Goal: Task Accomplishment & Management: Manage account settings

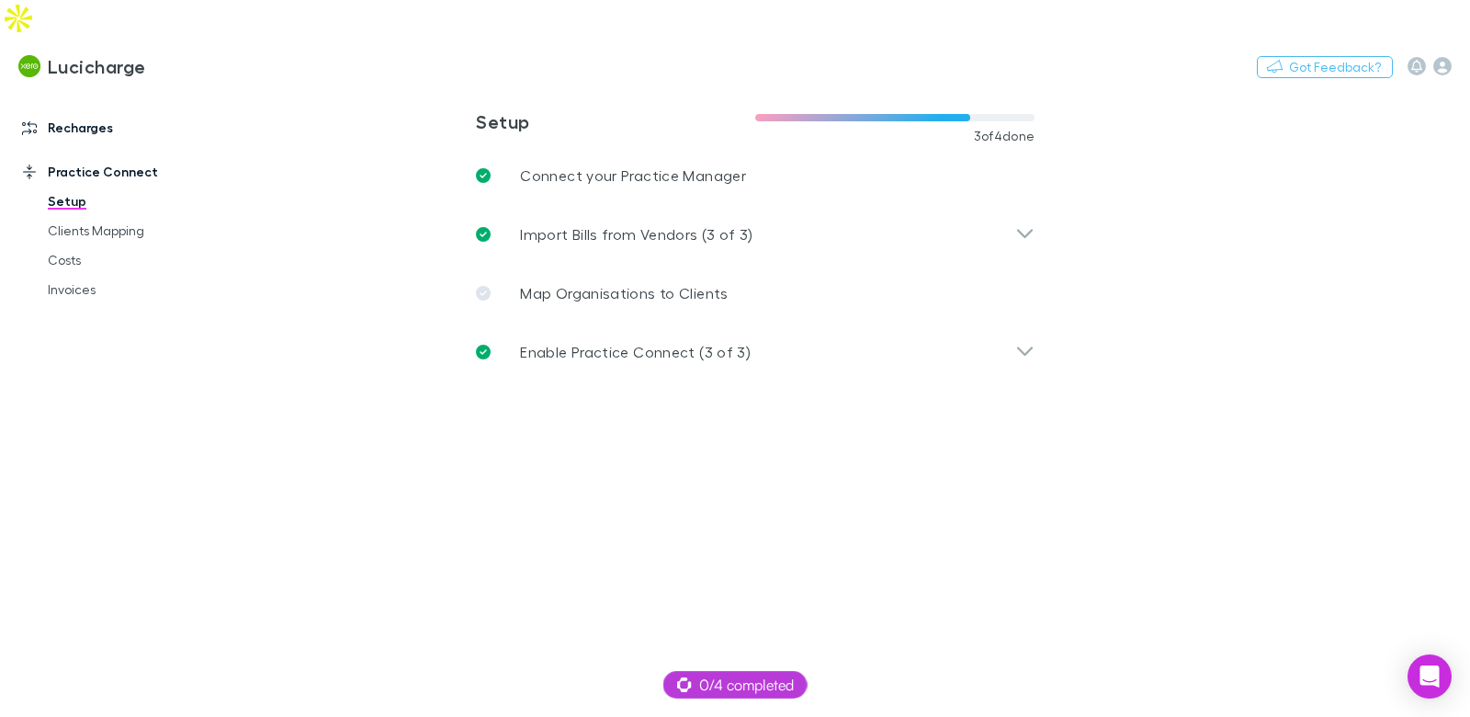
click at [75, 113] on link "Recharges" at bounding box center [116, 127] width 225 height 29
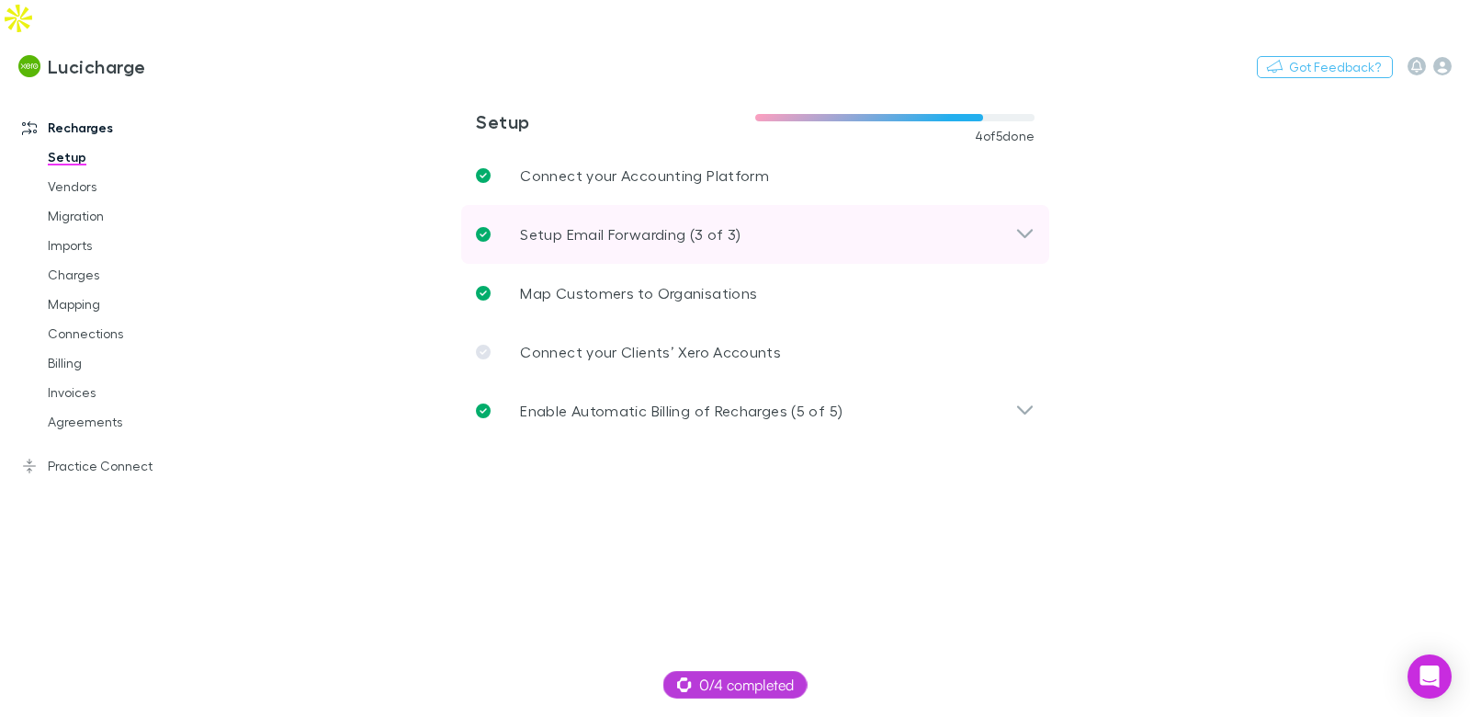
drag, startPoint x: 631, startPoint y: 192, endPoint x: 578, endPoint y: 170, distance: 57.7
click at [631, 223] on p "Setup Email Forwarding (3 of 3)" at bounding box center [630, 234] width 220 height 22
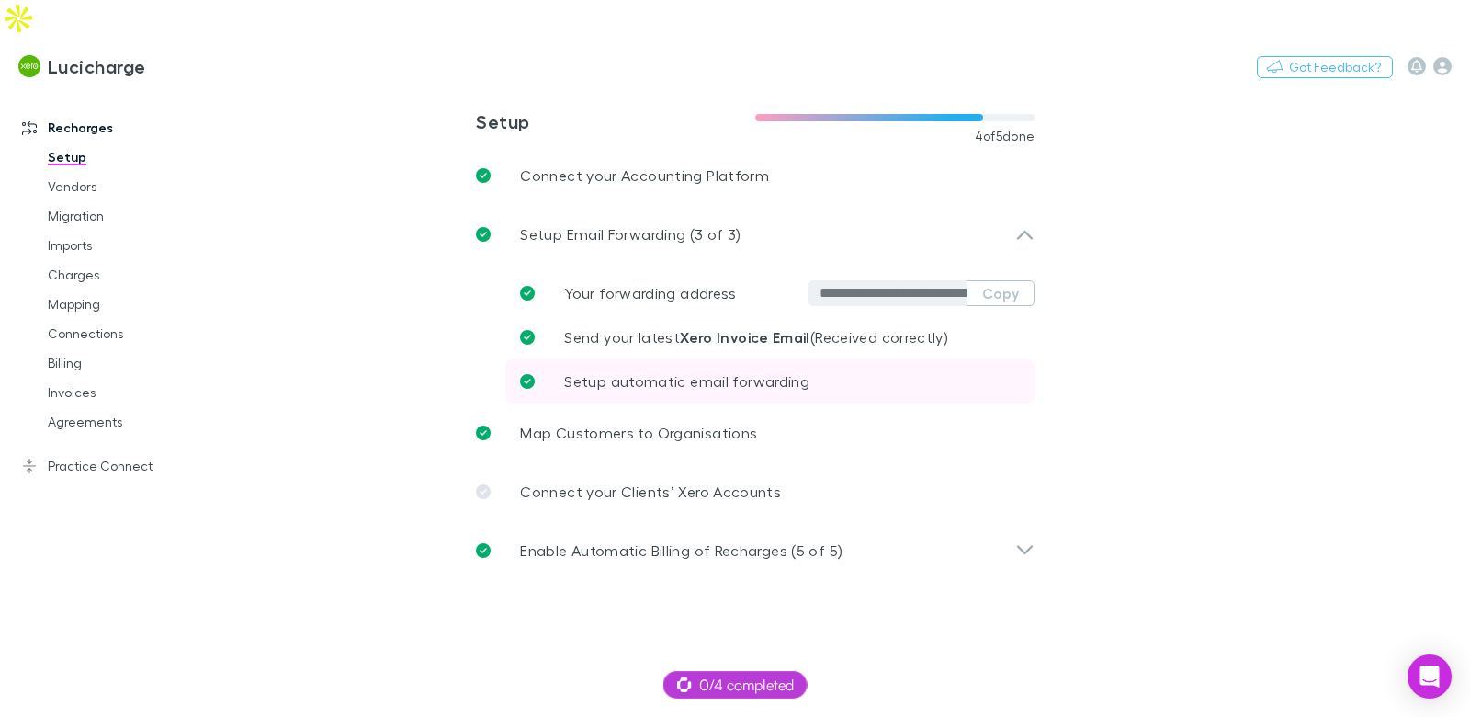
click at [641, 372] on span "Setup automatic email forwarding" at bounding box center [686, 380] width 245 height 17
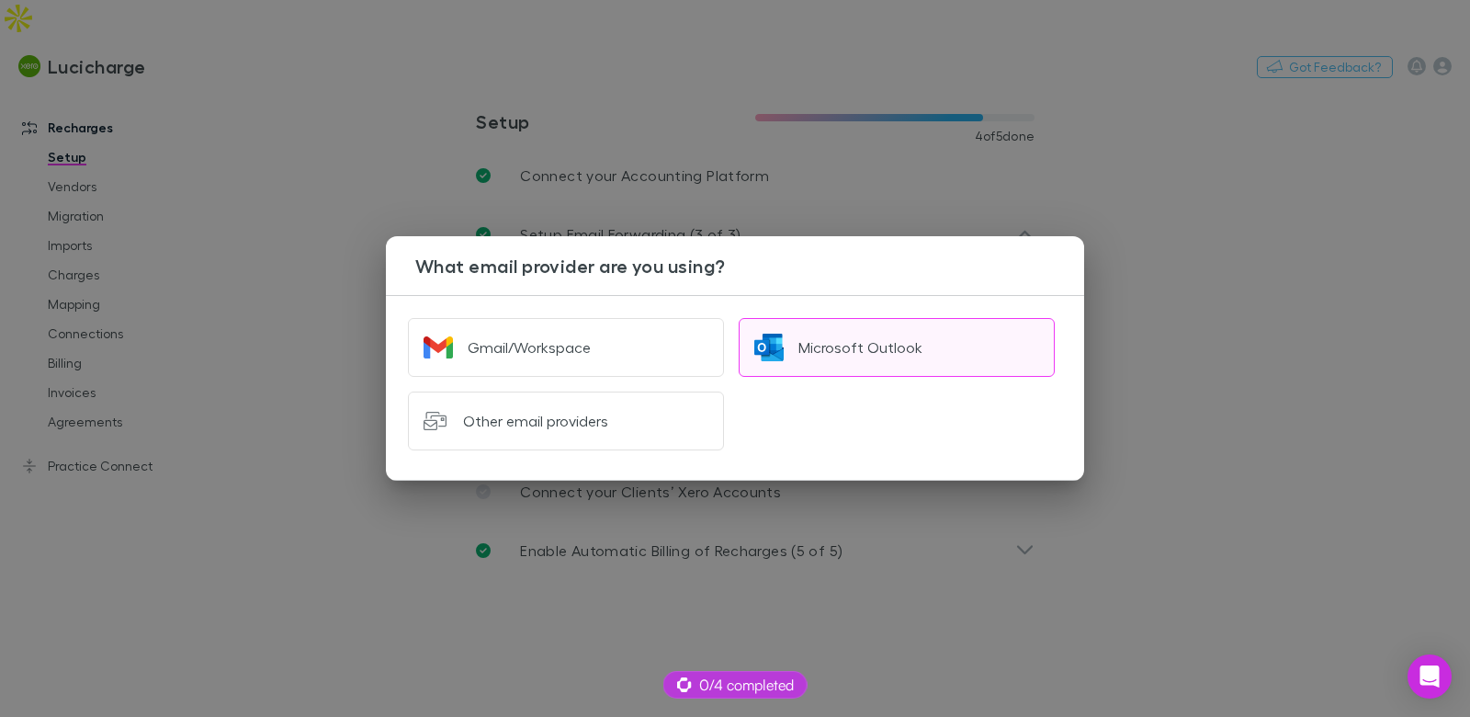
click at [805, 336] on button "Microsoft Outlook" at bounding box center [897, 347] width 316 height 59
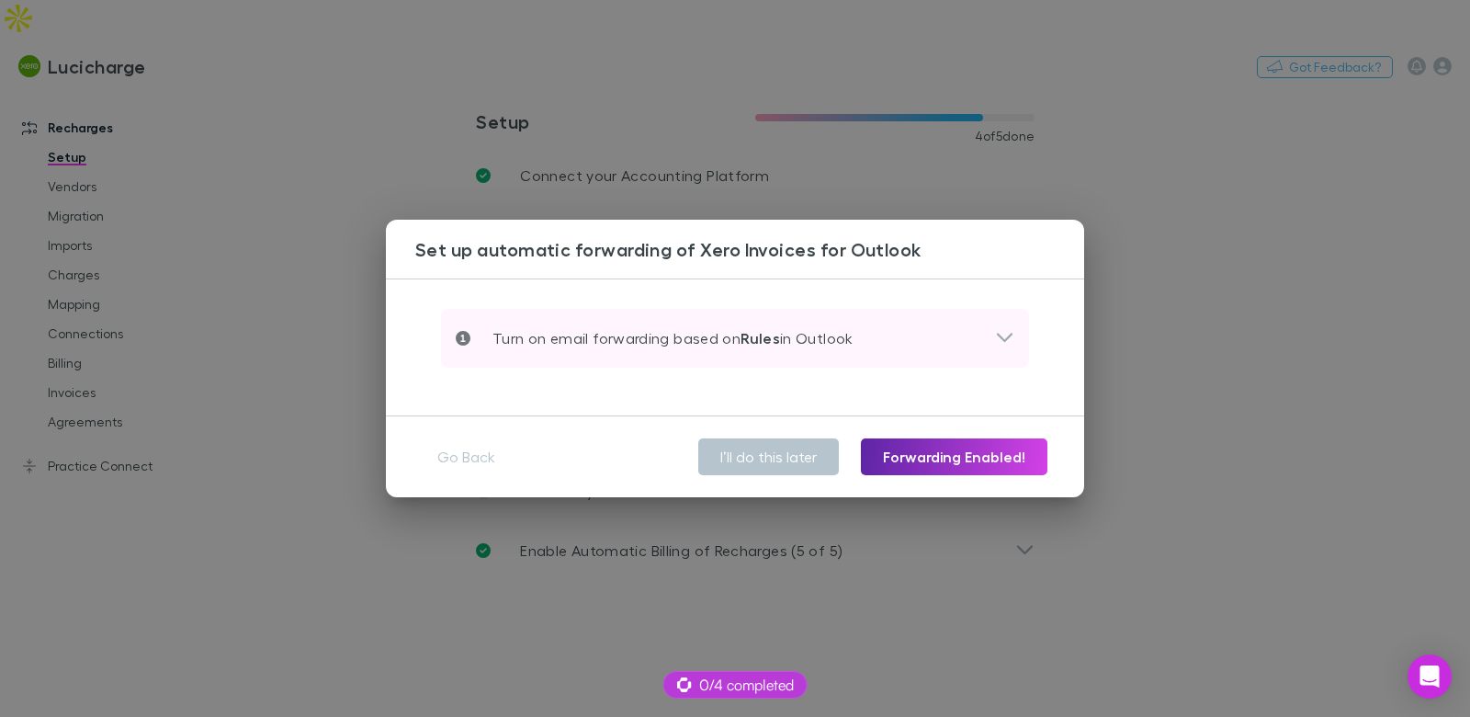
click at [658, 352] on div "Turn on email forwarding based on Rules in Outlook" at bounding box center [735, 338] width 588 height 59
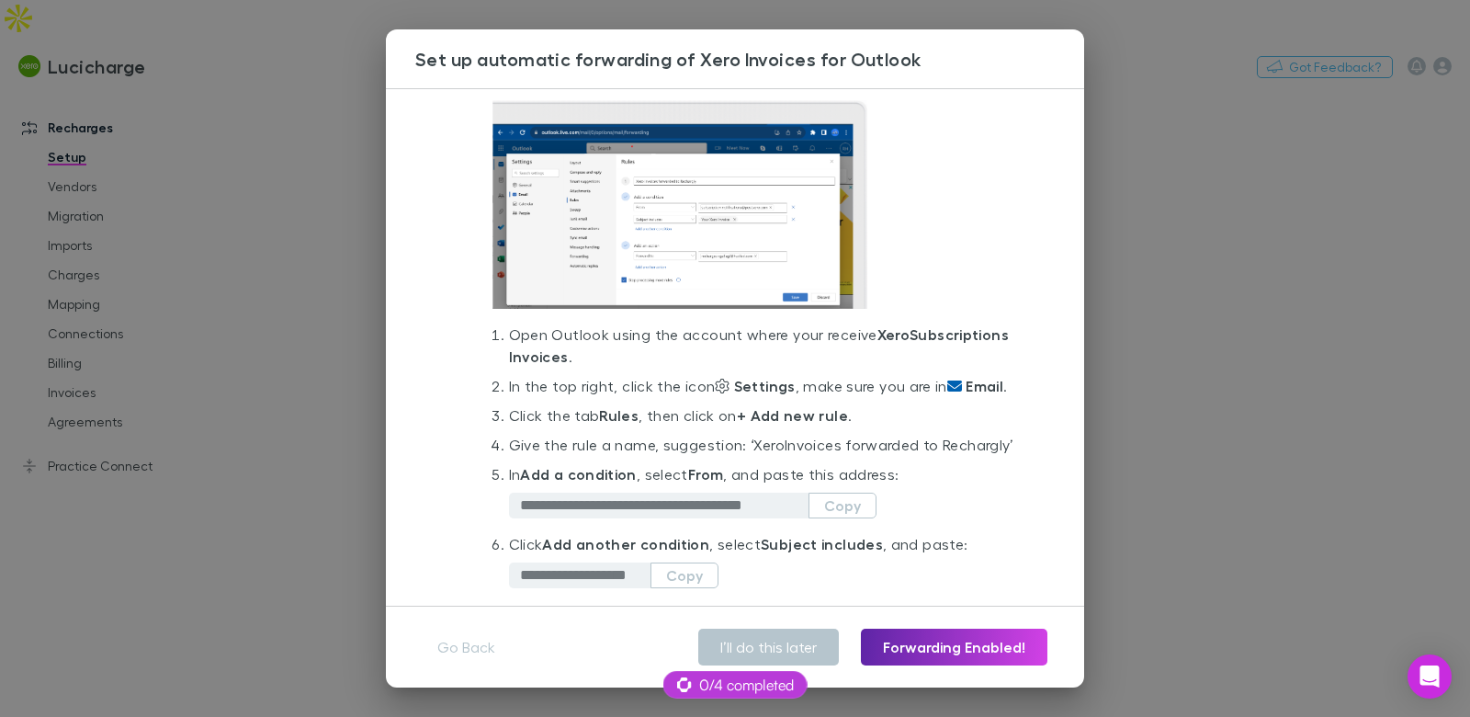
scroll to position [106, 0]
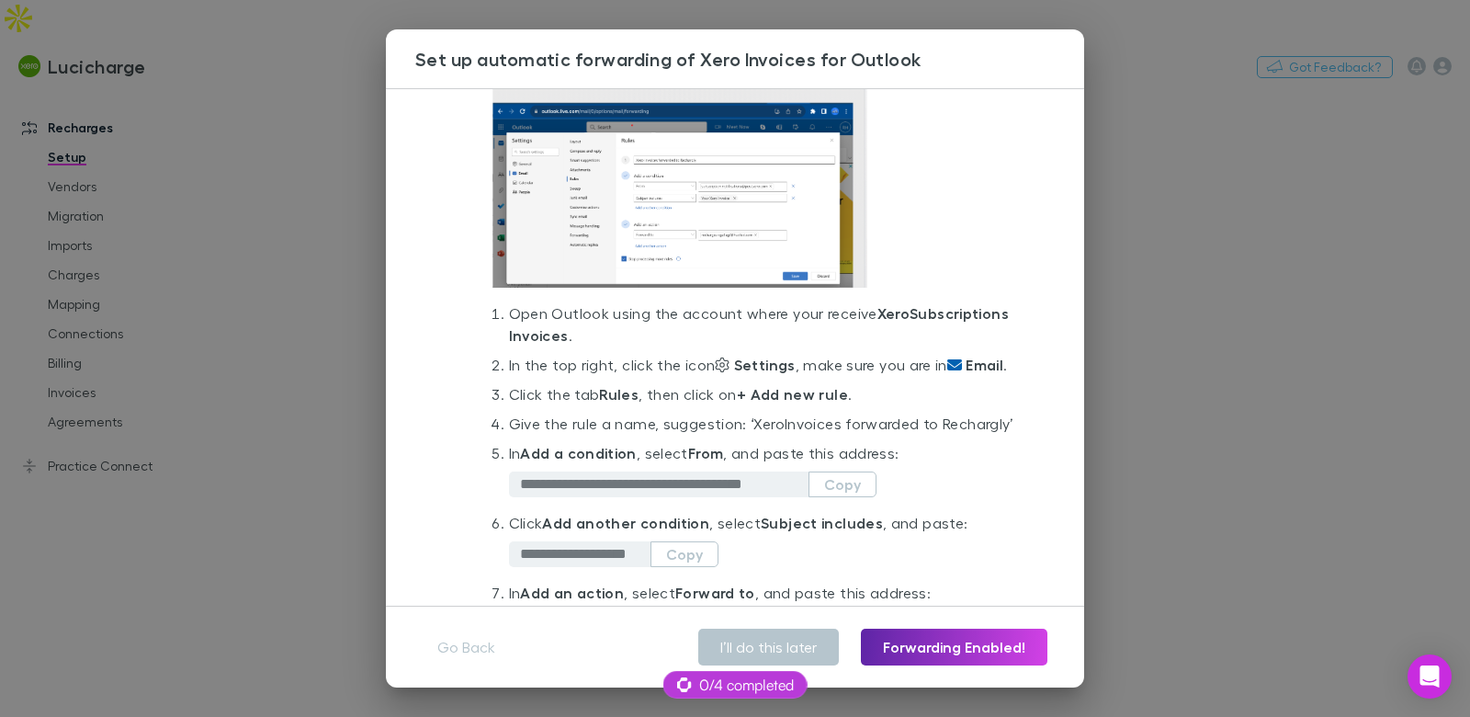
drag, startPoint x: 360, startPoint y: 334, endPoint x: 355, endPoint y: 318, distance: 17.4
click at [360, 334] on div "**********" at bounding box center [735, 358] width 1470 height 717
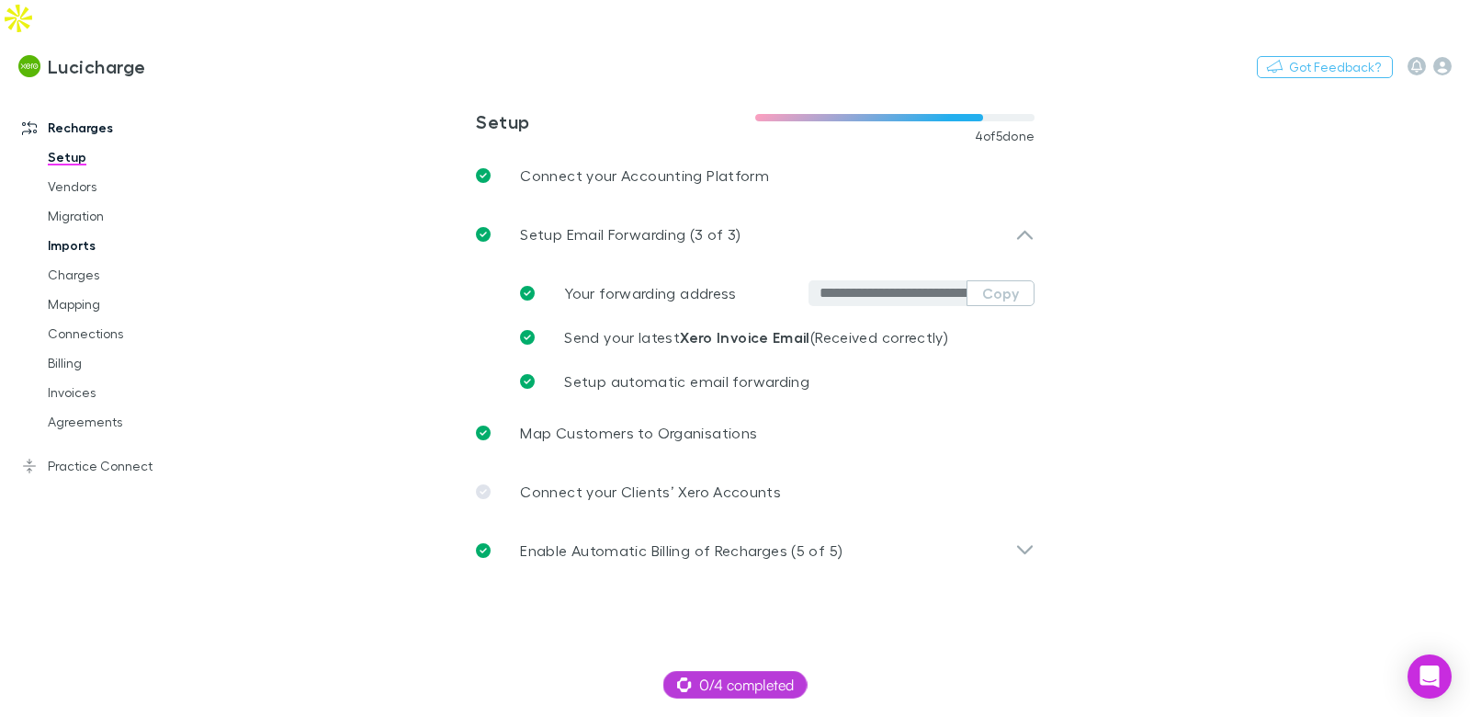
click at [85, 231] on link "Imports" at bounding box center [128, 245] width 199 height 29
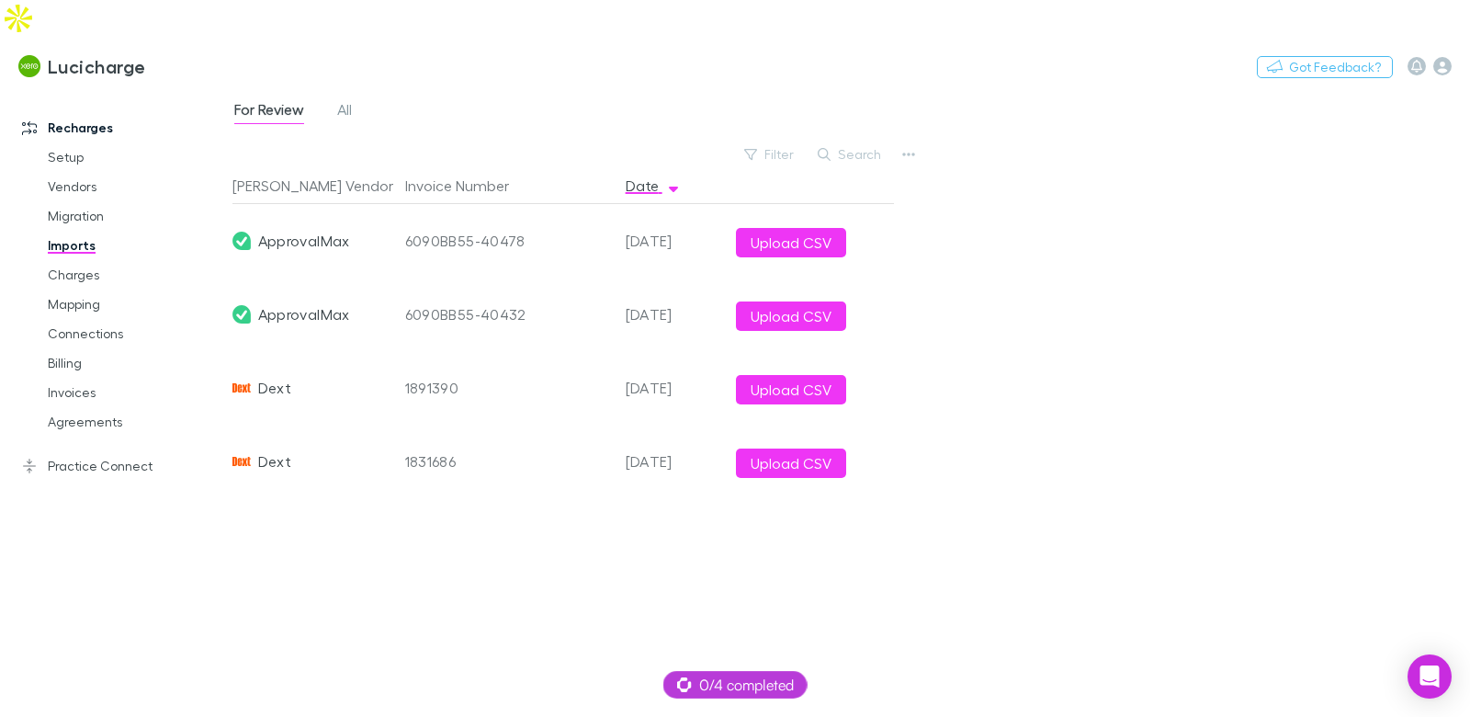
click at [349, 100] on span "All" at bounding box center [344, 112] width 15 height 24
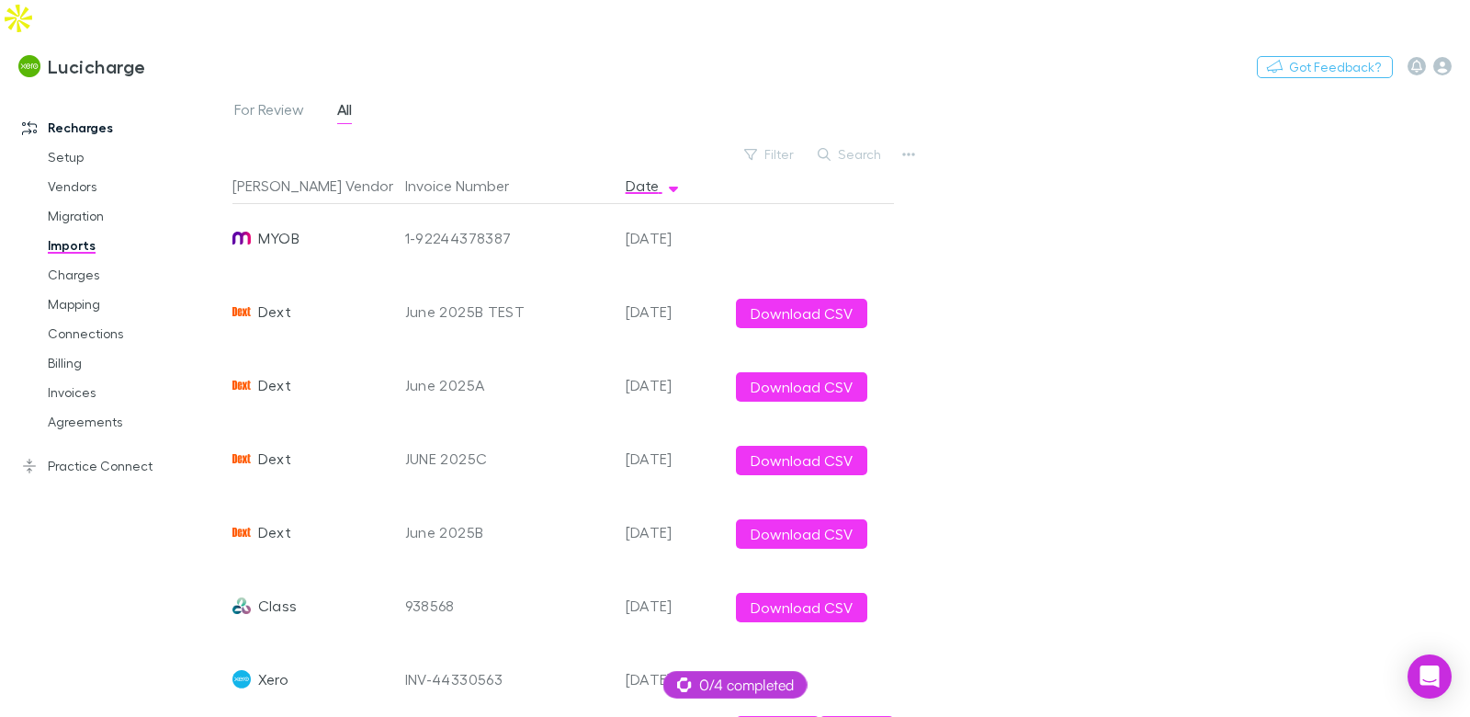
scroll to position [371, 0]
click at [75, 260] on link "Charges" at bounding box center [128, 274] width 199 height 29
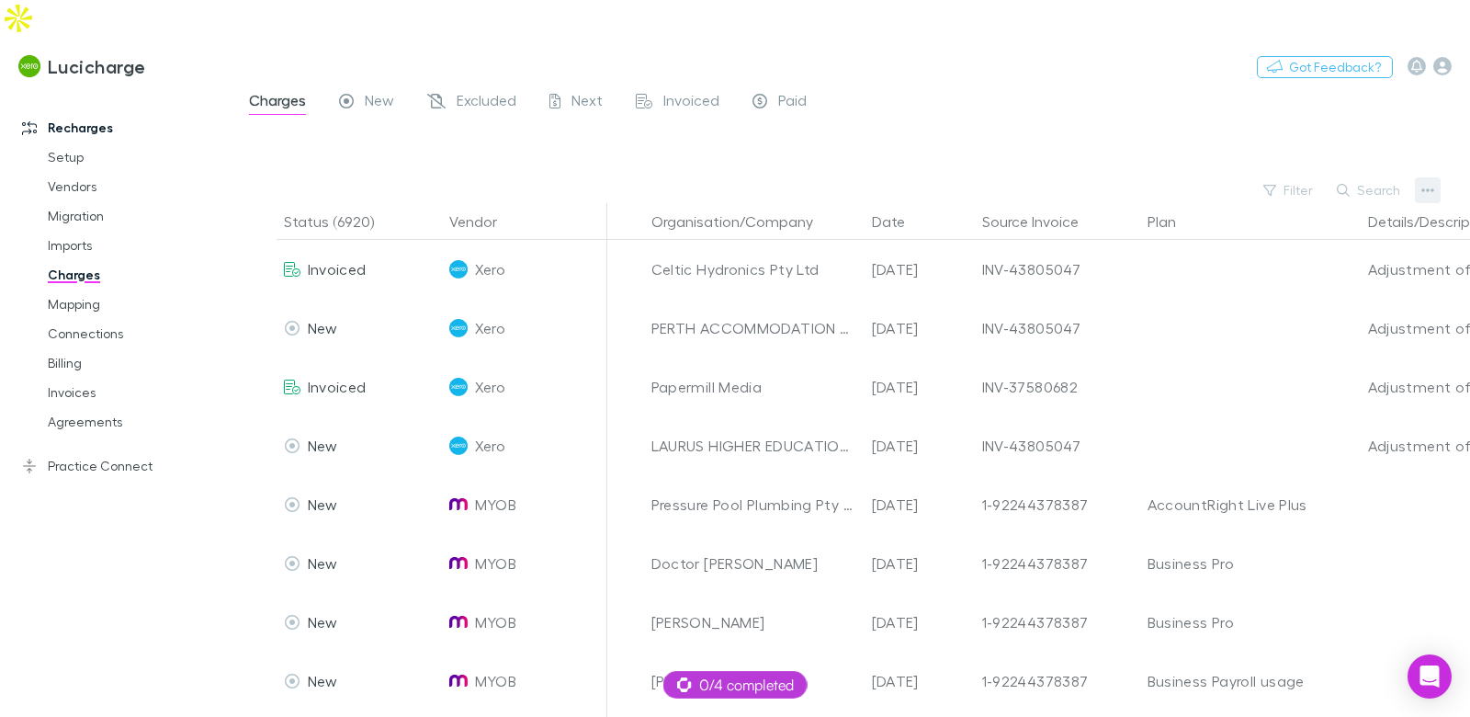
click at [1419, 177] on button "button" at bounding box center [1428, 190] width 26 height 26
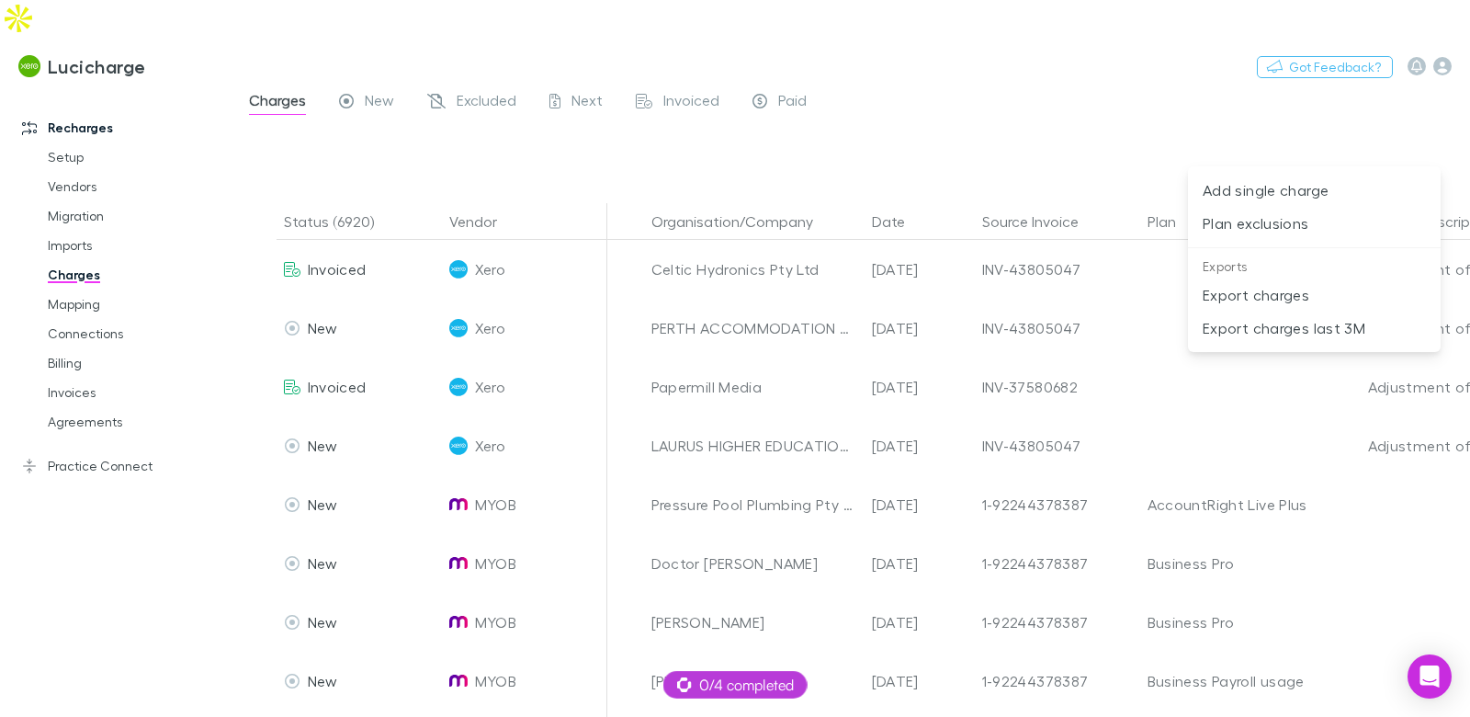
click at [1259, 221] on p "Plan exclusions" at bounding box center [1314, 223] width 223 height 22
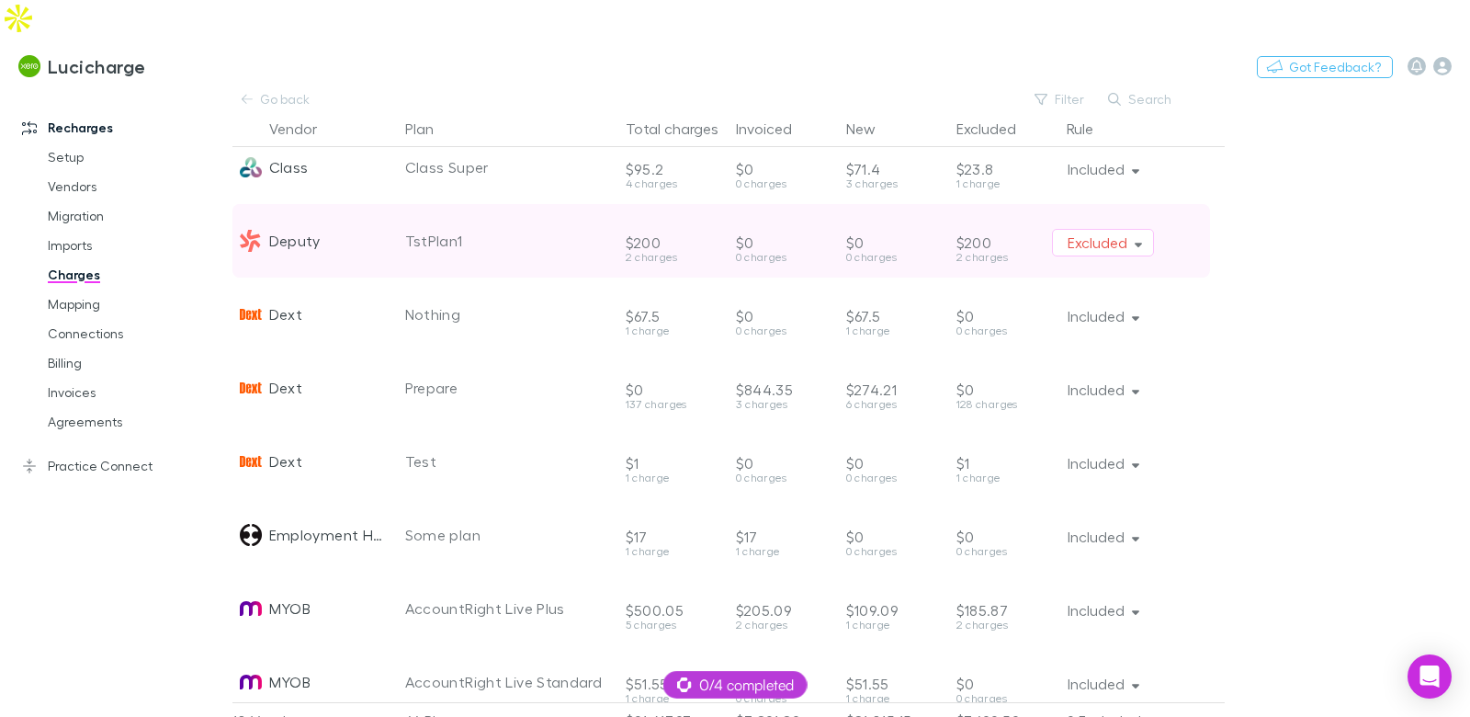
scroll to position [295, 0]
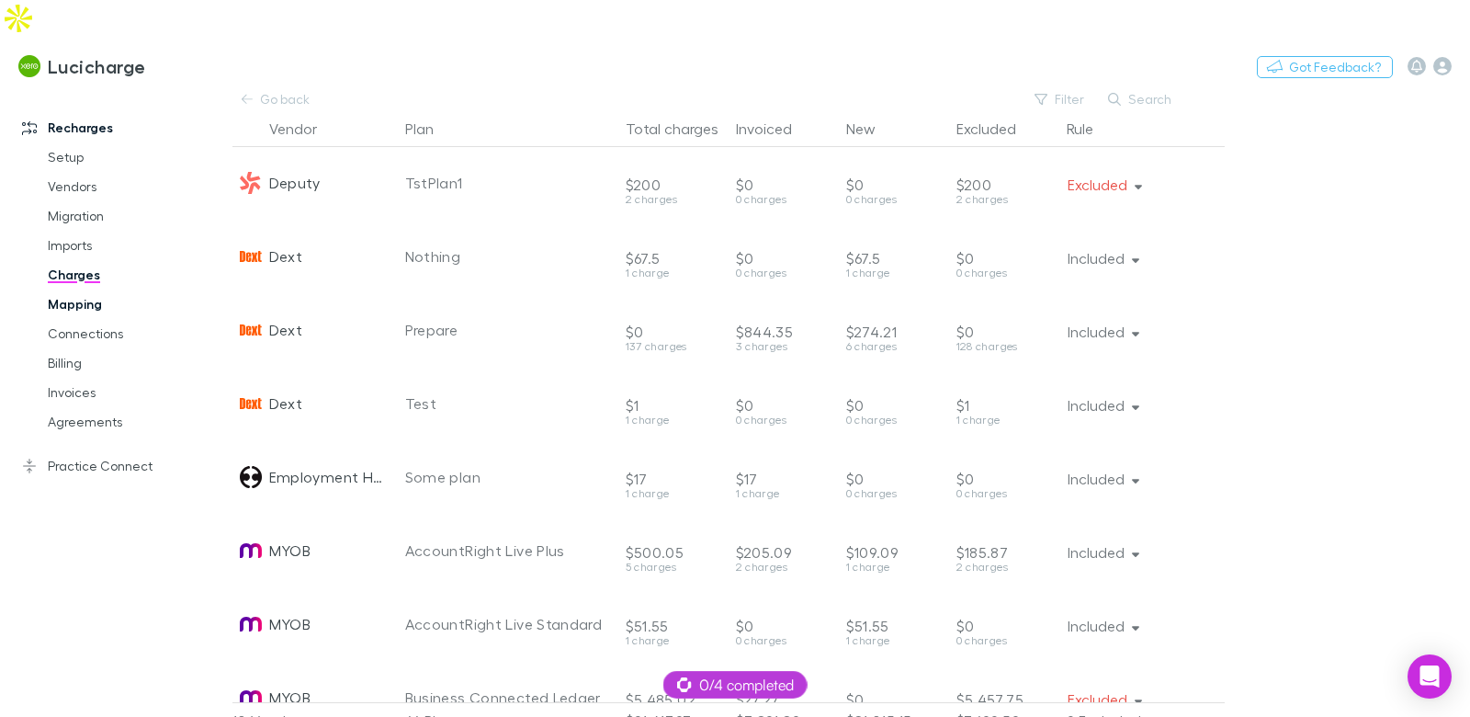
click at [99, 289] on link "Mapping" at bounding box center [128, 303] width 199 height 29
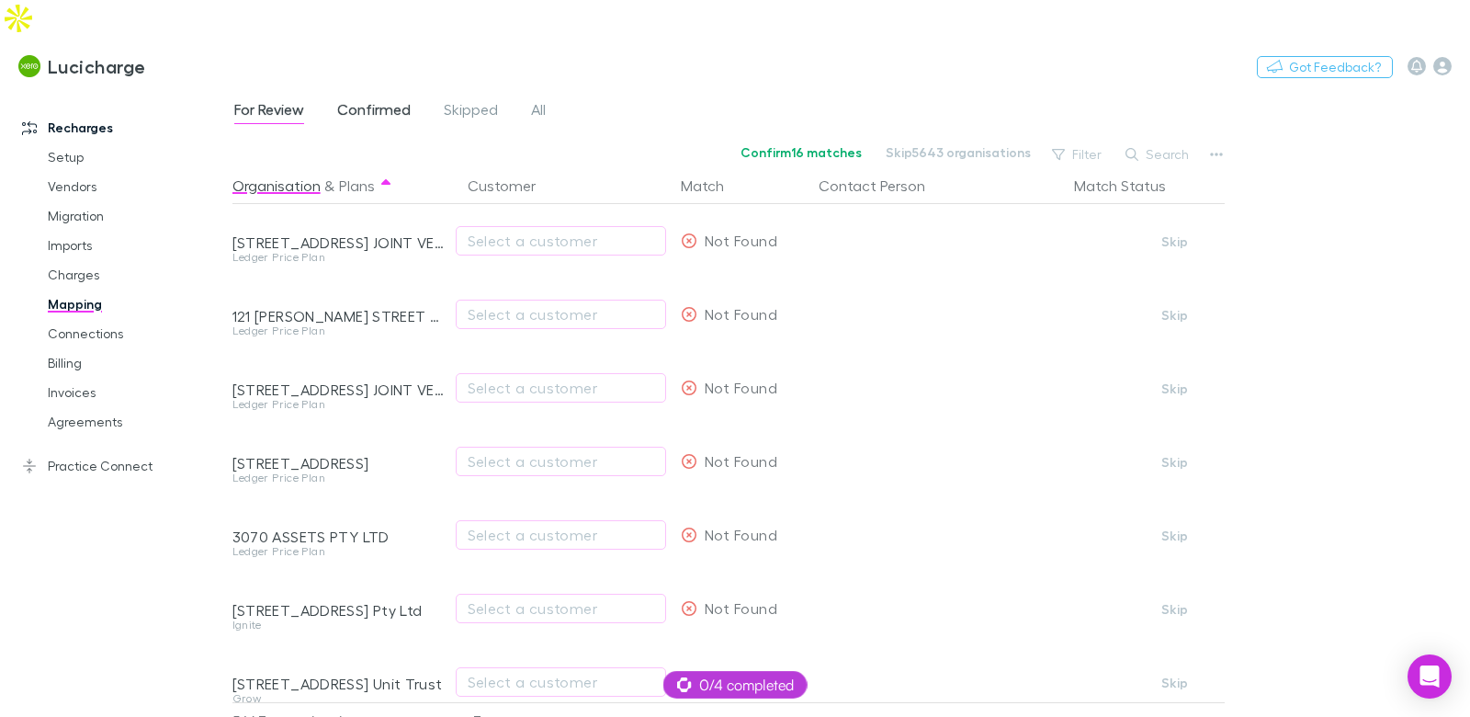
click at [382, 100] on span "Confirmed" at bounding box center [373, 112] width 73 height 24
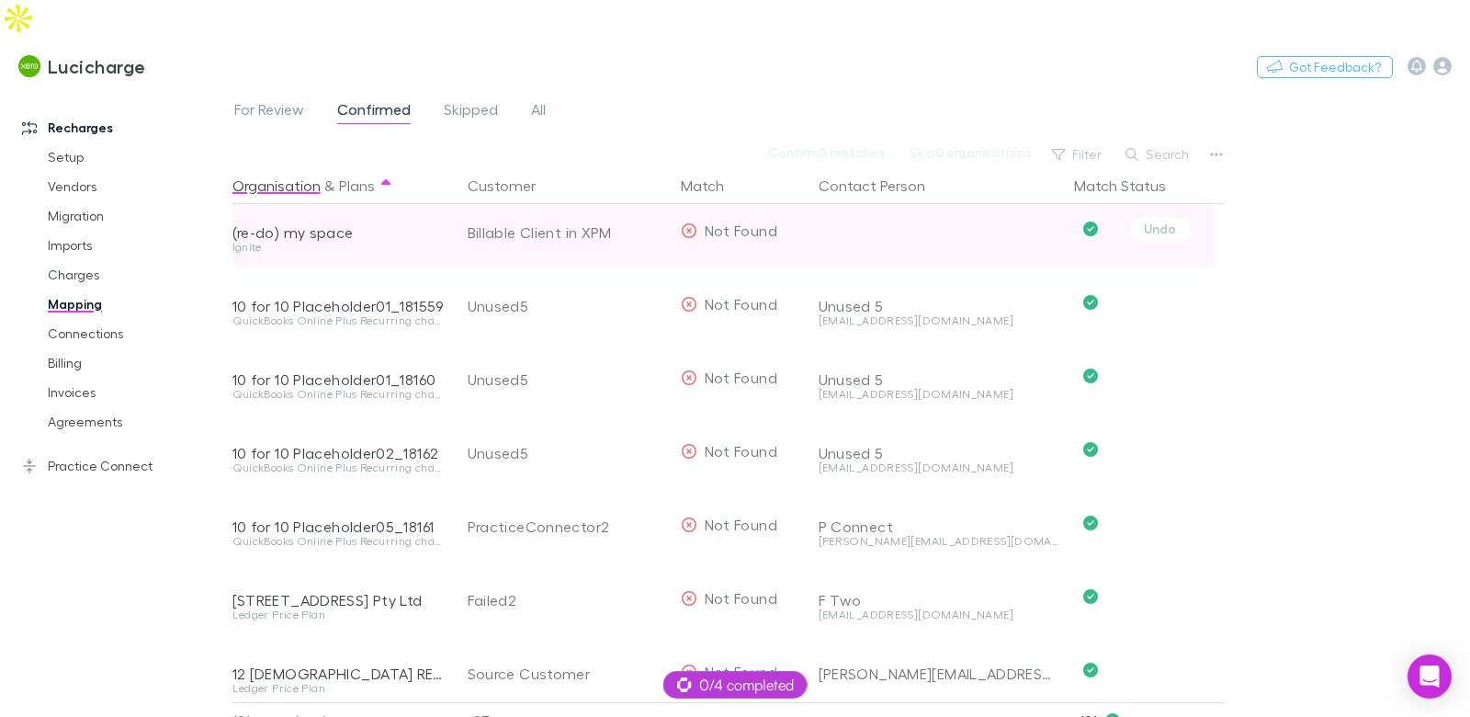
scroll to position [72, 0]
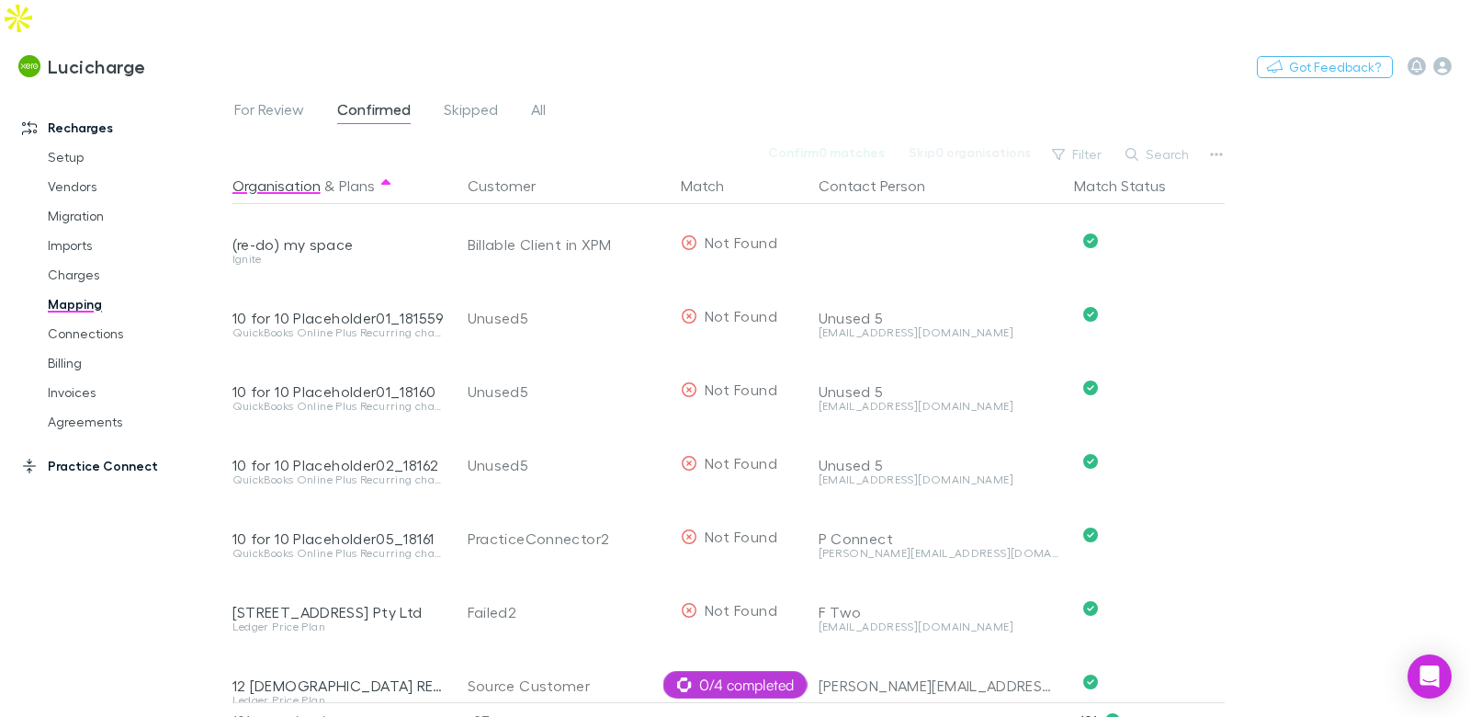
click at [128, 451] on link "Practice Connect" at bounding box center [116, 465] width 225 height 29
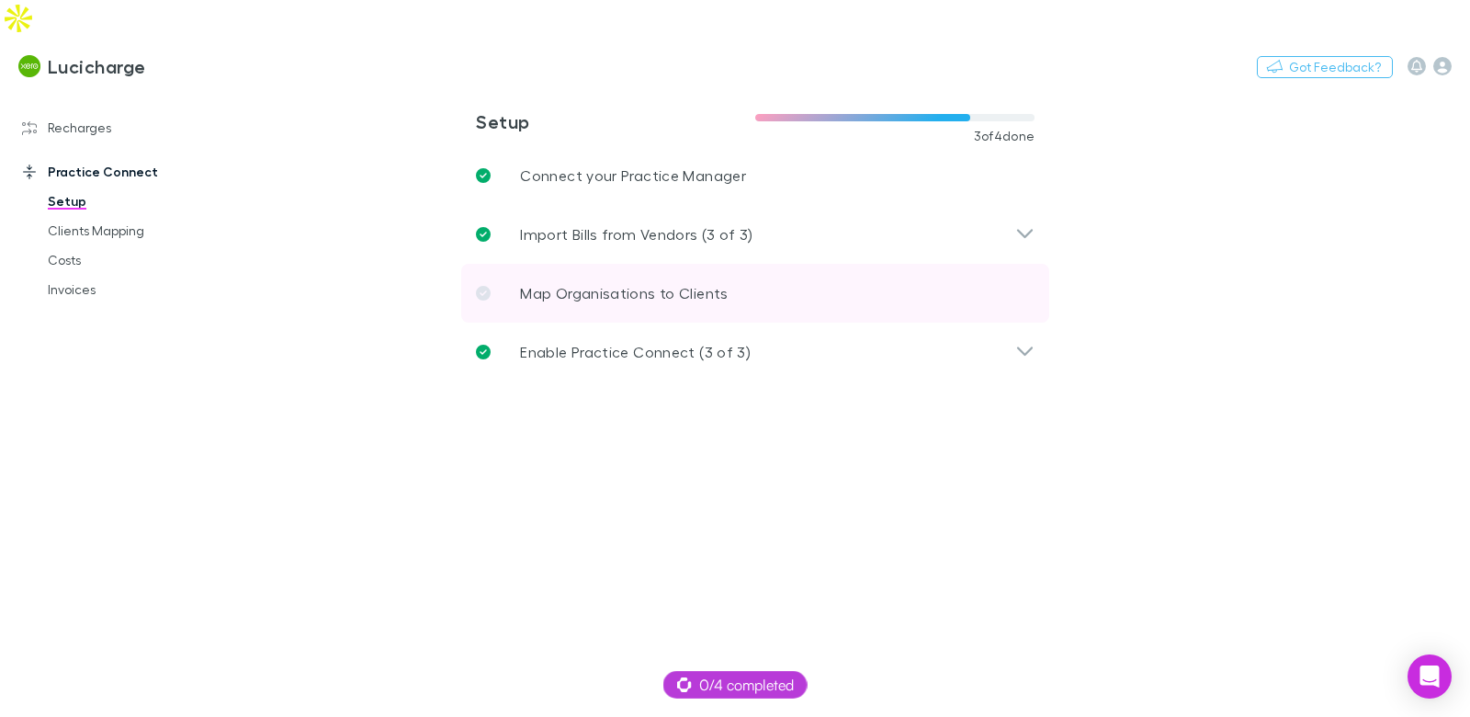
click at [539, 282] on p "Map Organisations to Clients" at bounding box center [624, 293] width 208 height 22
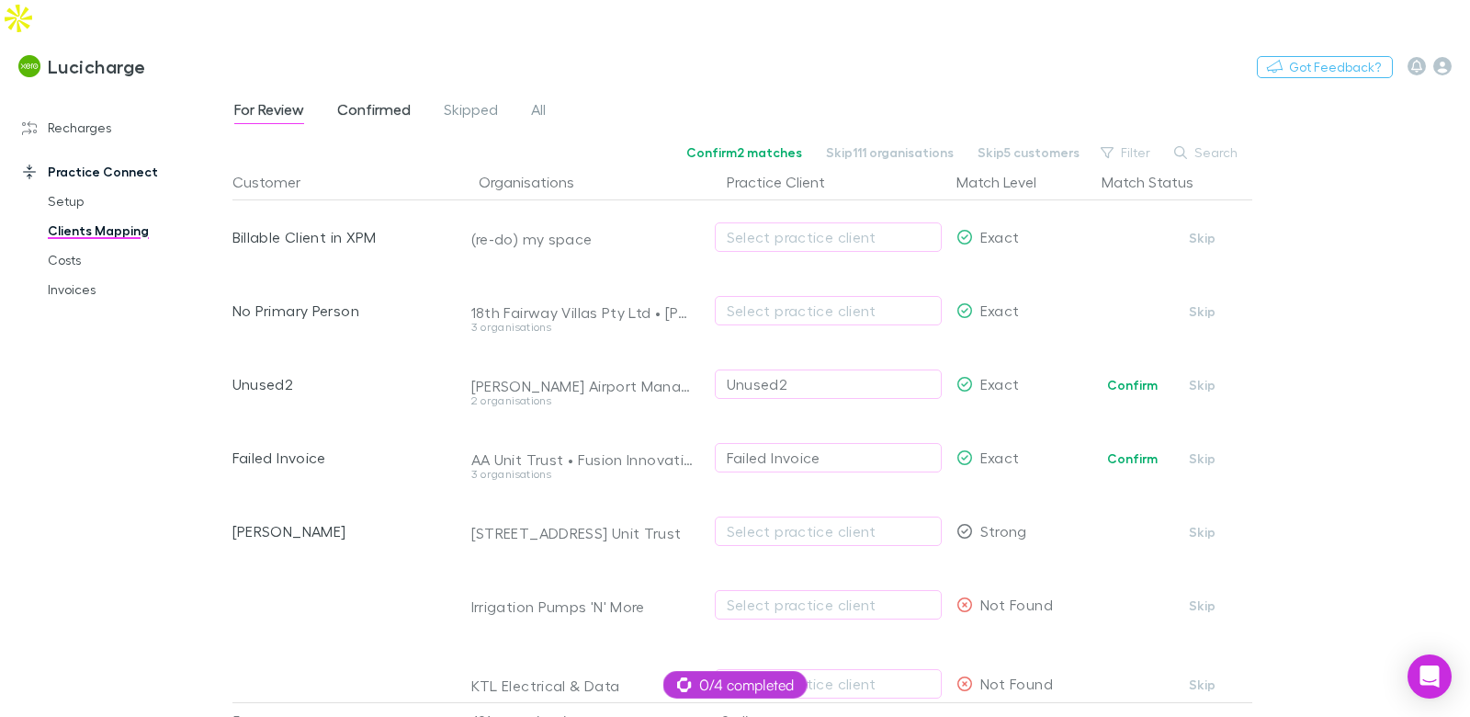
click at [390, 100] on span "Confirmed" at bounding box center [373, 112] width 73 height 24
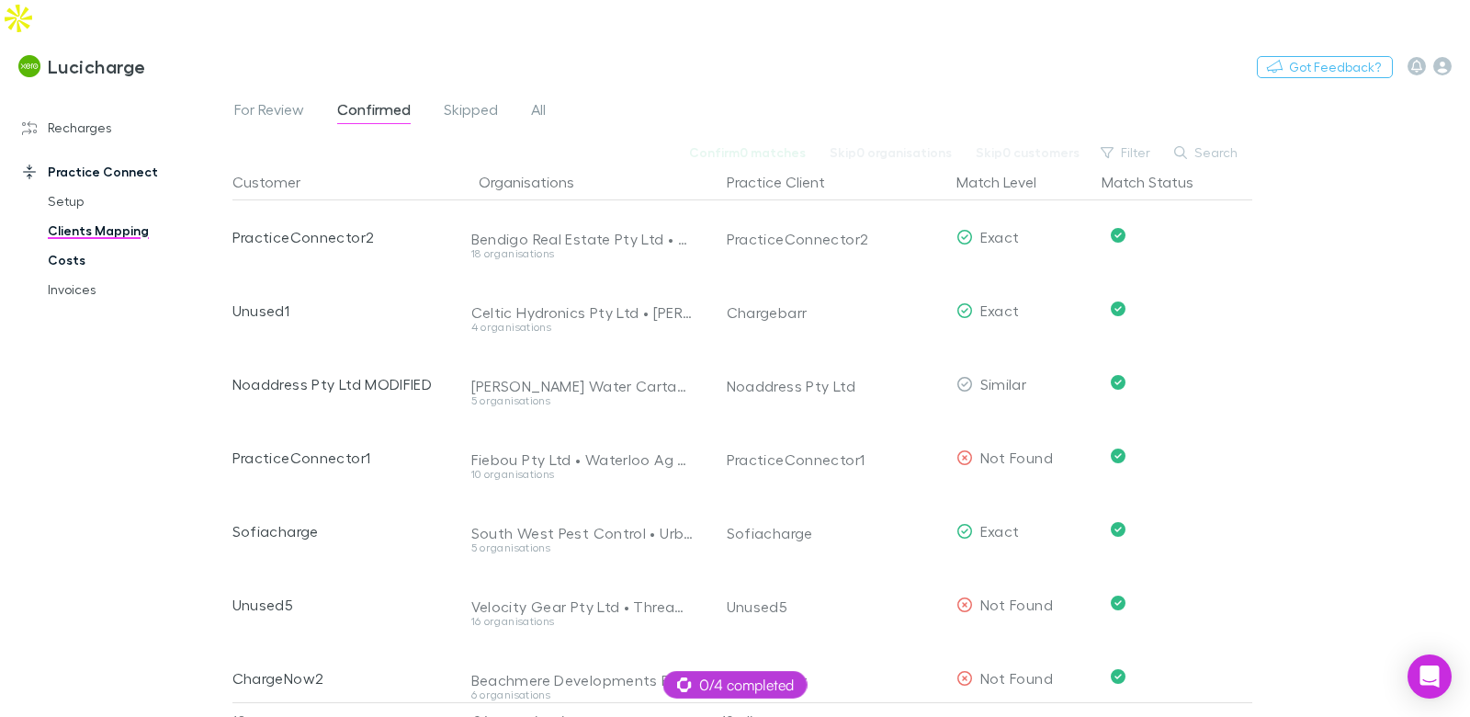
drag, startPoint x: 64, startPoint y: 227, endPoint x: 104, endPoint y: 224, distance: 39.6
click at [64, 245] on link "Costs" at bounding box center [128, 259] width 199 height 29
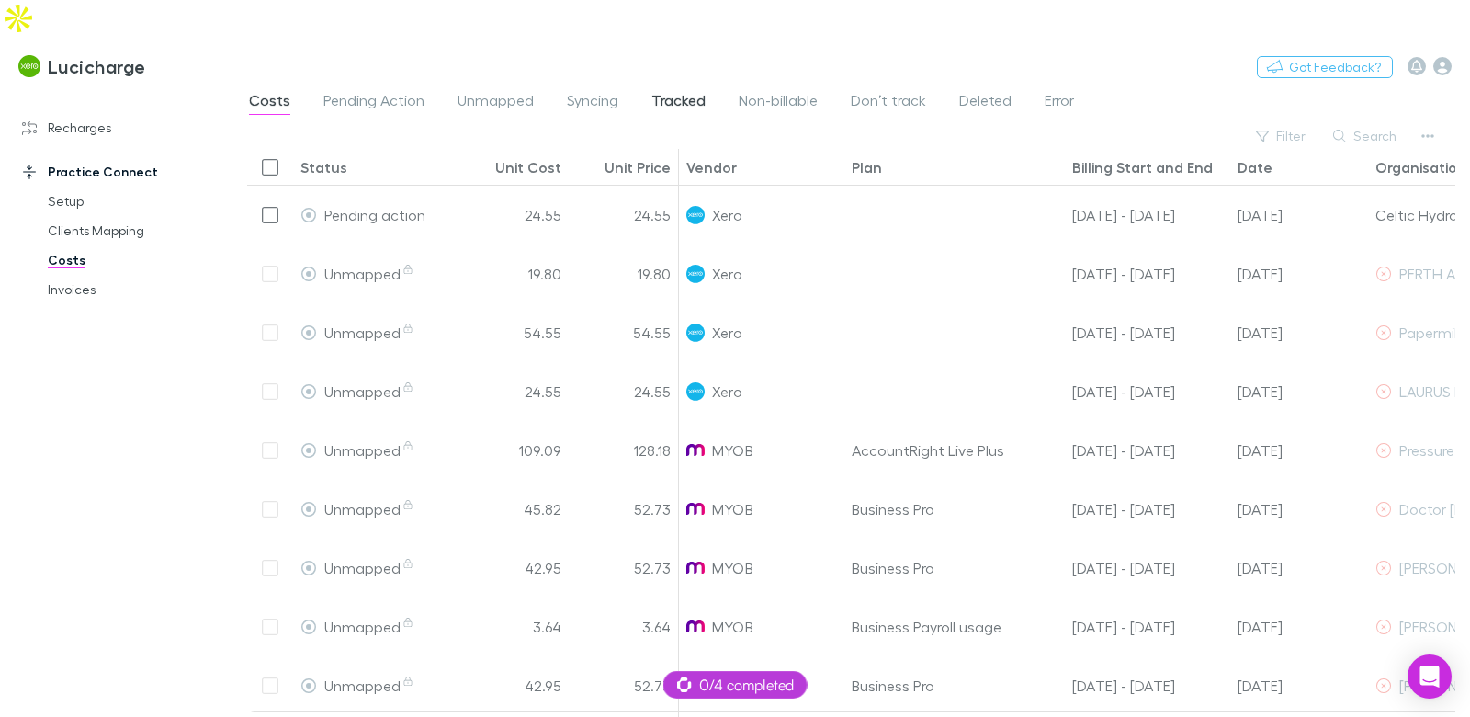
click at [693, 91] on span "Tracked" at bounding box center [678, 103] width 54 height 24
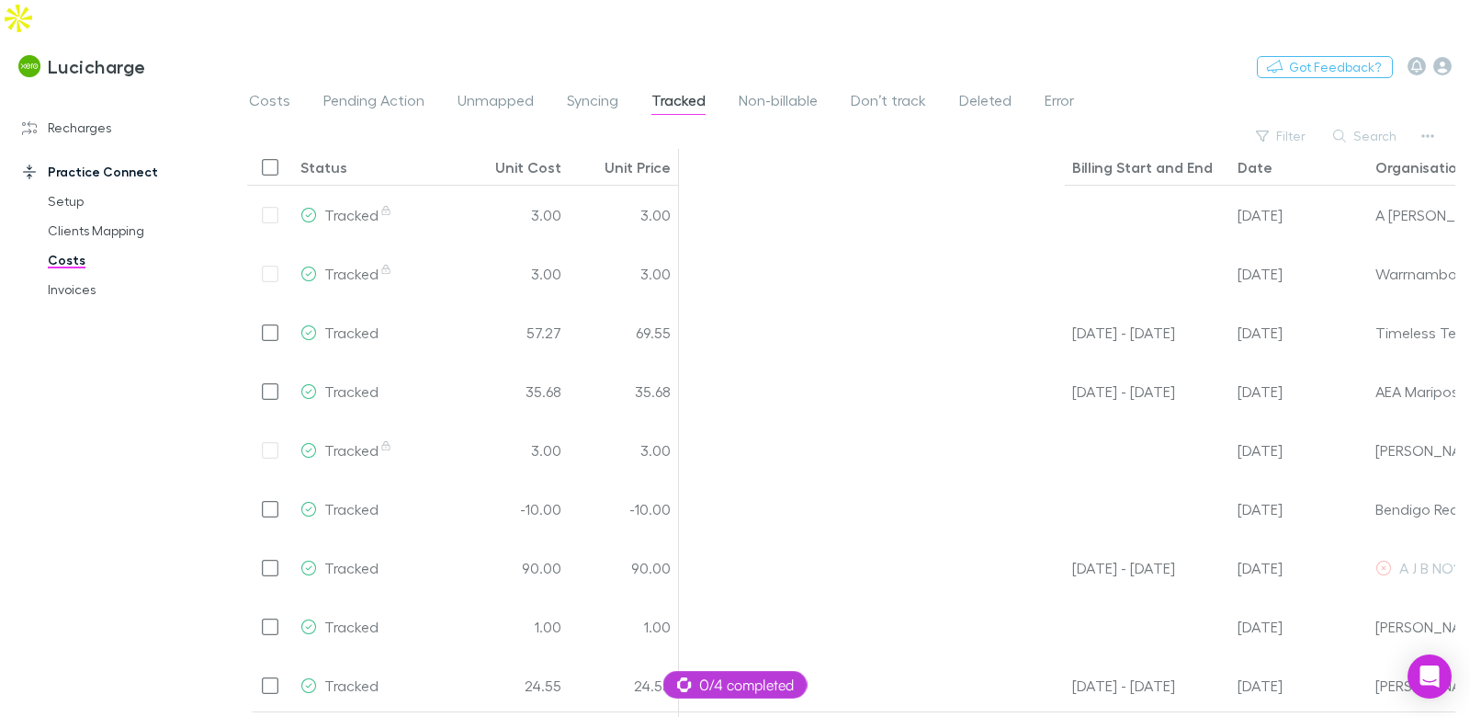
scroll to position [0, 463]
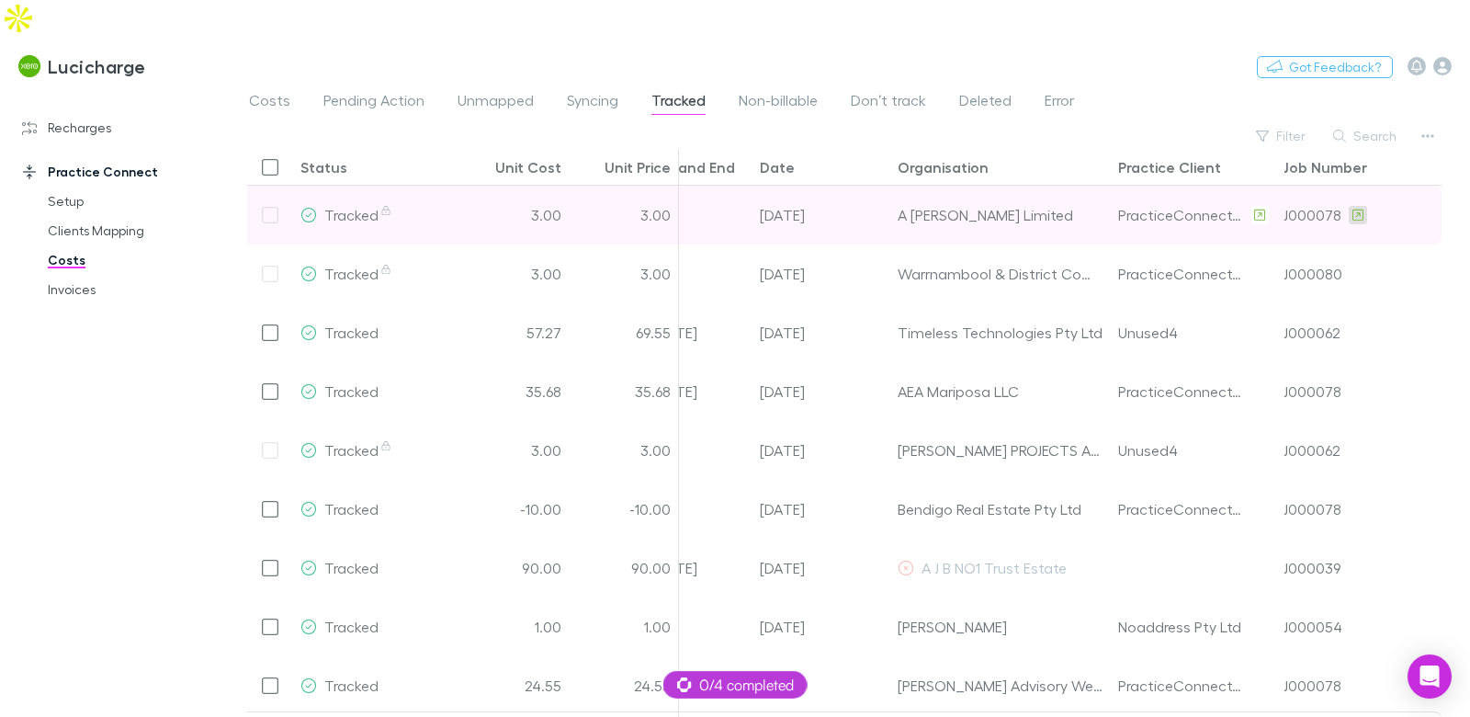
click at [1354, 209] on icon at bounding box center [1357, 214] width 11 height 11
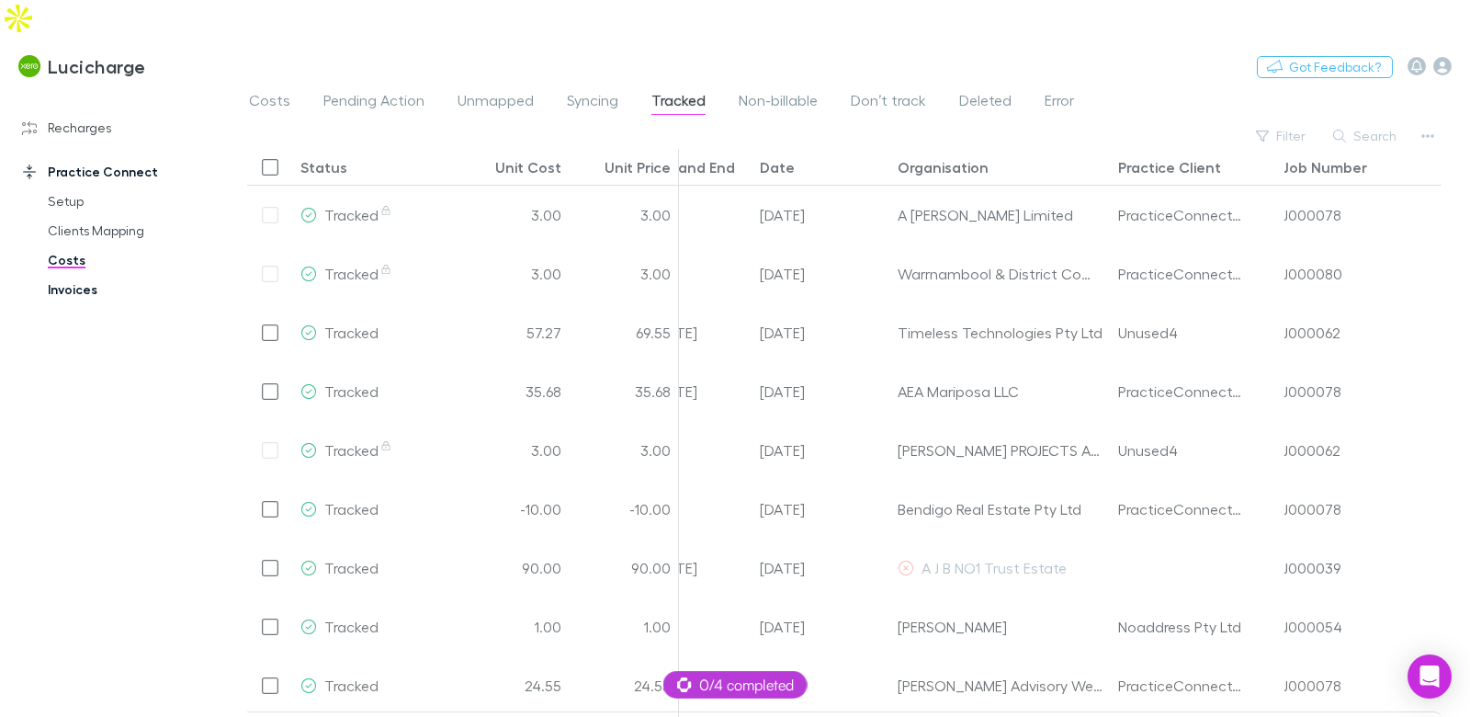
click at [81, 275] on link "Invoices" at bounding box center [128, 289] width 199 height 29
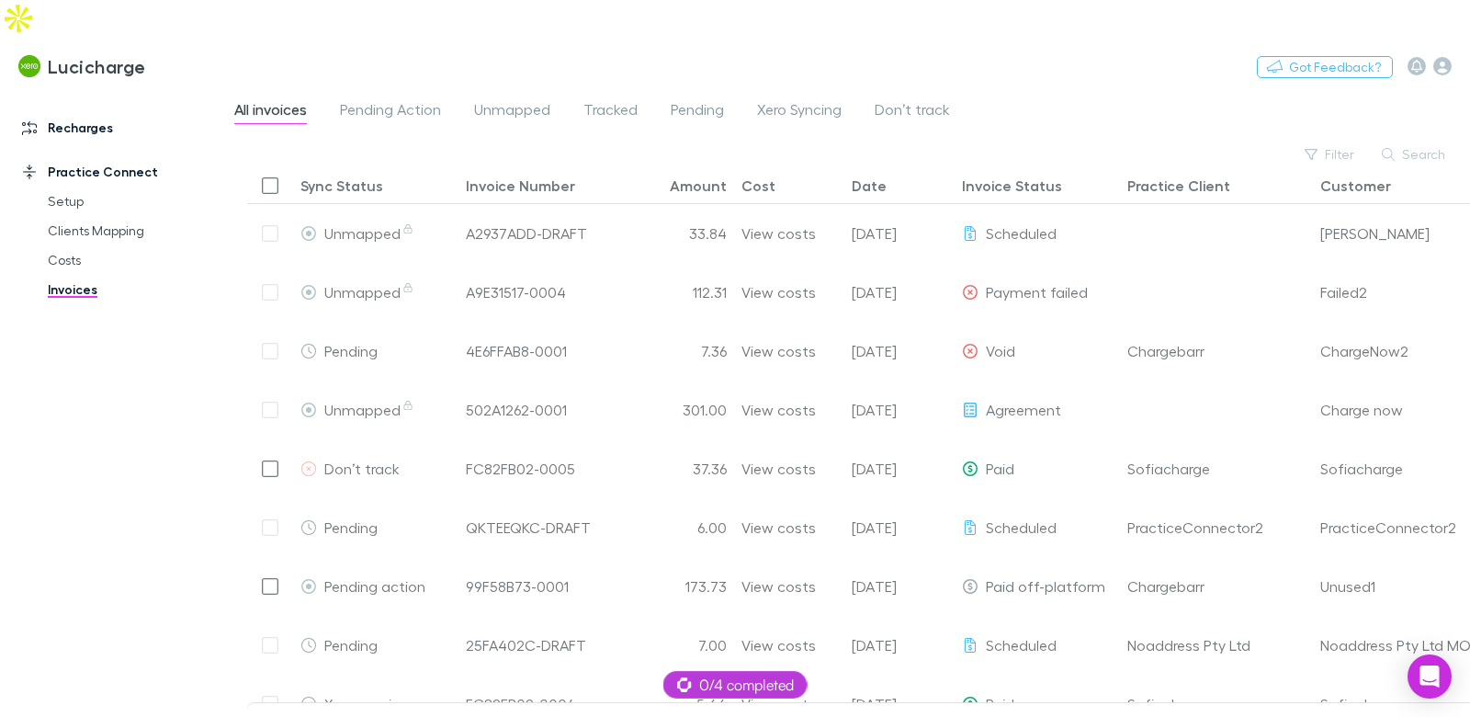
click at [112, 113] on link "Recharges" at bounding box center [116, 127] width 225 height 29
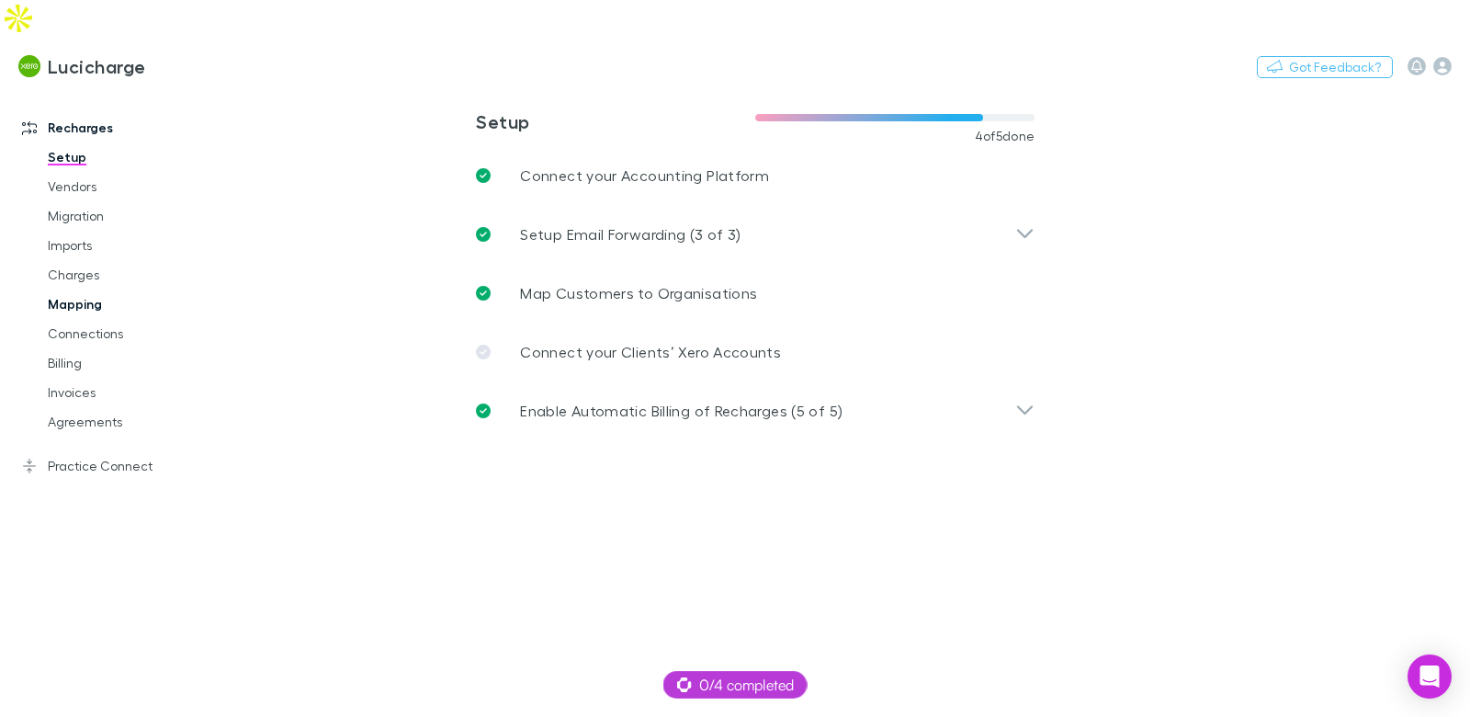
click at [115, 289] on link "Mapping" at bounding box center [128, 303] width 199 height 29
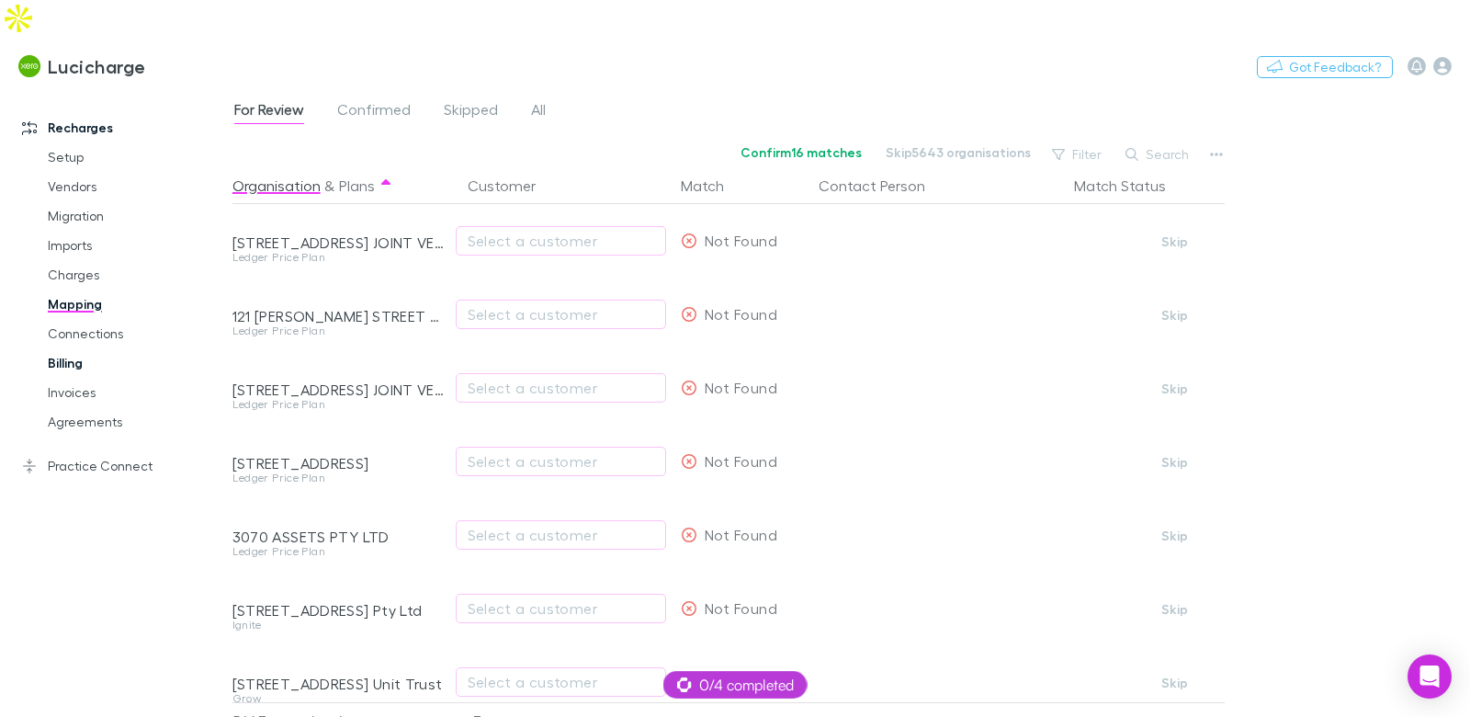
click at [77, 348] on link "Billing" at bounding box center [128, 362] width 199 height 29
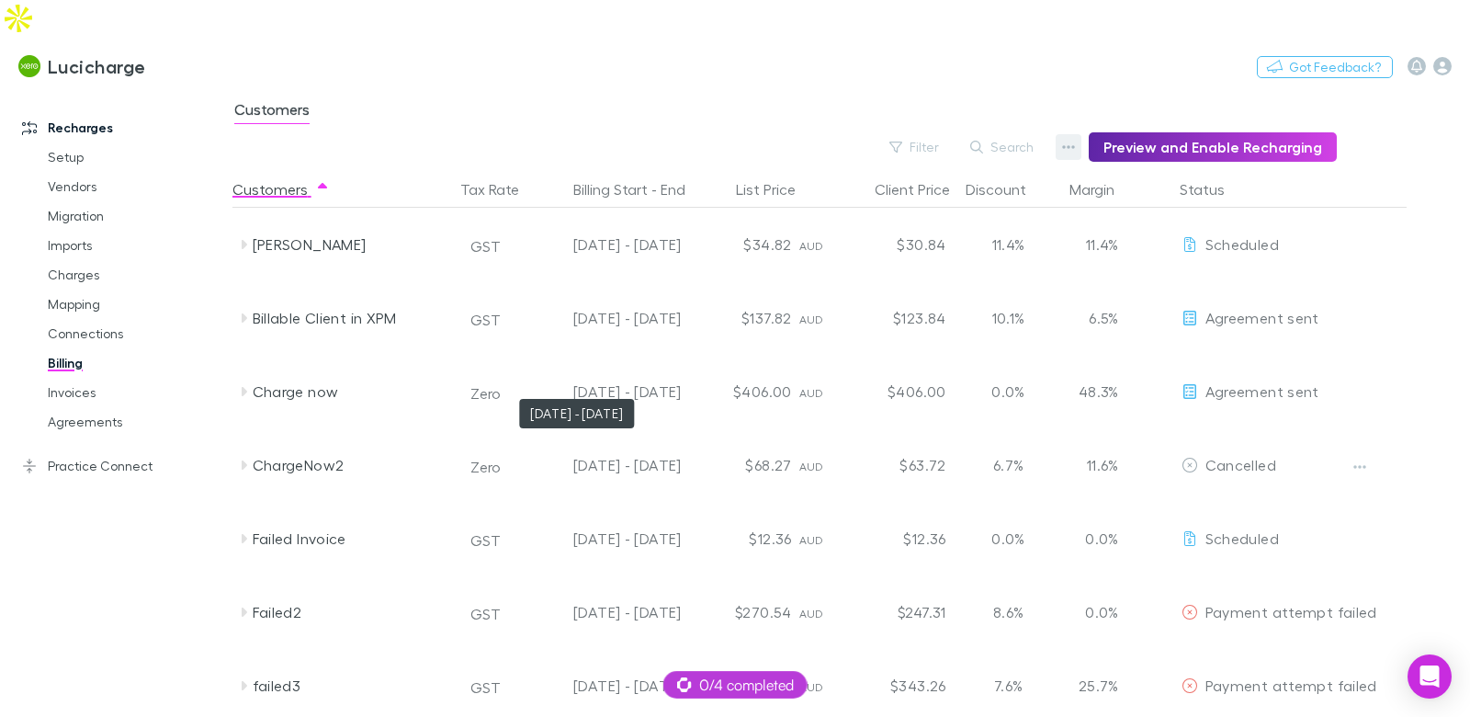
click at [1075, 145] on icon "button" at bounding box center [1068, 147] width 13 height 4
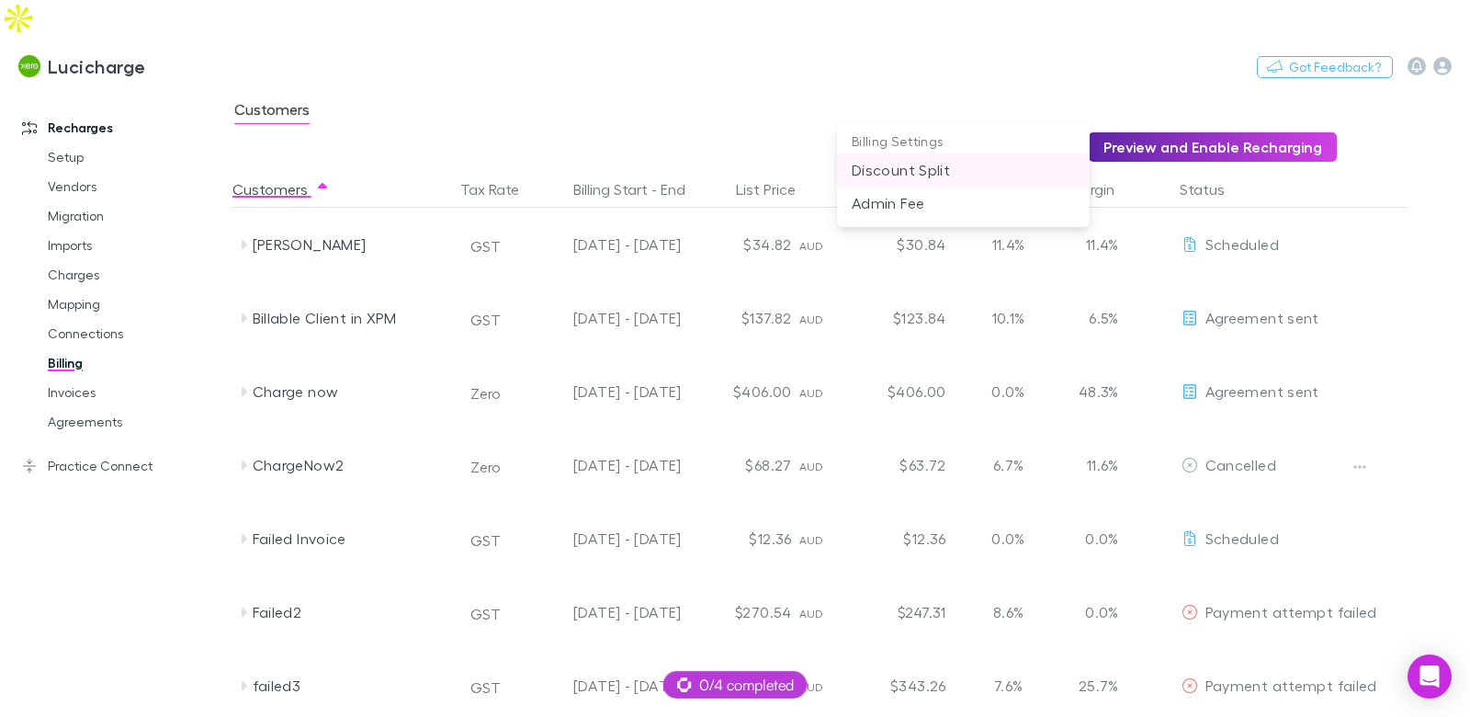
click at [952, 175] on p "Discount Split" at bounding box center [963, 170] width 223 height 22
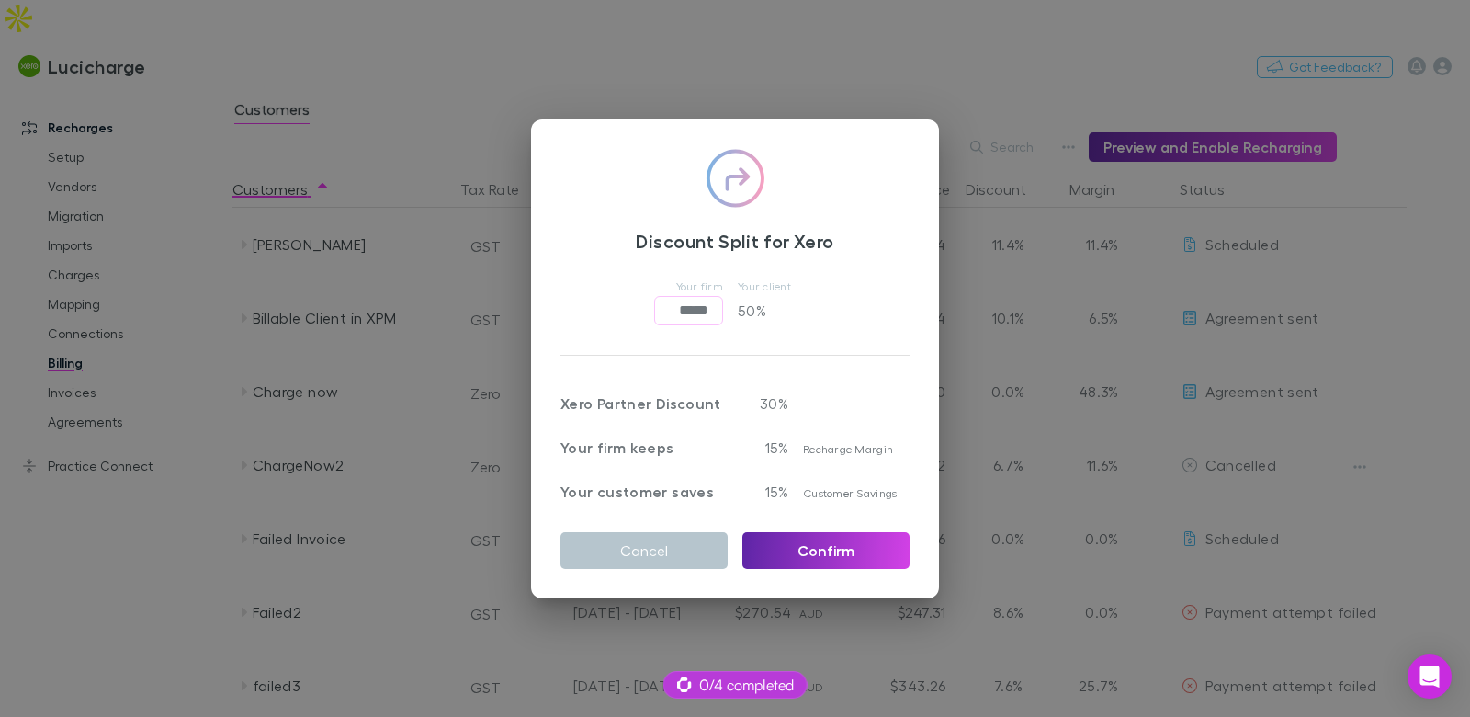
click at [841, 96] on div "Discount Split for Xero Your firm ***** ​ Your client 50 % Xero Partner Discoun…" at bounding box center [735, 358] width 1470 height 717
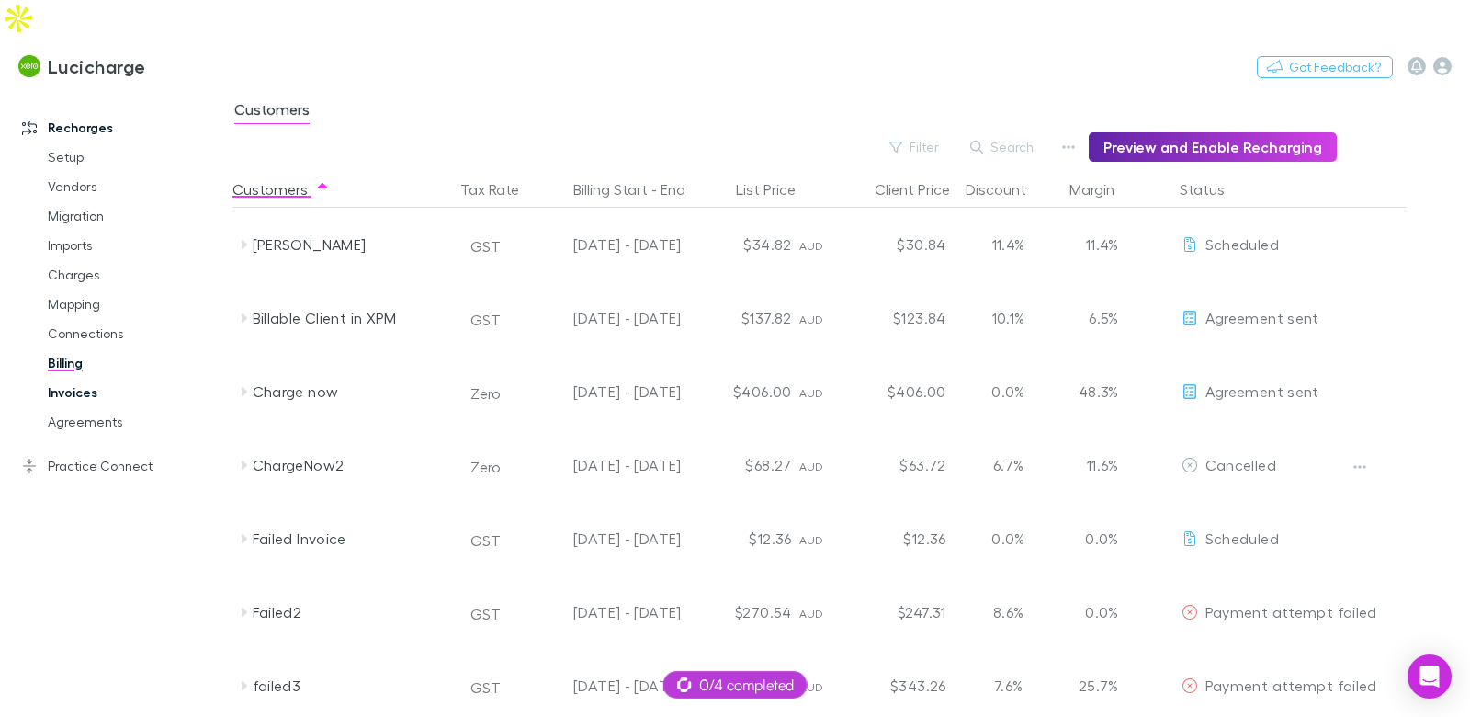
click at [75, 378] on link "Invoices" at bounding box center [128, 392] width 199 height 29
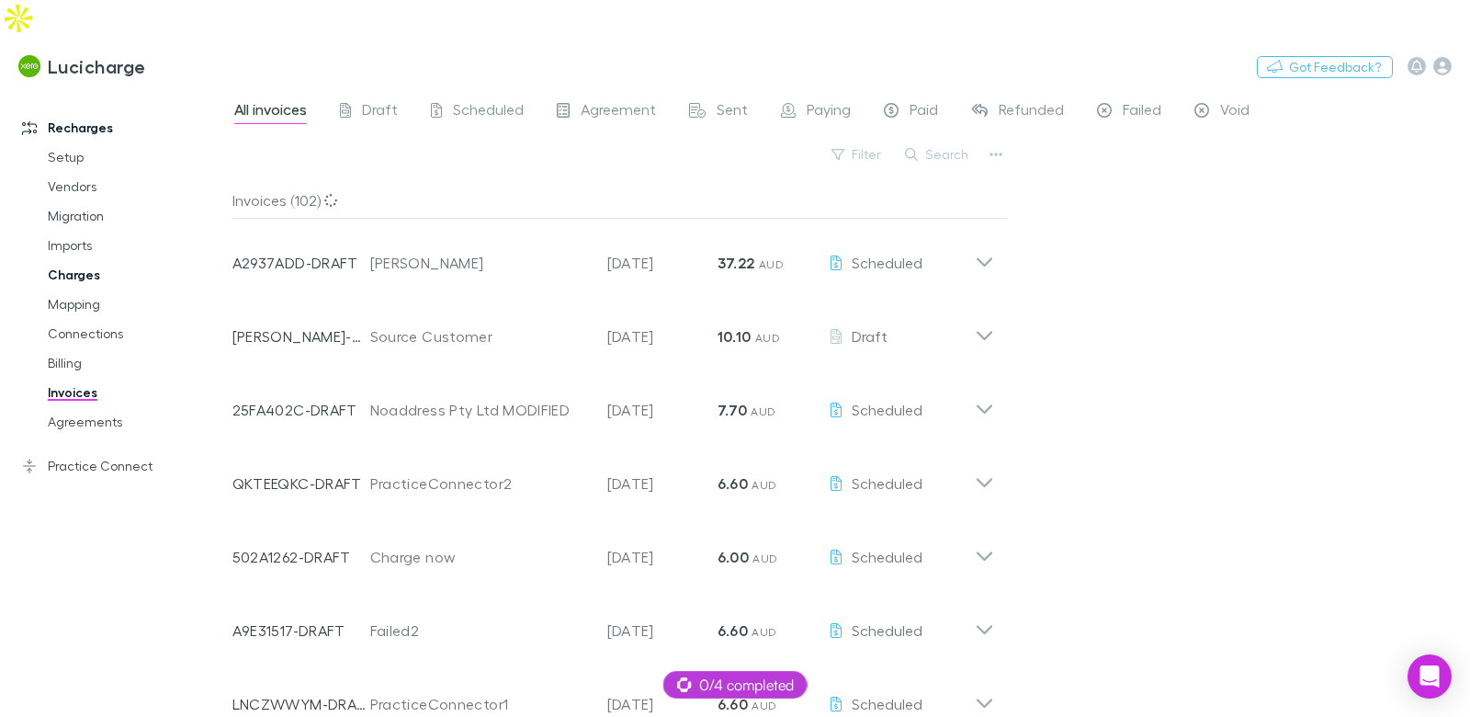
click at [87, 260] on link "Charges" at bounding box center [128, 274] width 199 height 29
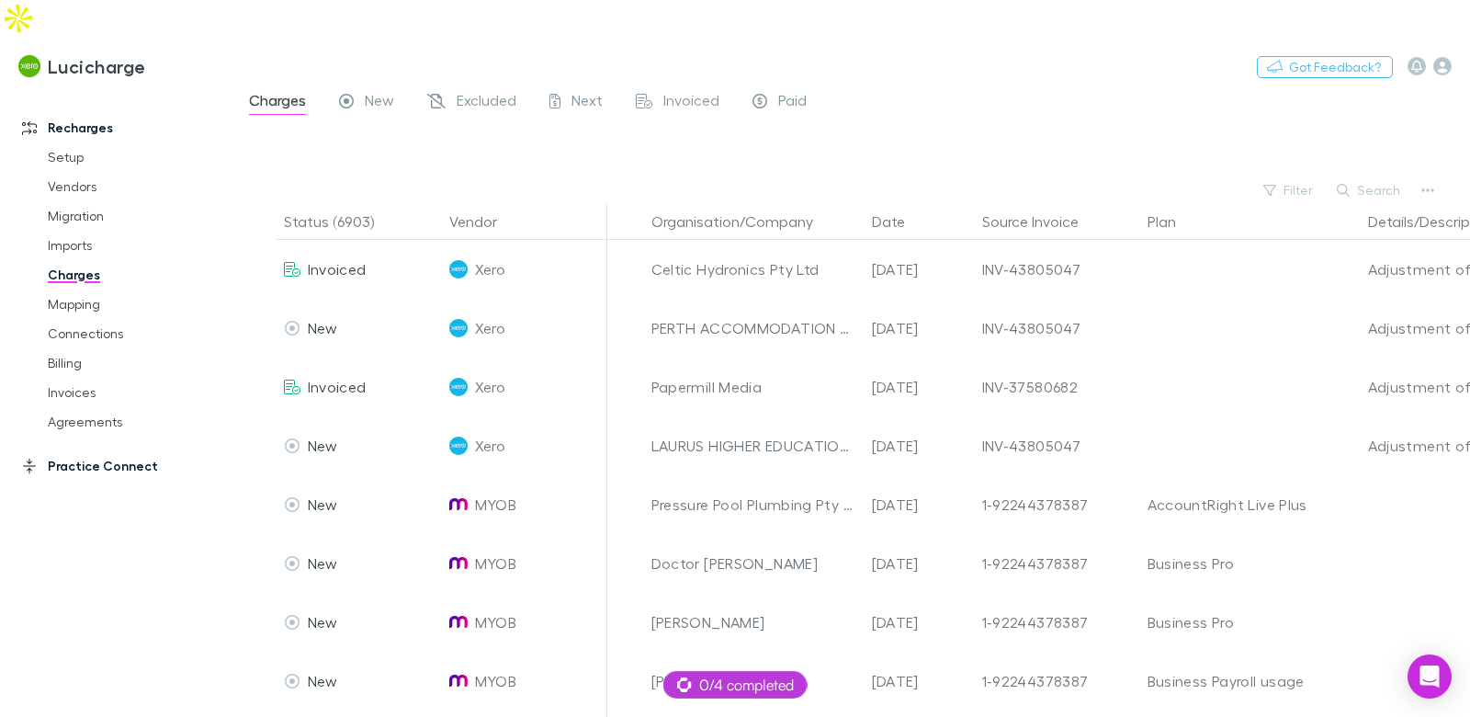
drag, startPoint x: 100, startPoint y: 429, endPoint x: 128, endPoint y: 276, distance: 155.9
click at [101, 451] on link "Practice Connect" at bounding box center [116, 465] width 225 height 29
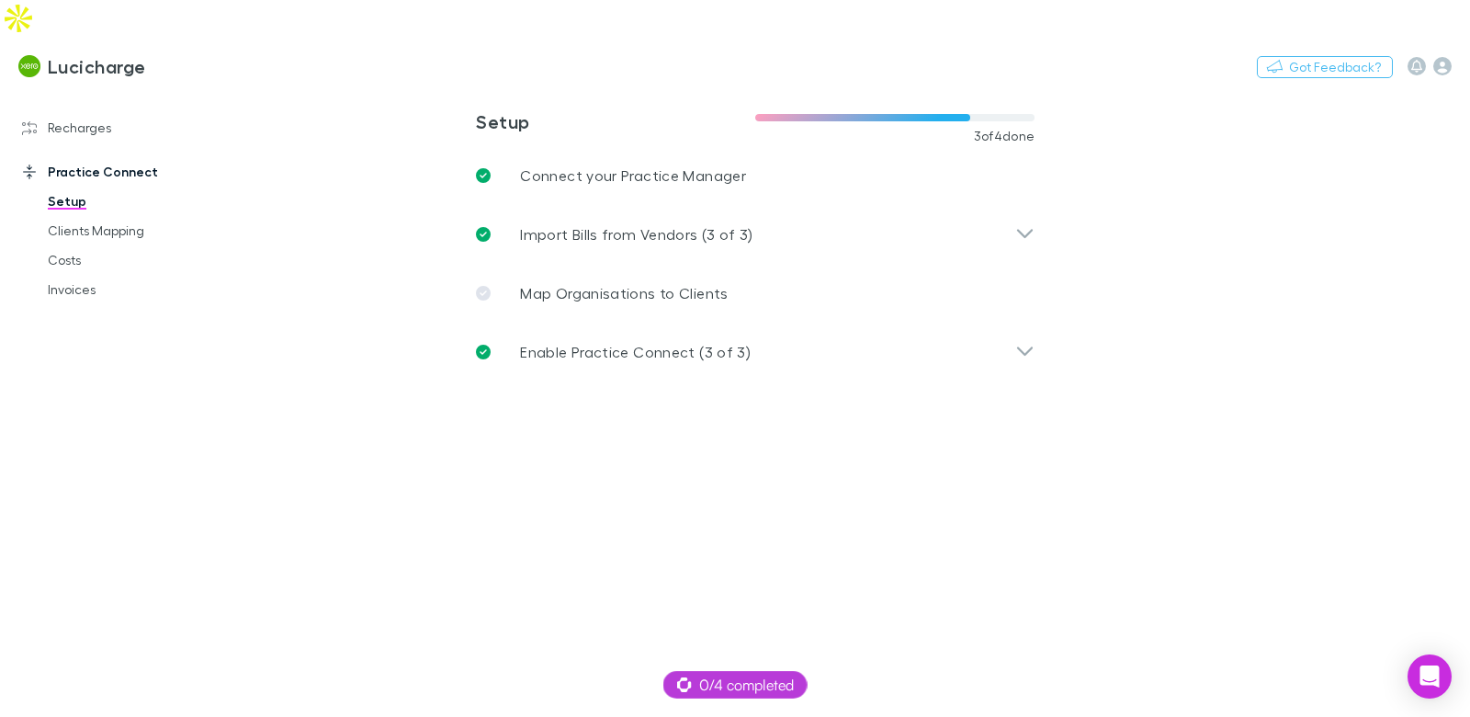
click at [559, 341] on p "Enable Practice Connect (3 of 3)" at bounding box center [635, 352] width 231 height 22
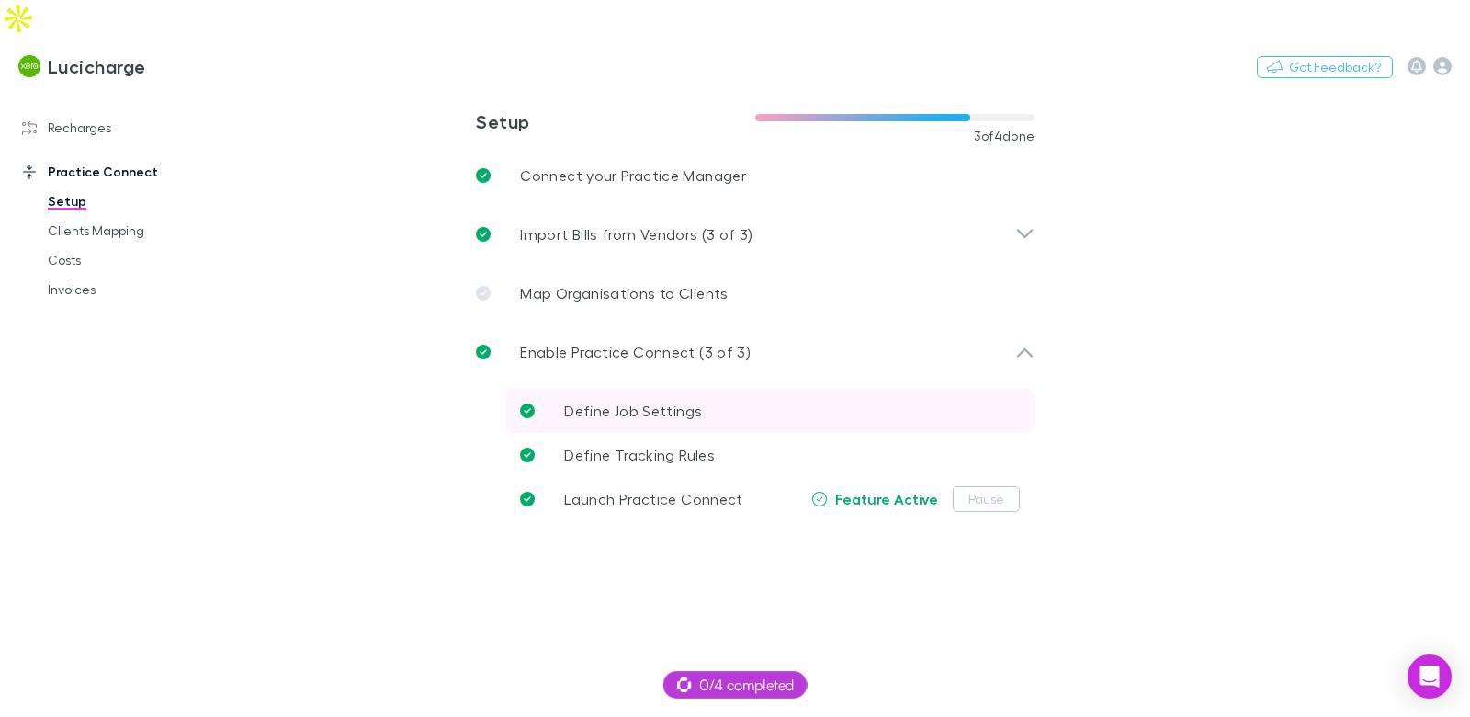
click at [678, 401] on span "Define Job Settings" at bounding box center [633, 409] width 138 height 17
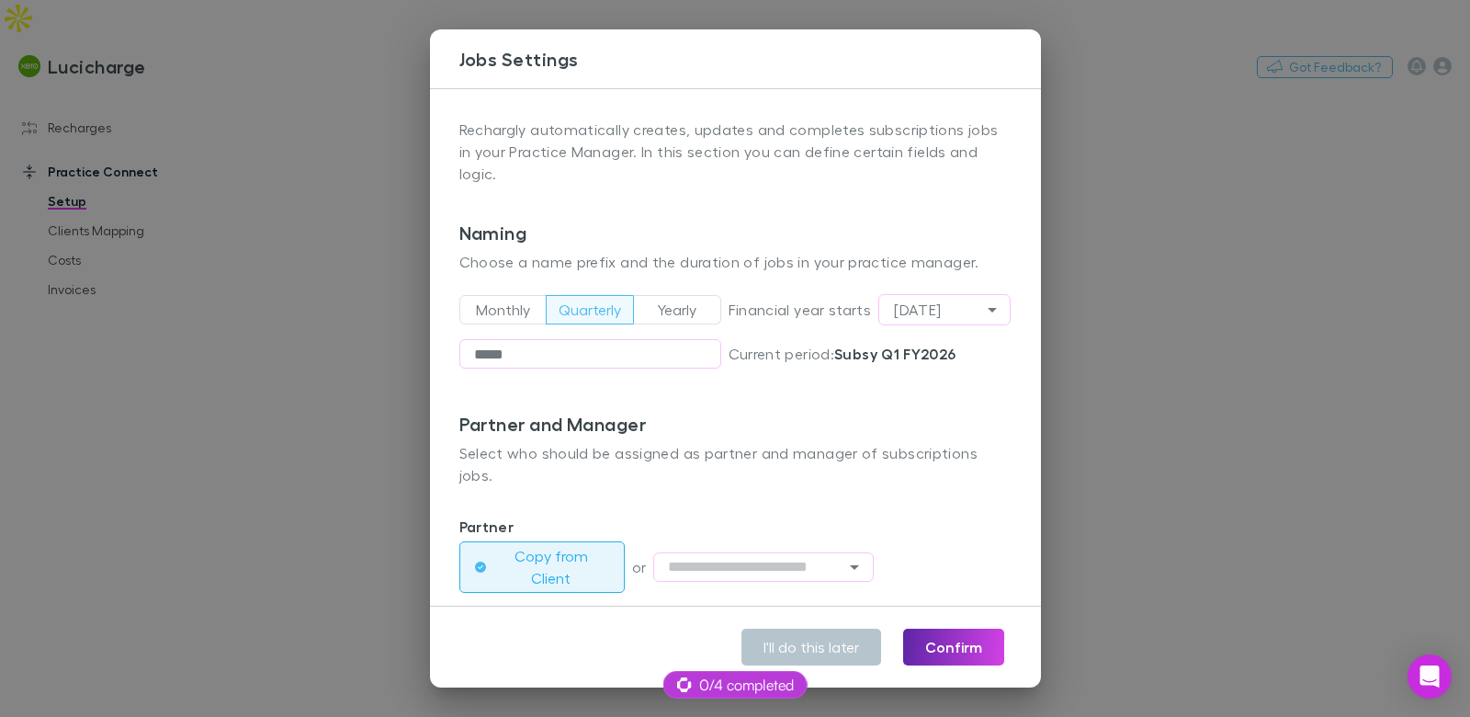
click at [659, 295] on button "Yearly" at bounding box center [677, 309] width 88 height 29
click at [593, 339] on input "*****" at bounding box center [590, 353] width 262 height 29
type input "*"
click at [954, 656] on button "Confirm" at bounding box center [953, 646] width 101 height 37
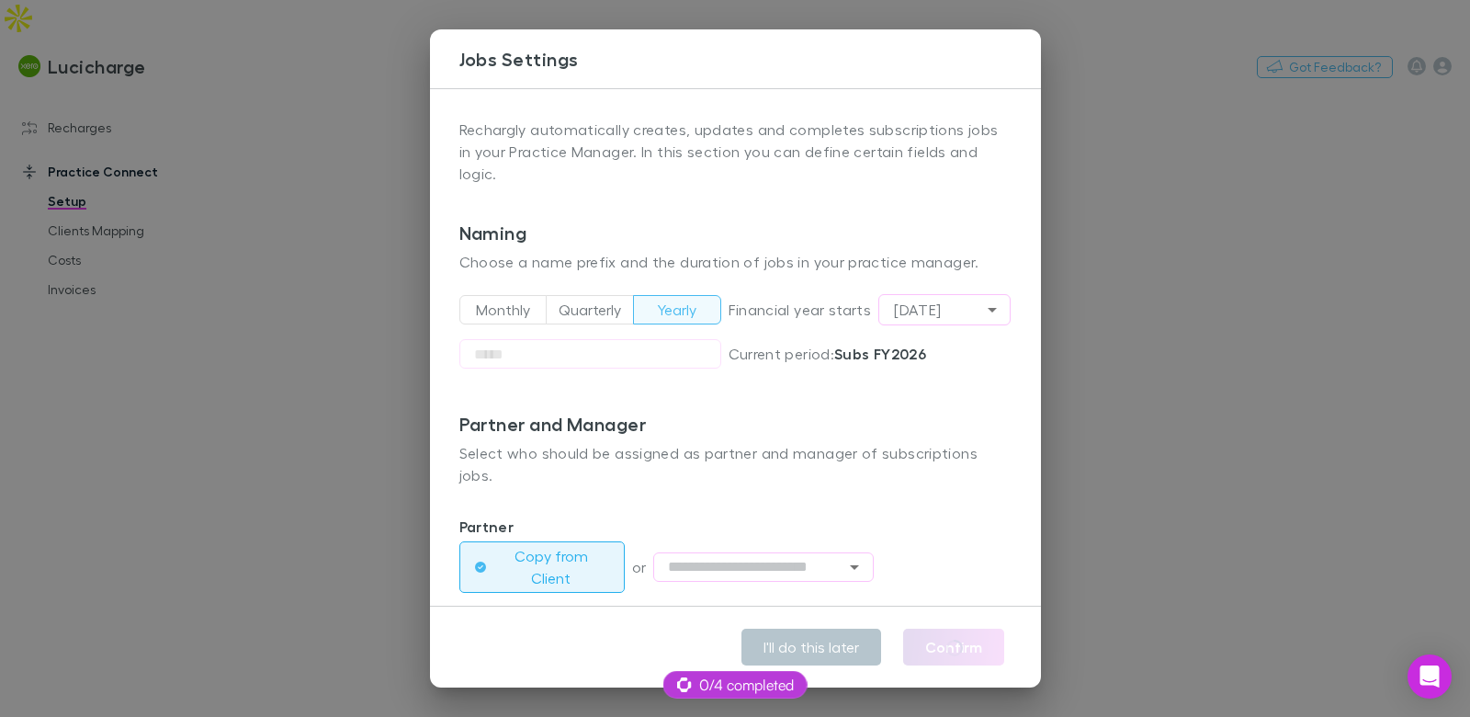
type input "****"
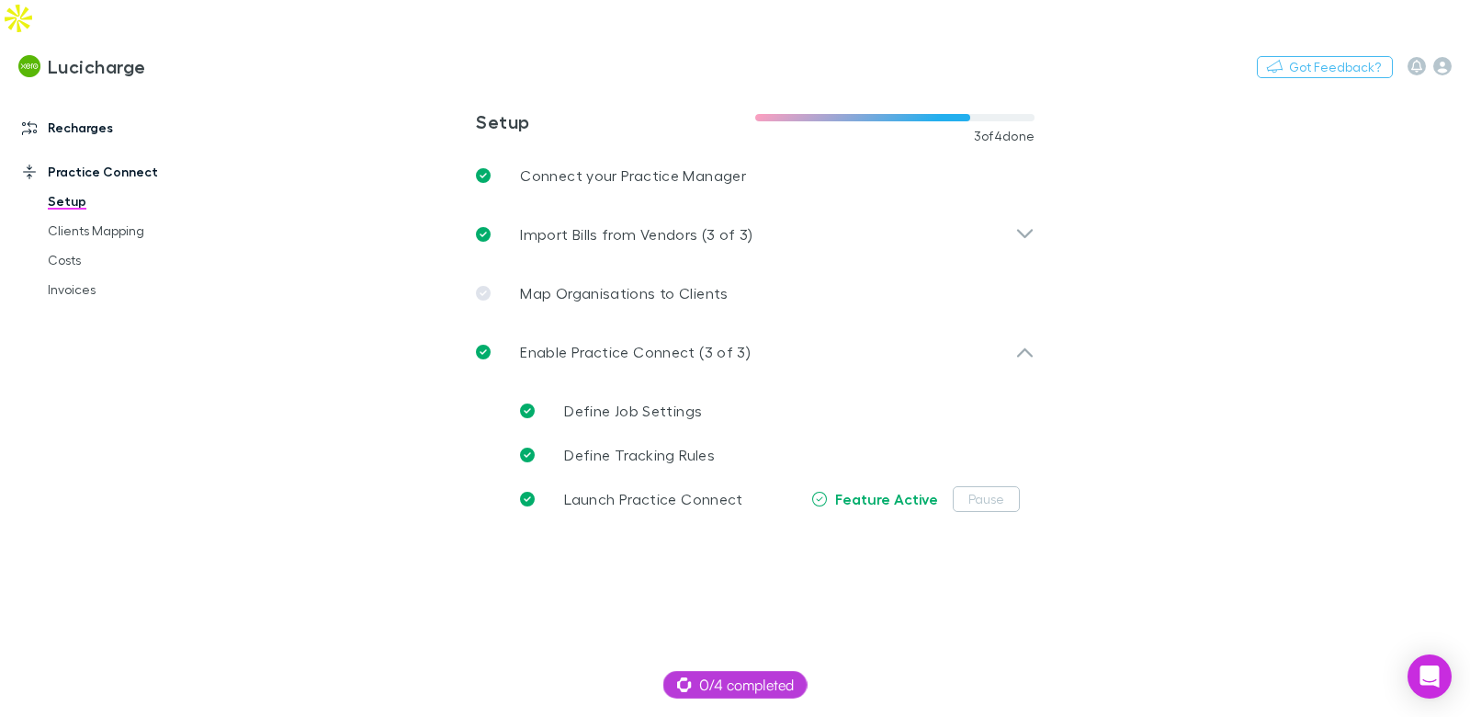
click at [86, 113] on link "Recharges" at bounding box center [116, 127] width 225 height 29
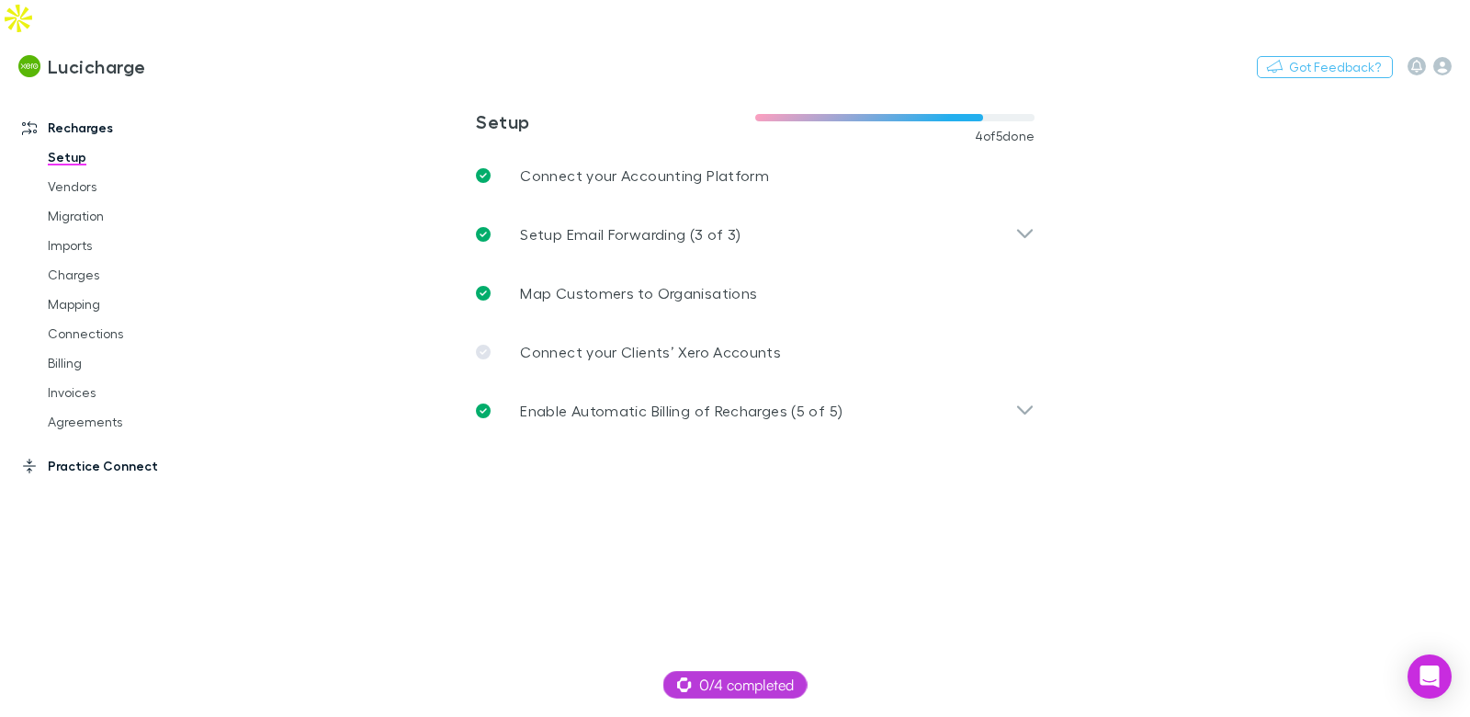
click at [125, 451] on link "Practice Connect" at bounding box center [116, 465] width 225 height 29
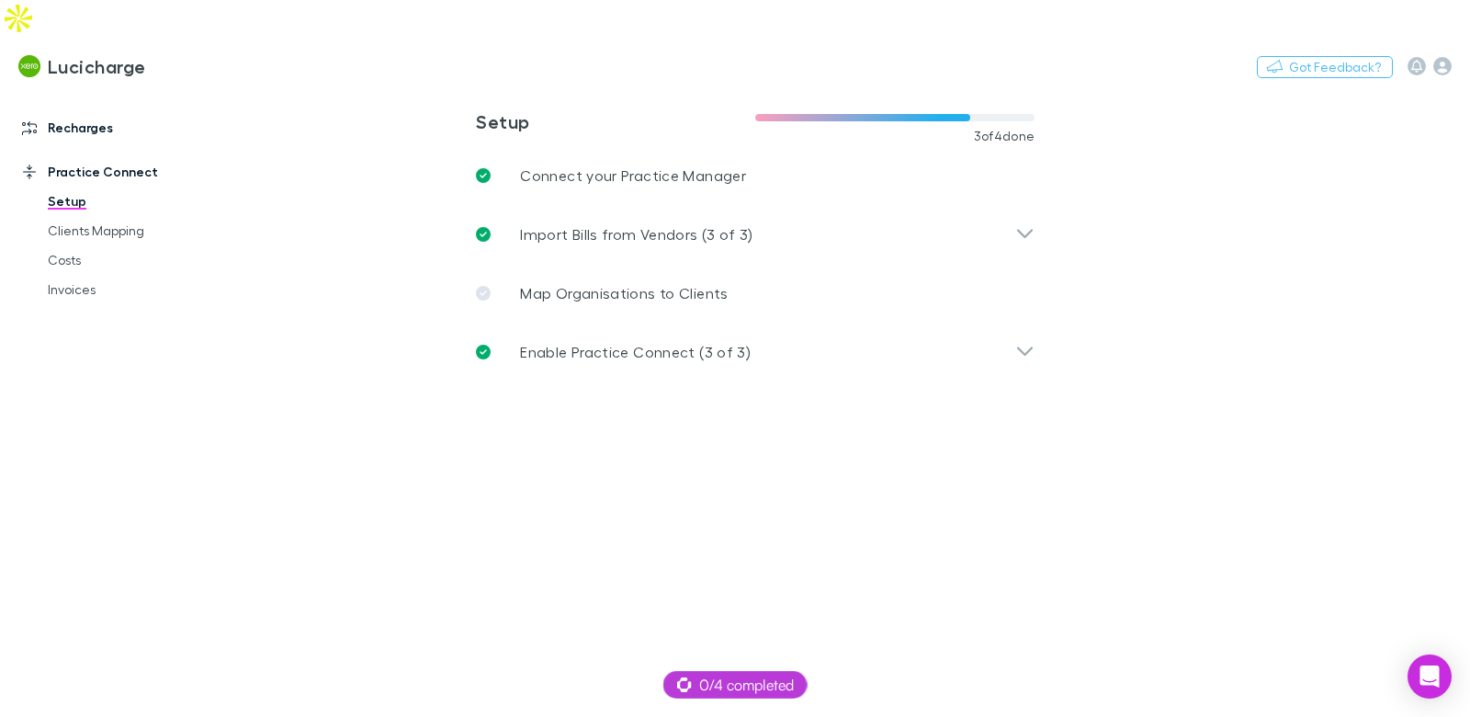
click at [126, 113] on link "Recharges" at bounding box center [116, 127] width 225 height 29
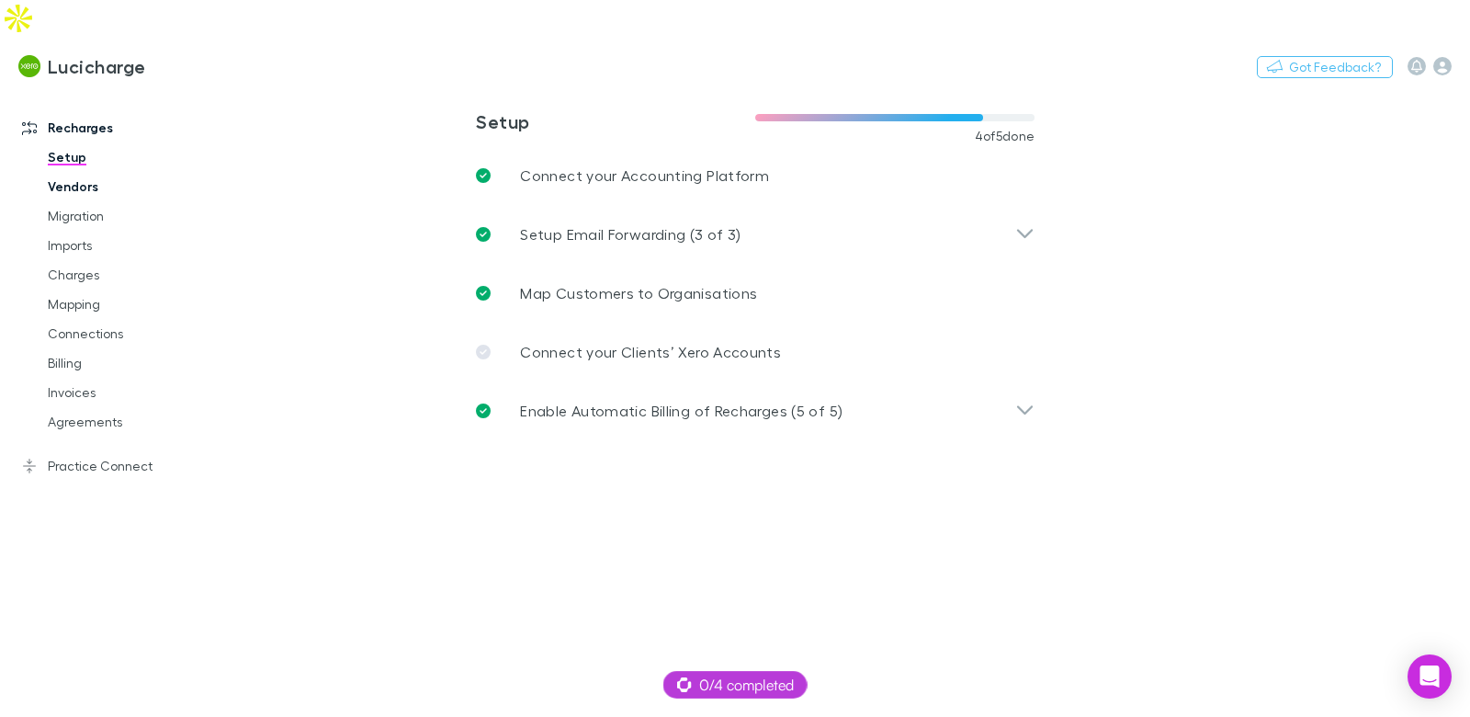
click at [85, 172] on link "Vendors" at bounding box center [128, 186] width 199 height 29
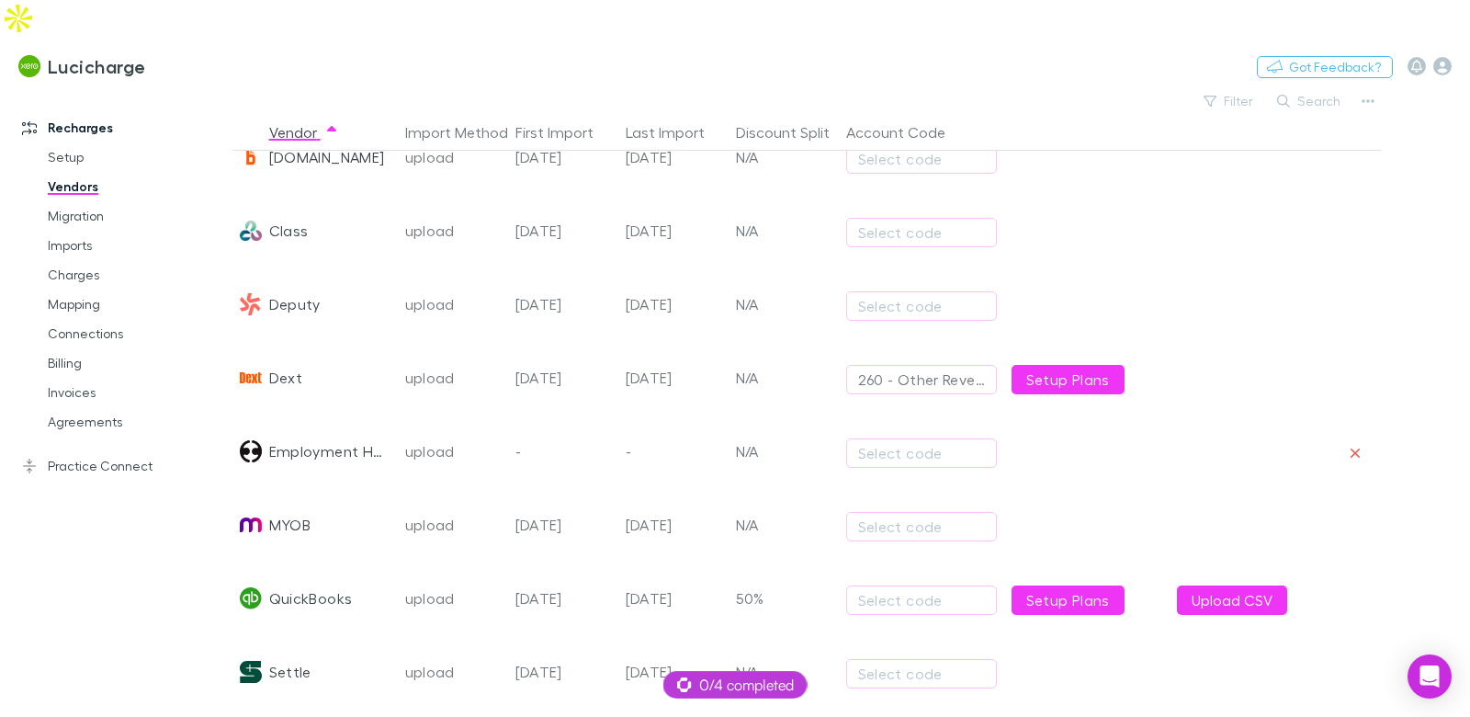
scroll to position [436, 0]
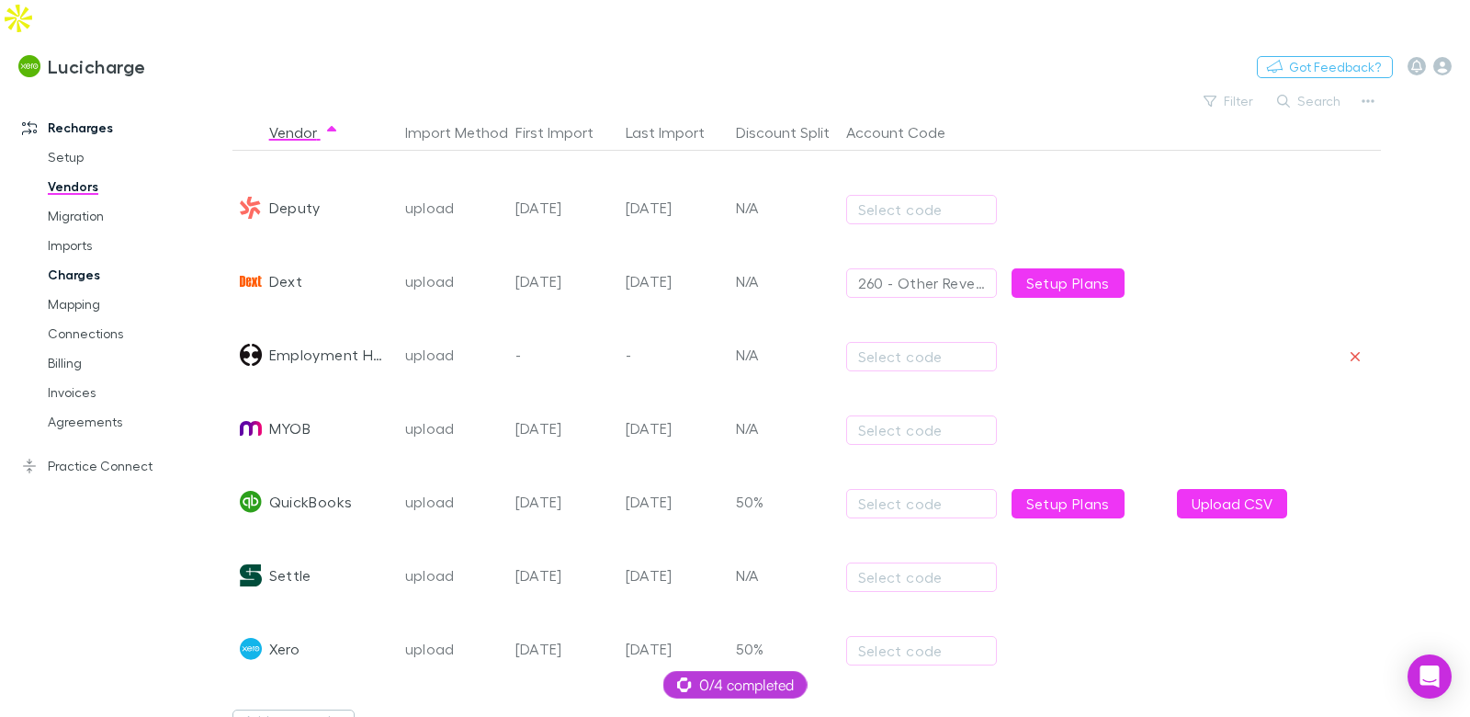
click at [85, 260] on link "Charges" at bounding box center [128, 274] width 199 height 29
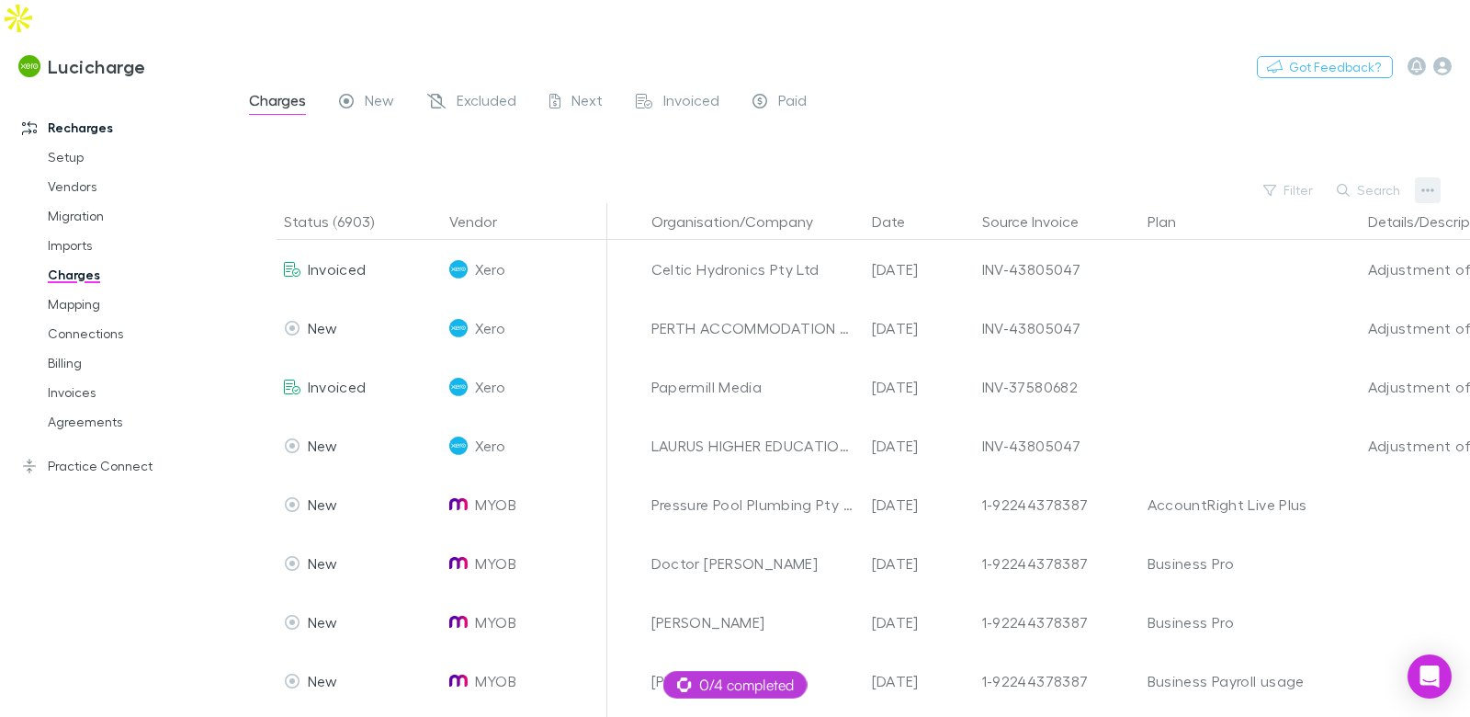
click at [1404, 179] on button "Search" at bounding box center [1369, 190] width 84 height 22
click at [1423, 183] on icon "button" at bounding box center [1427, 190] width 13 height 15
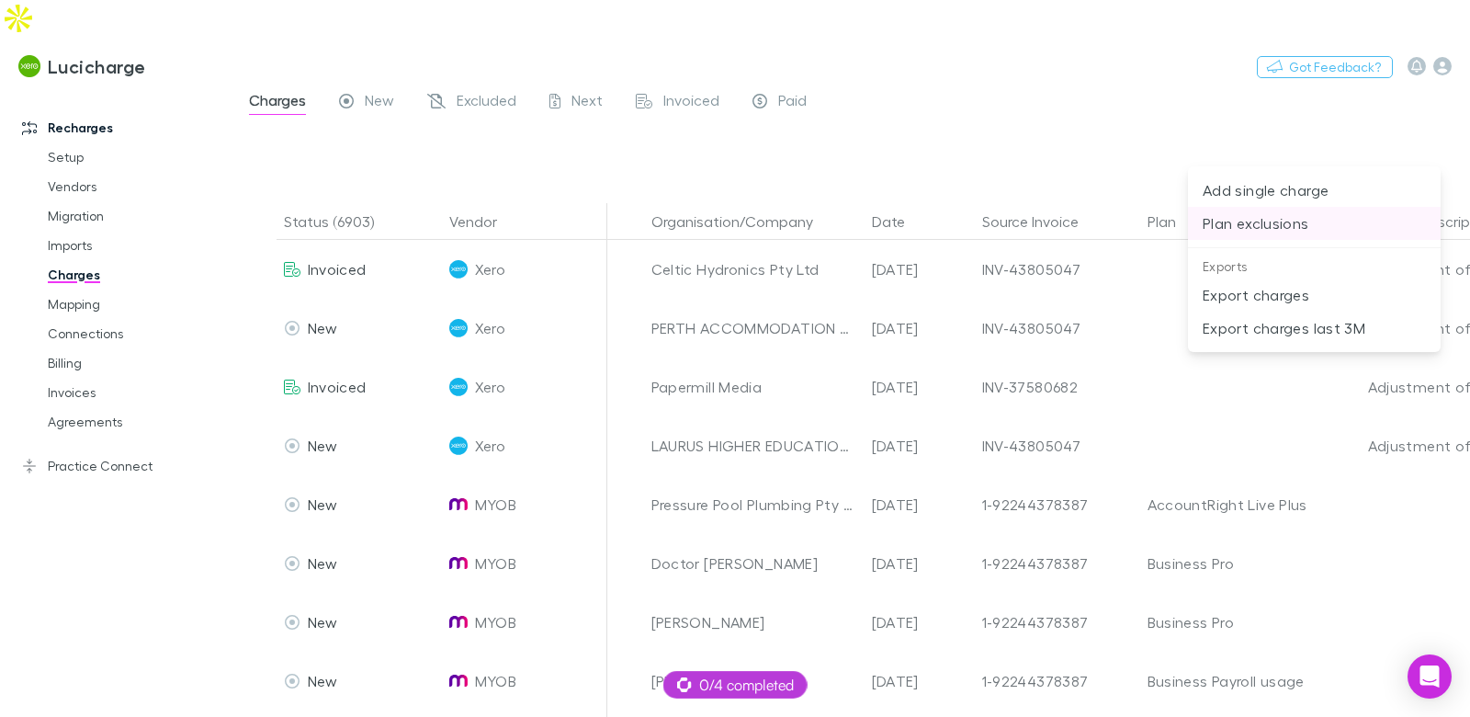
click at [1280, 220] on p "Plan exclusions" at bounding box center [1314, 223] width 223 height 22
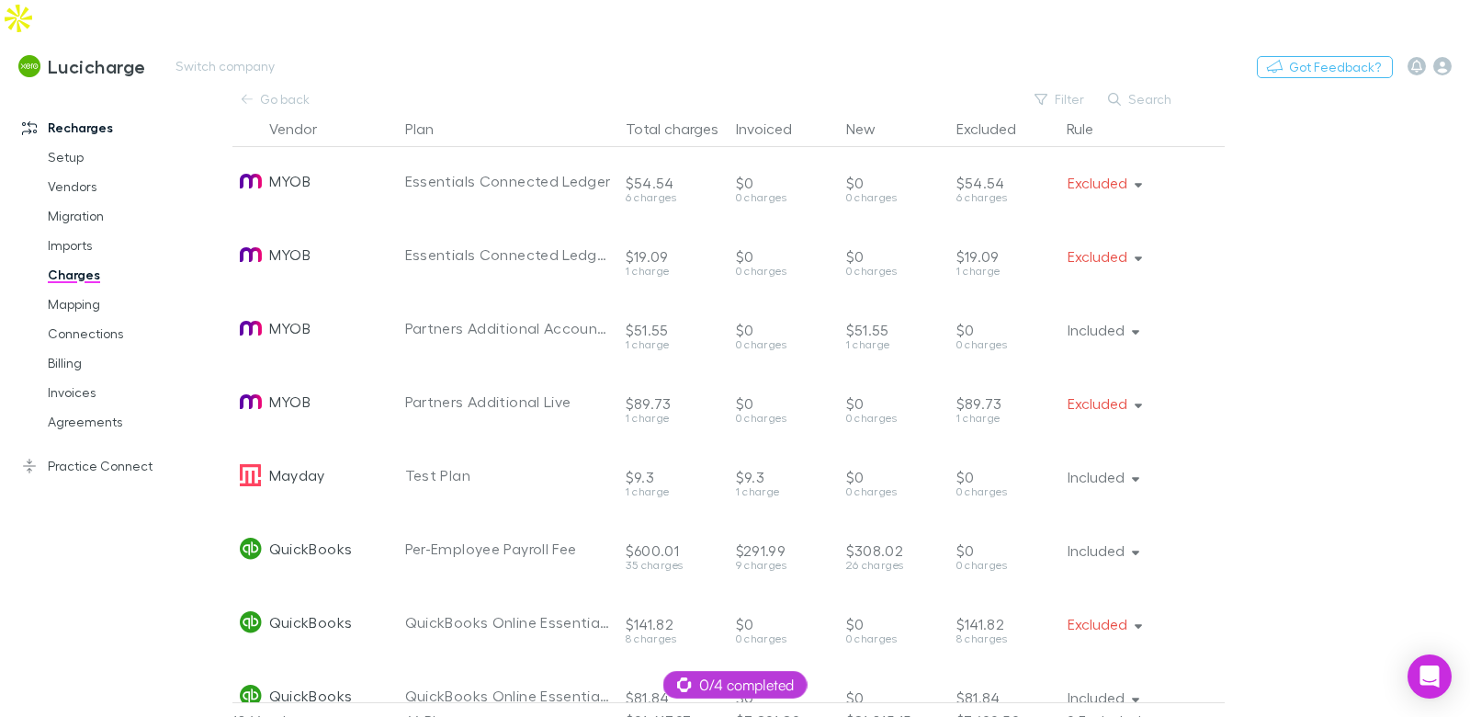
scroll to position [2052, 0]
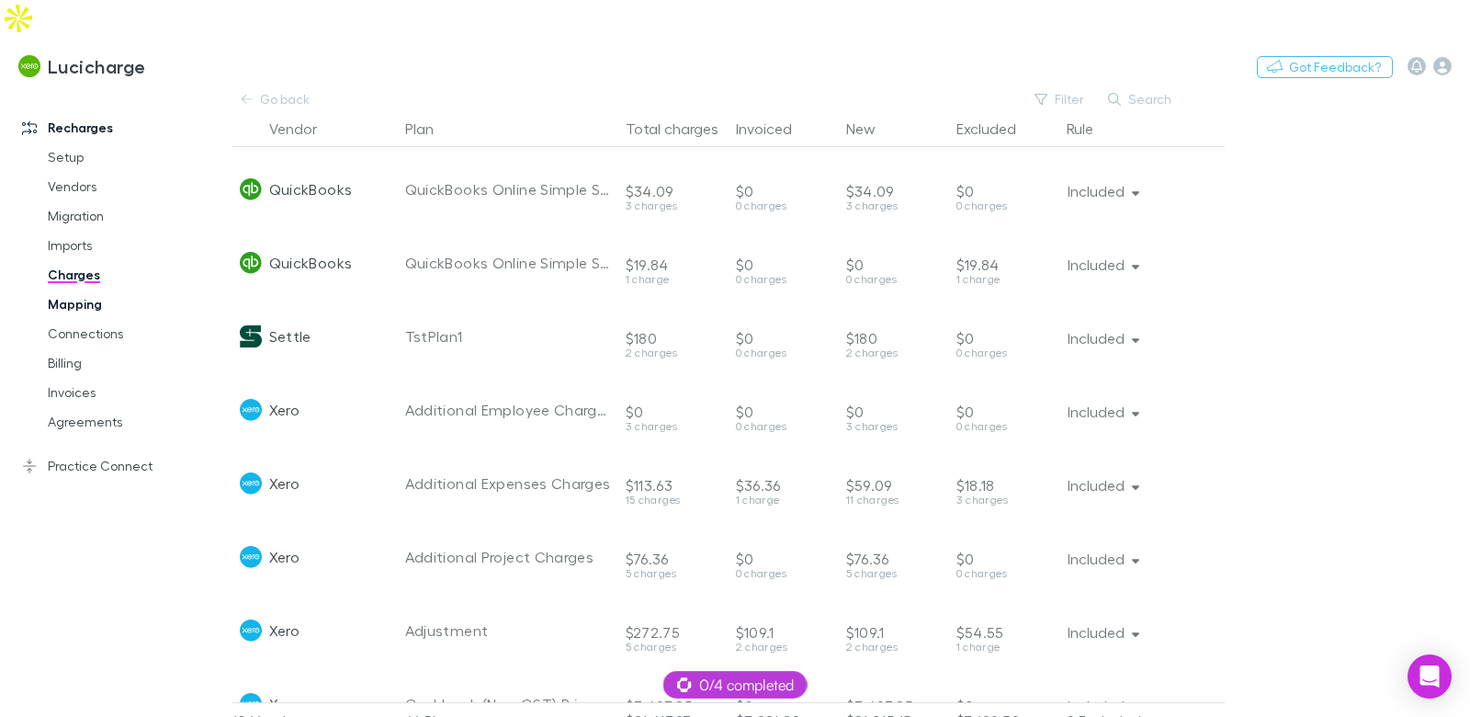
click at [73, 289] on link "Mapping" at bounding box center [128, 303] width 199 height 29
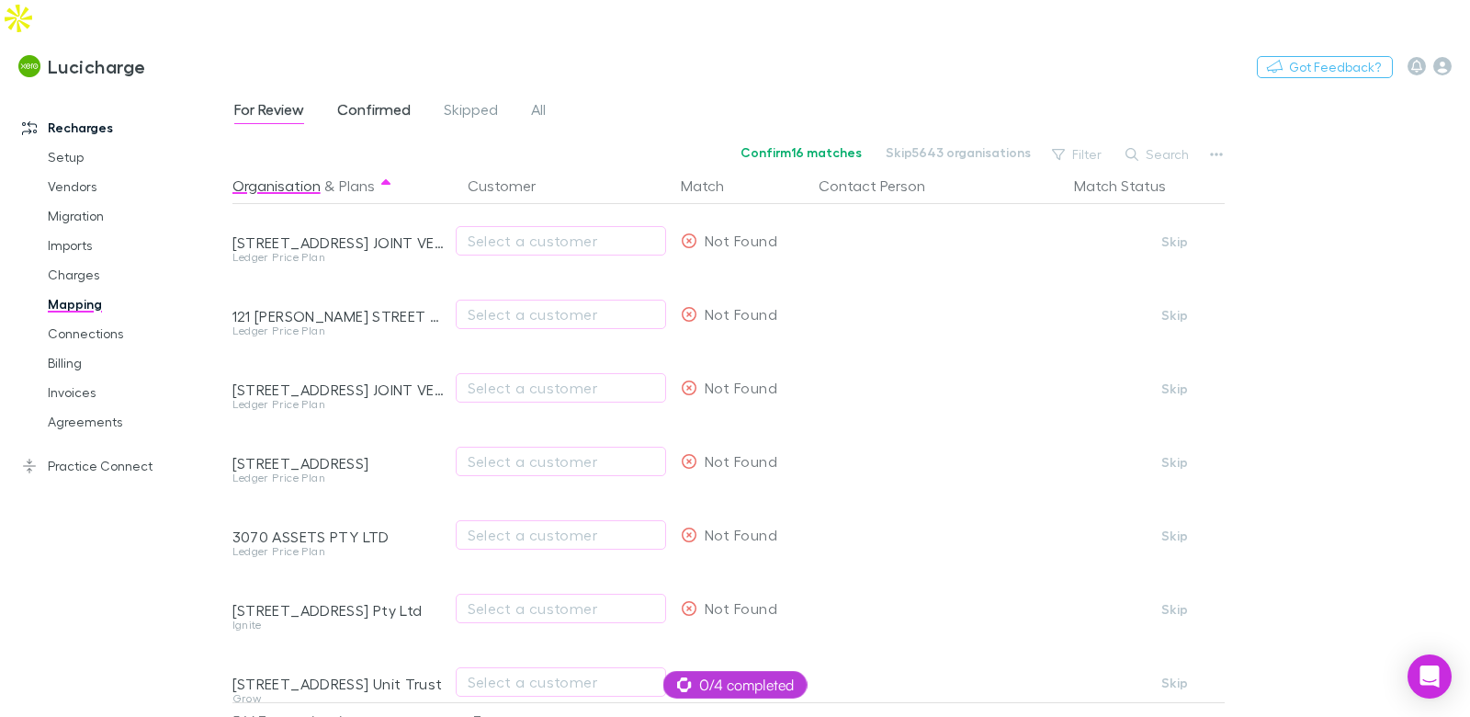
click at [376, 100] on span "Confirmed" at bounding box center [373, 112] width 73 height 24
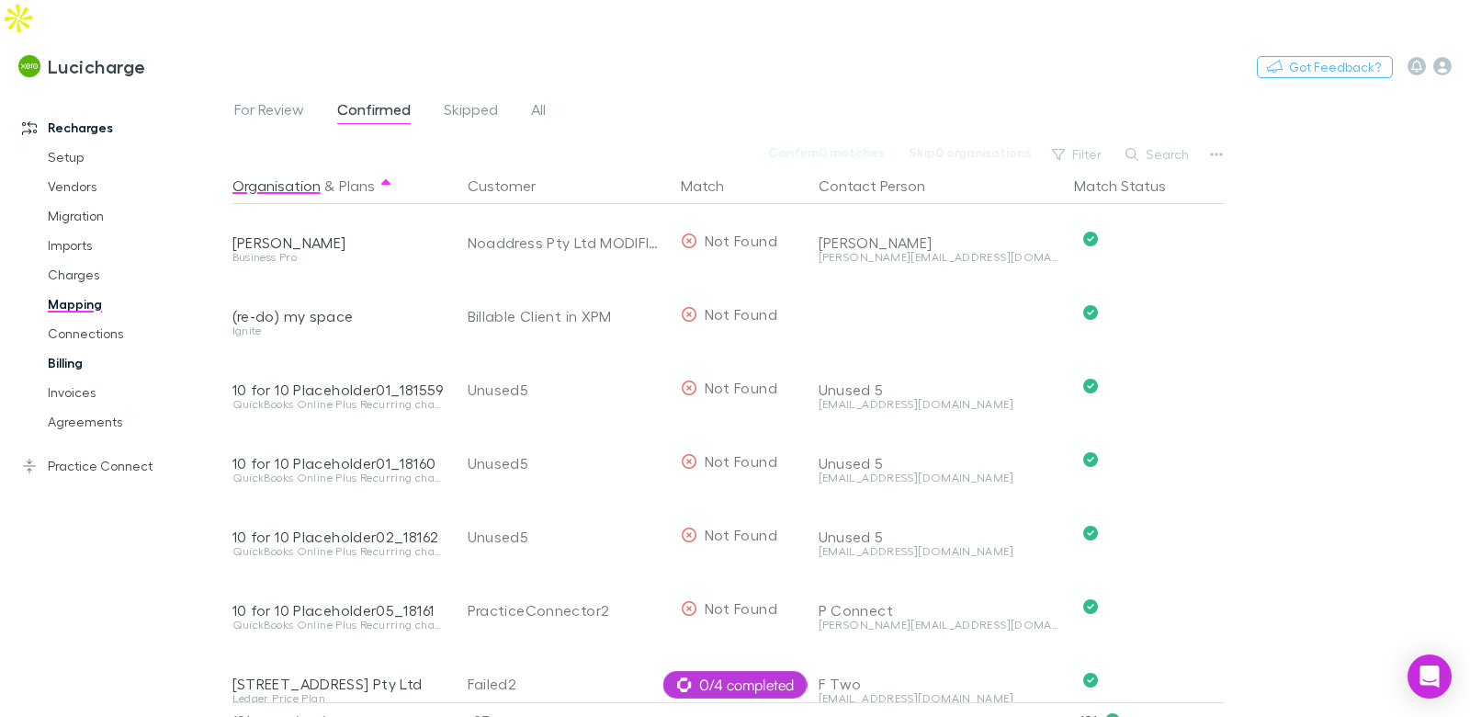
click at [85, 348] on link "Billing" at bounding box center [128, 362] width 199 height 29
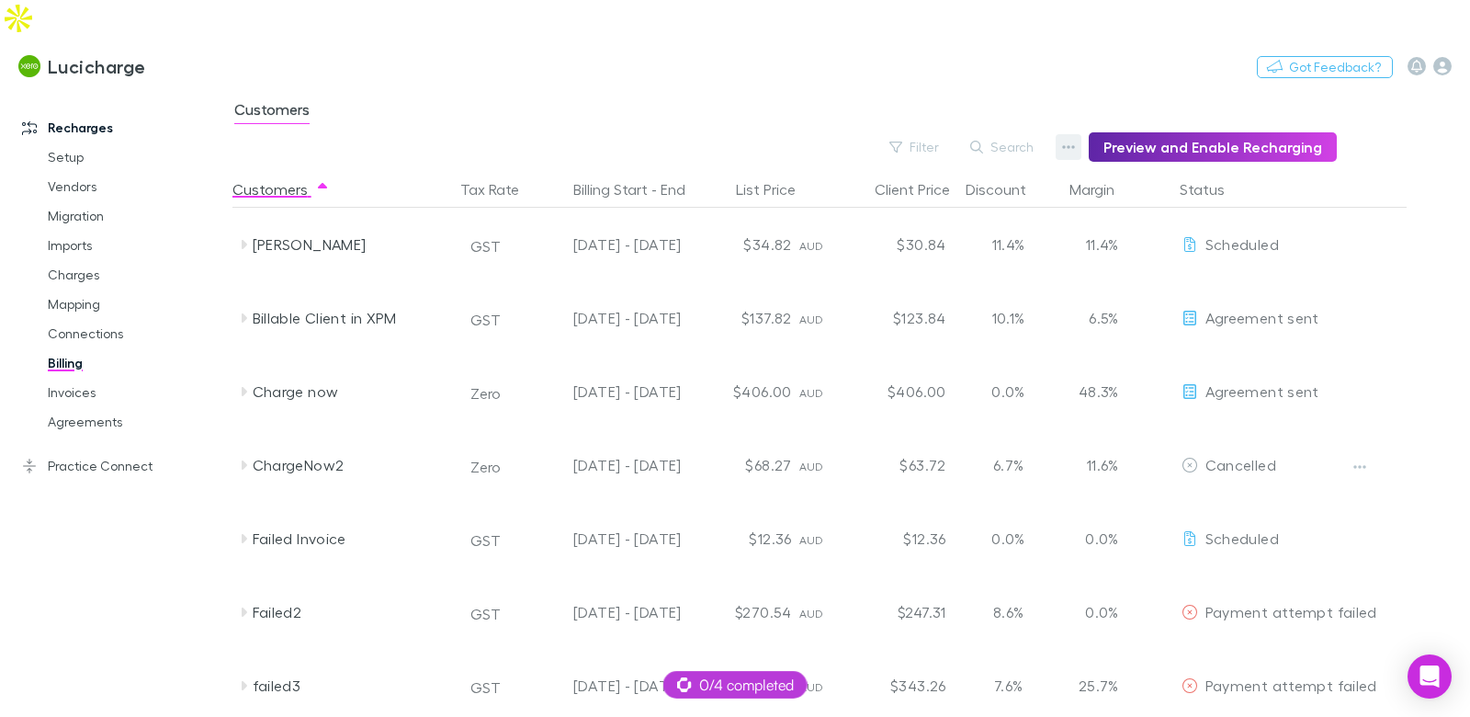
click at [1069, 140] on icon "button" at bounding box center [1068, 147] width 13 height 15
click at [951, 164] on p "Discount Split" at bounding box center [963, 170] width 223 height 22
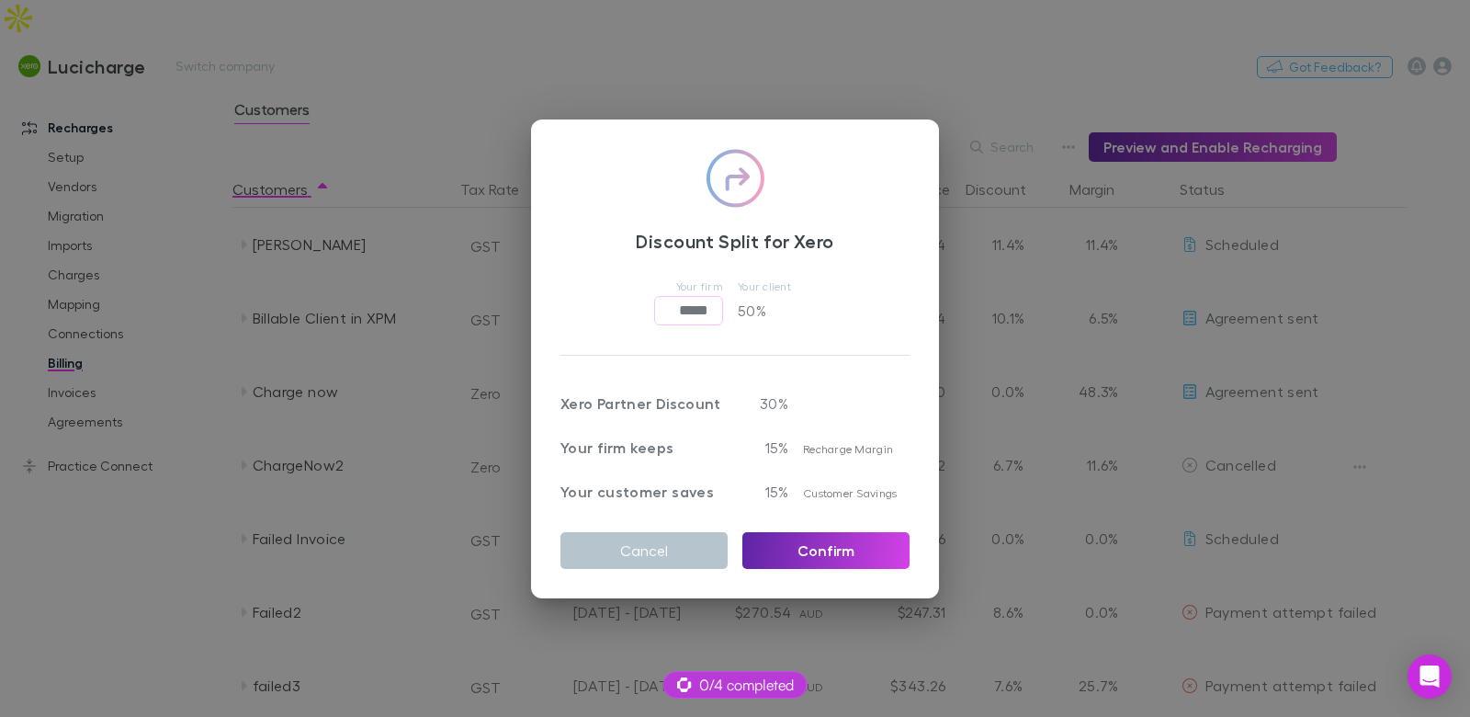
click at [823, 32] on div "Discount Split for Xero Your firm ***** ​ Your client 50 % Xero Partner Discoun…" at bounding box center [735, 358] width 1470 height 717
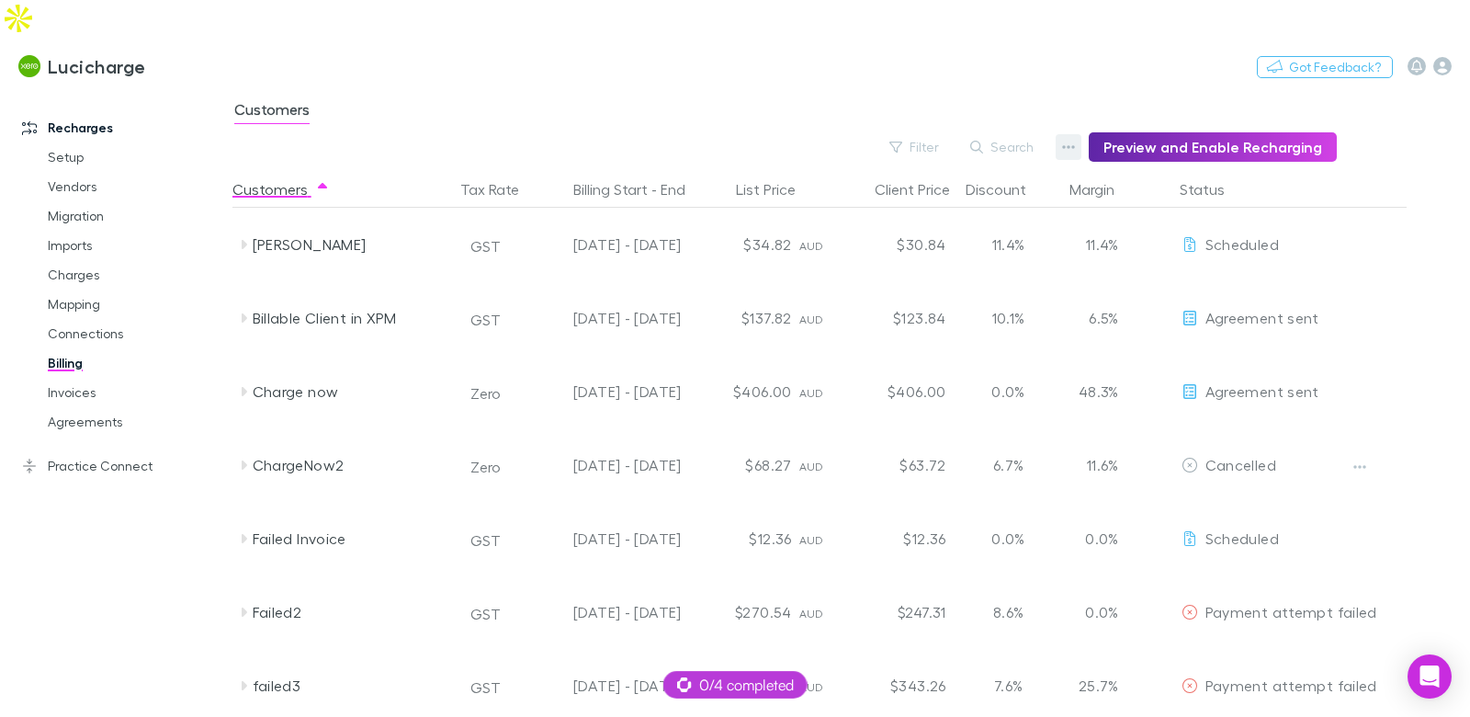
click at [1066, 134] on button "button" at bounding box center [1069, 147] width 26 height 26
click at [907, 214] on li "Admin Fee" at bounding box center [963, 202] width 253 height 33
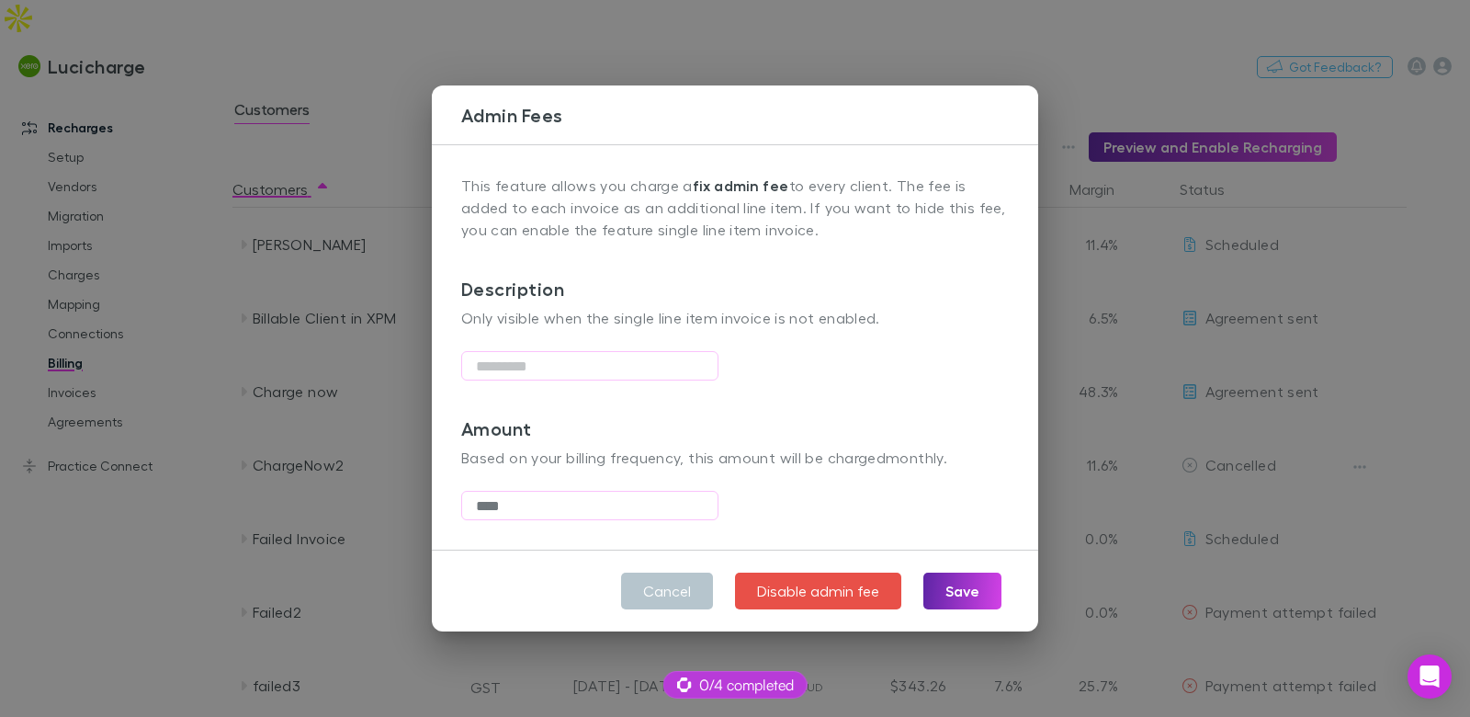
click at [774, 64] on div "Admin Fees This feature allows you charge a fix admin fee to every client. The …" at bounding box center [735, 358] width 1470 height 717
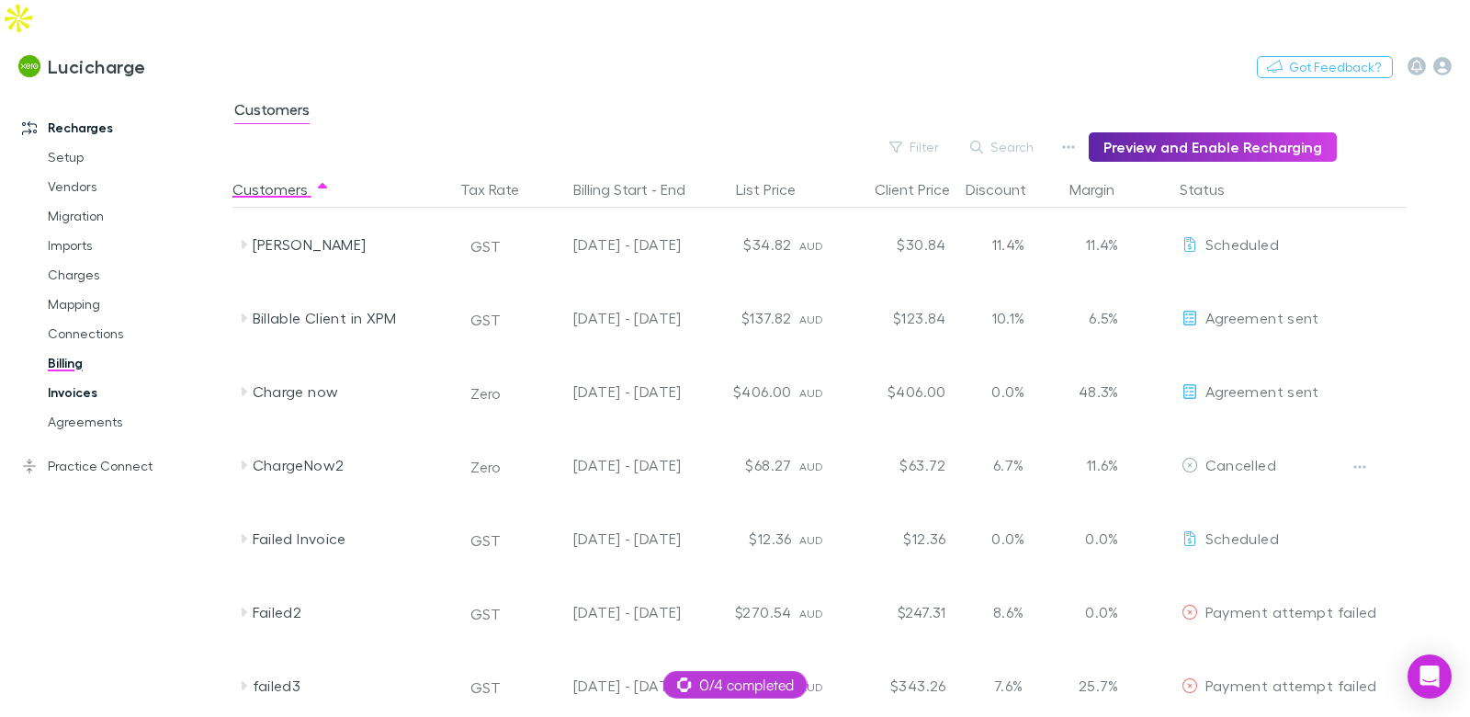
click at [90, 378] on link "Invoices" at bounding box center [128, 392] width 199 height 29
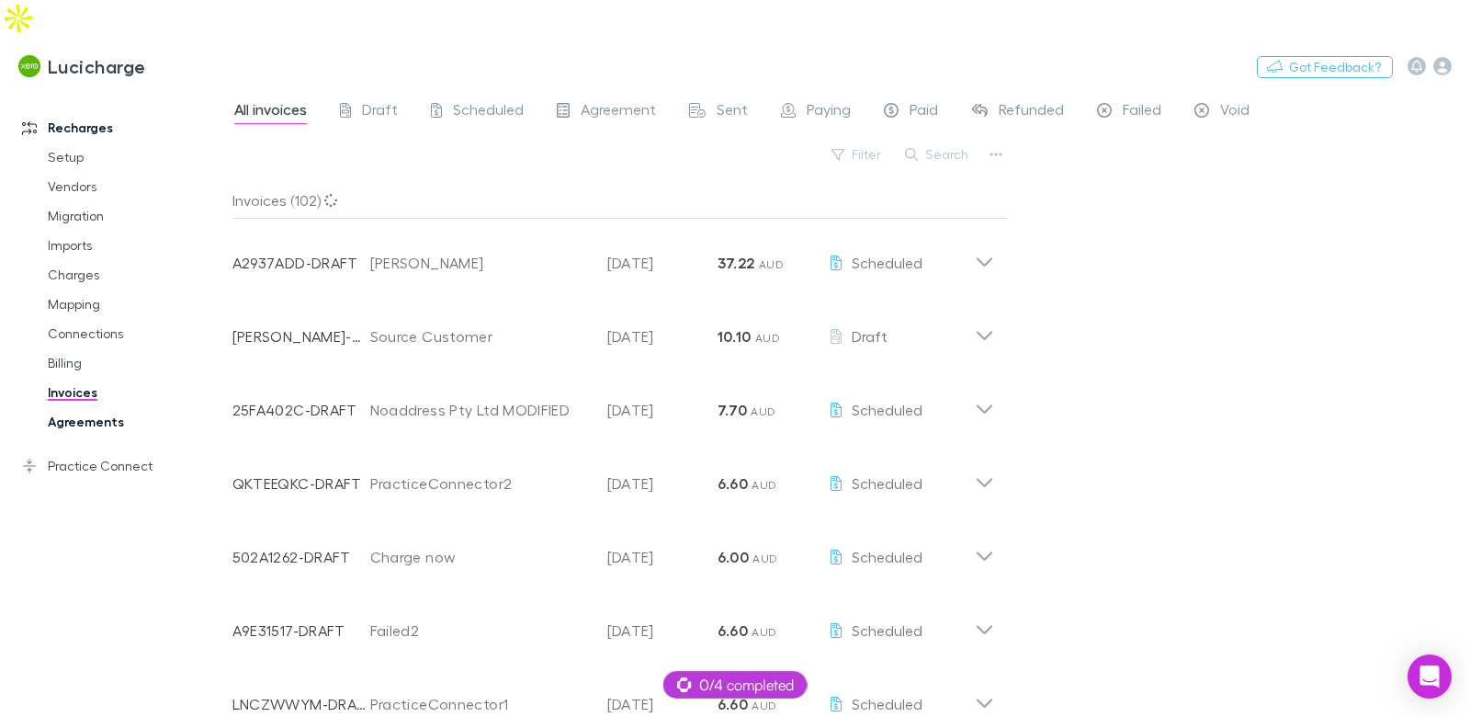
drag, startPoint x: 70, startPoint y: 390, endPoint x: 95, endPoint y: 395, distance: 25.2
click at [70, 407] on link "Agreements" at bounding box center [128, 421] width 199 height 29
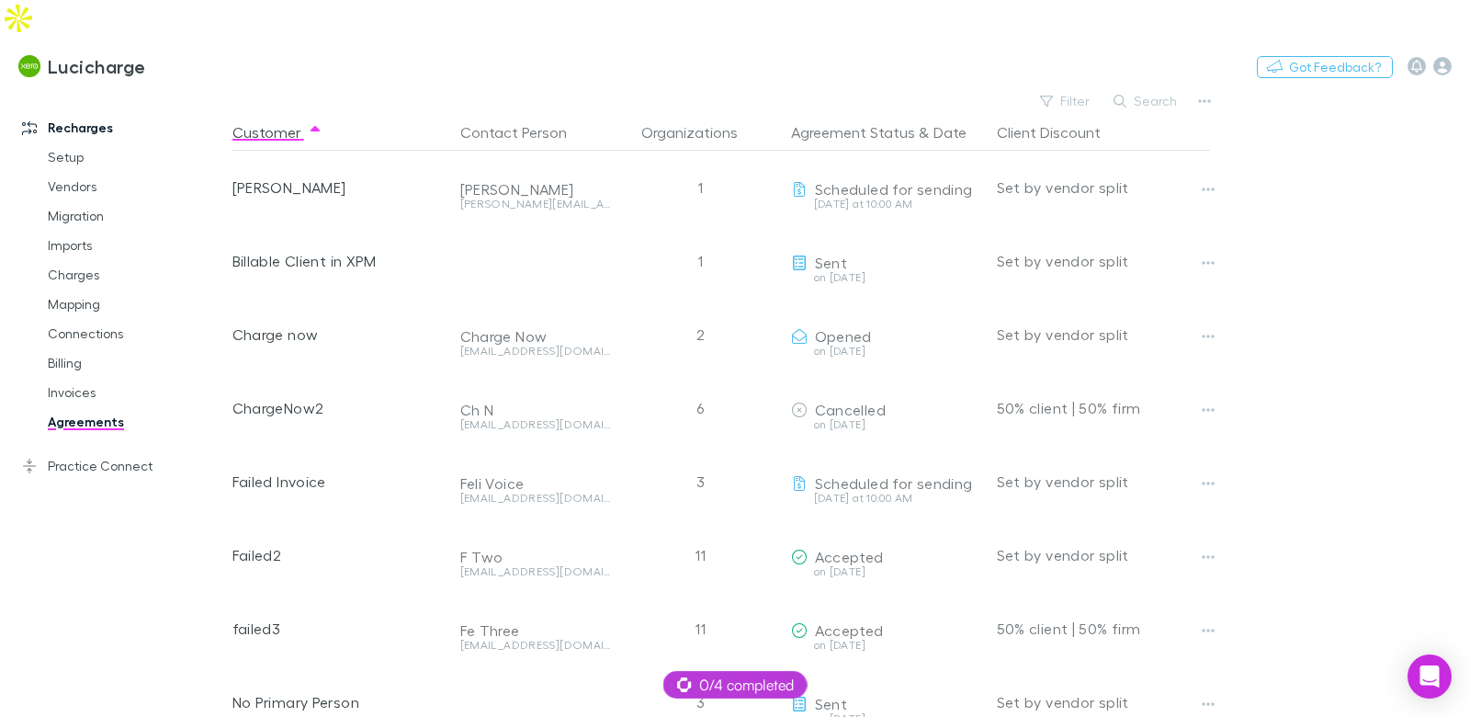
drag, startPoint x: 143, startPoint y: 425, endPoint x: 184, endPoint y: 371, distance: 67.6
click at [143, 451] on link "Practice Connect" at bounding box center [116, 465] width 225 height 29
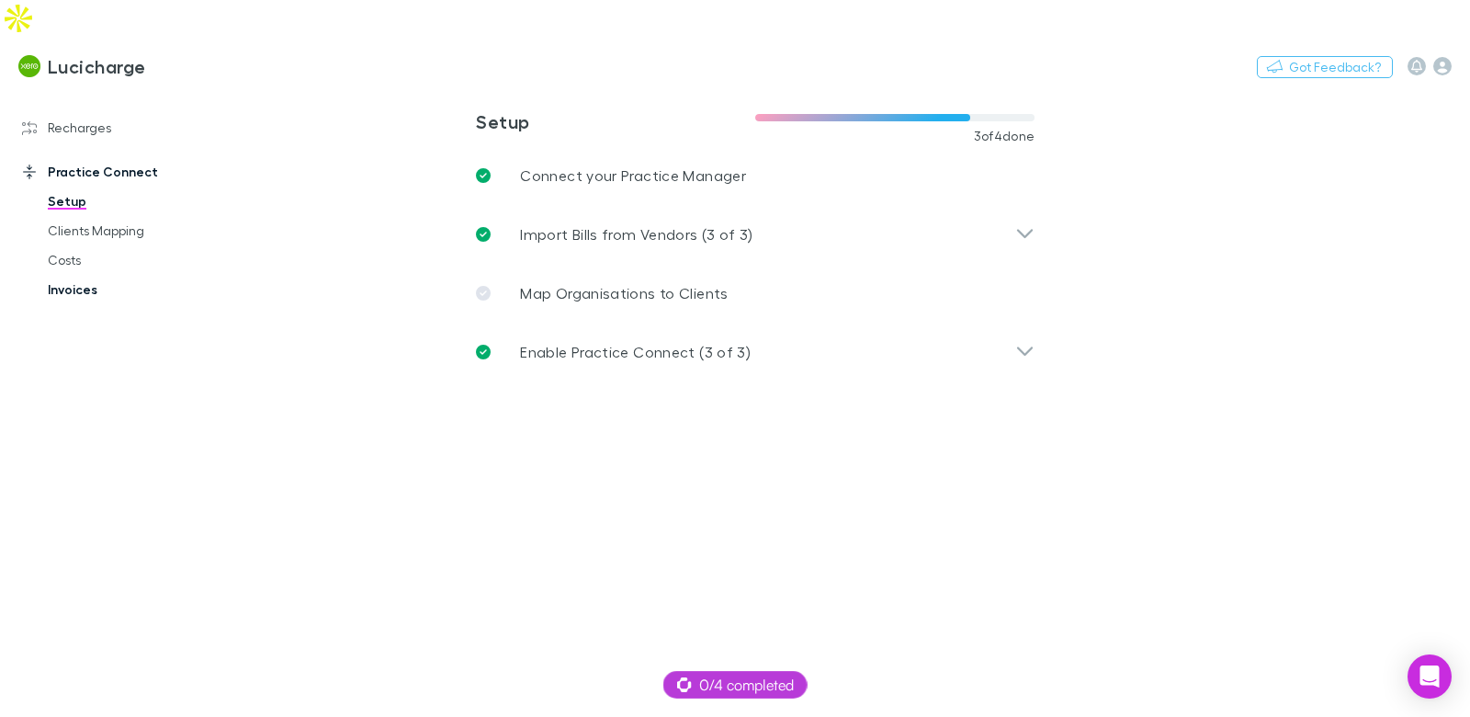
click at [53, 275] on link "Invoices" at bounding box center [128, 289] width 199 height 29
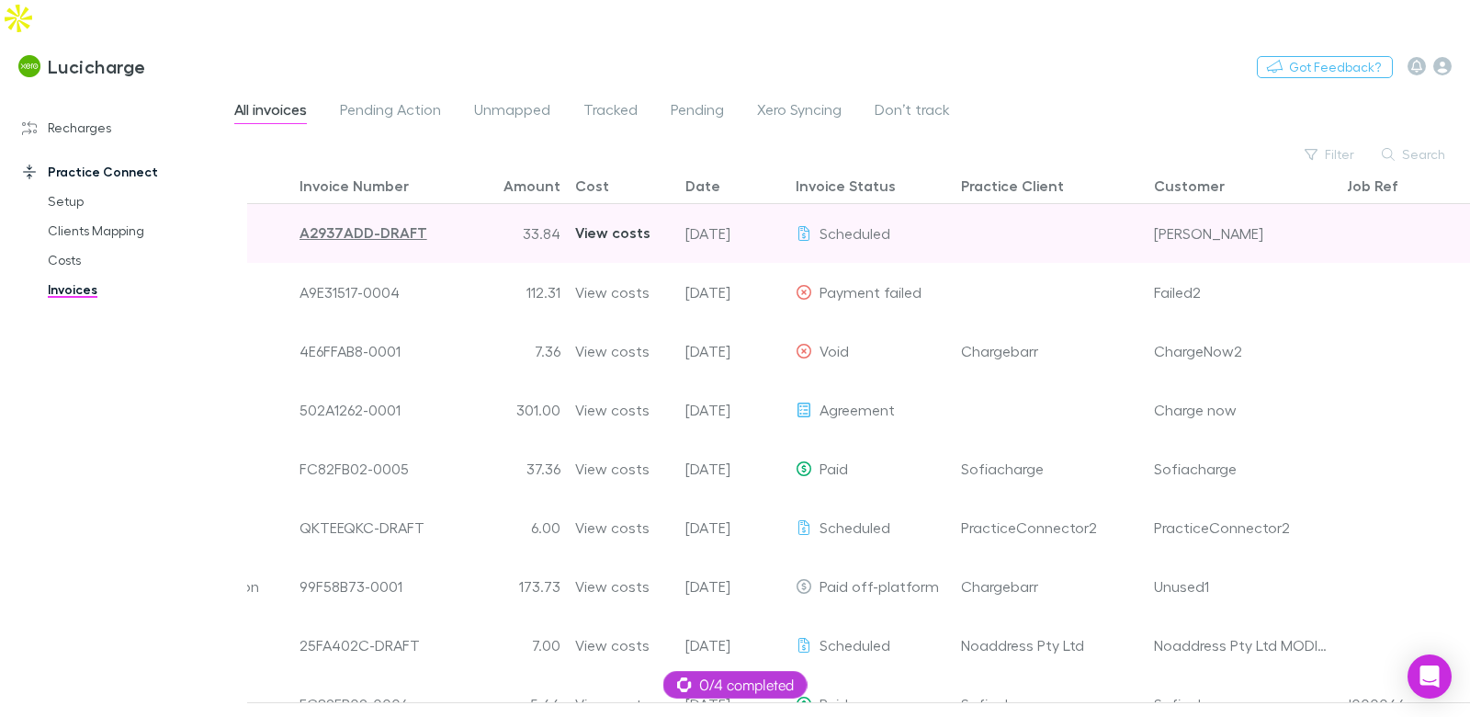
scroll to position [0, 165]
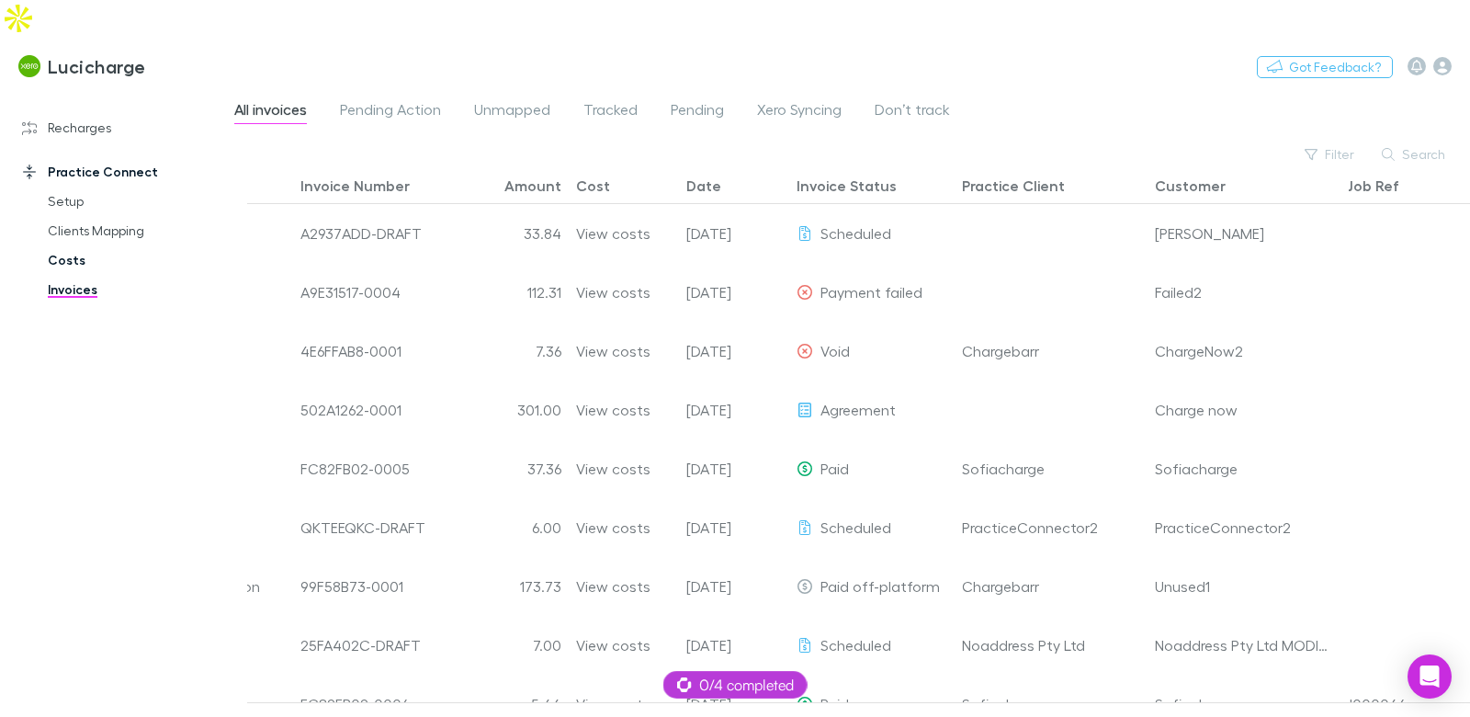
click at [75, 245] on link "Costs" at bounding box center [128, 259] width 199 height 29
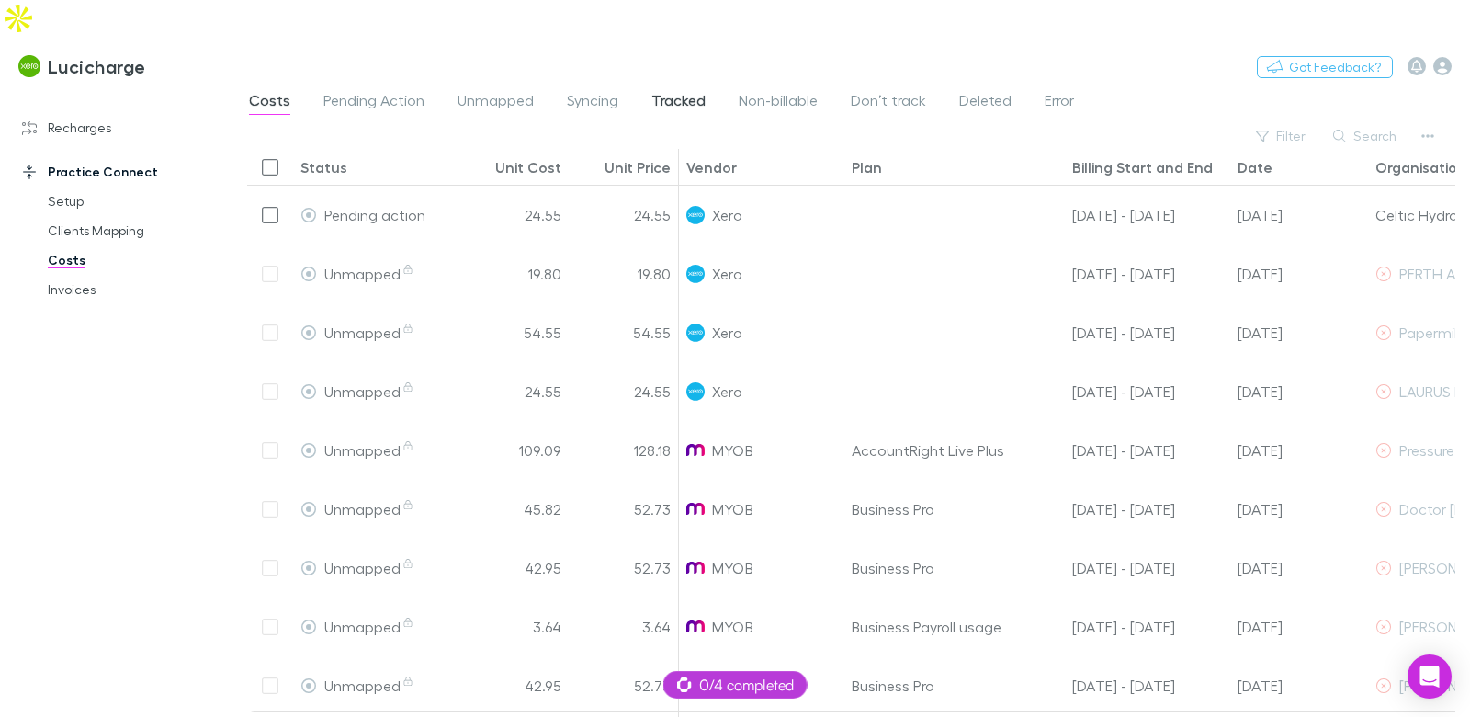
click at [677, 91] on span "Tracked" at bounding box center [678, 103] width 54 height 24
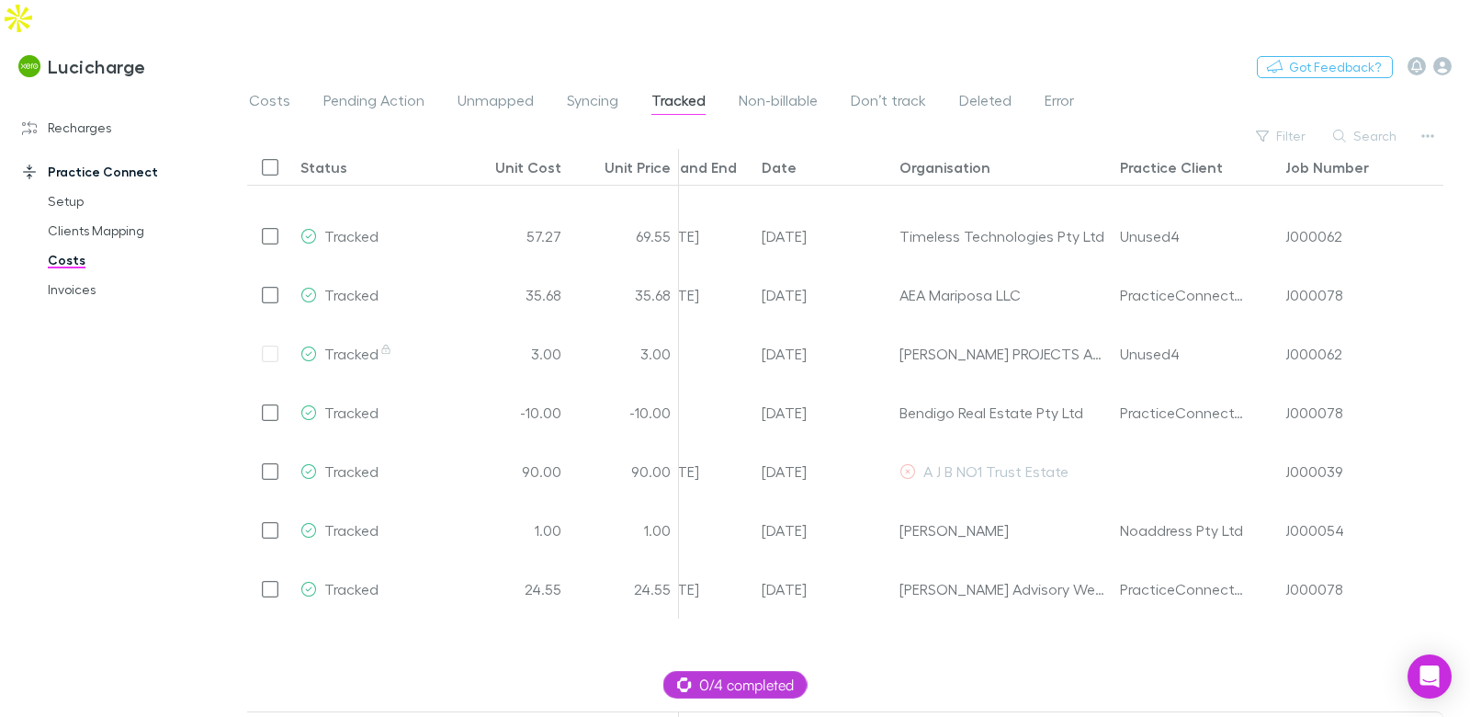
scroll to position [85, 0]
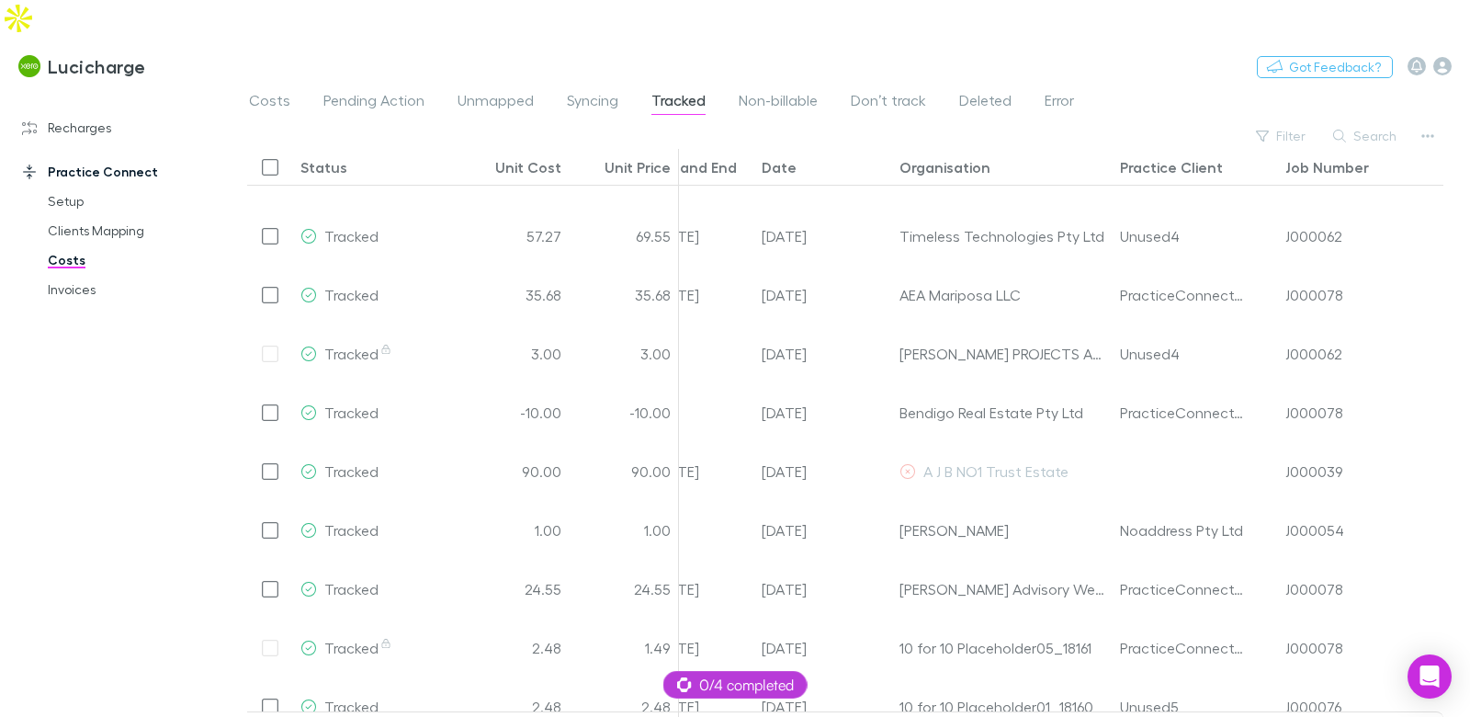
click at [88, 95] on div "Recharges Setup Vendors Migration Imports Charges Mapping Connections Billing I…" at bounding box center [116, 409] width 232 height 629
click at [90, 113] on link "Recharges" at bounding box center [116, 127] width 225 height 29
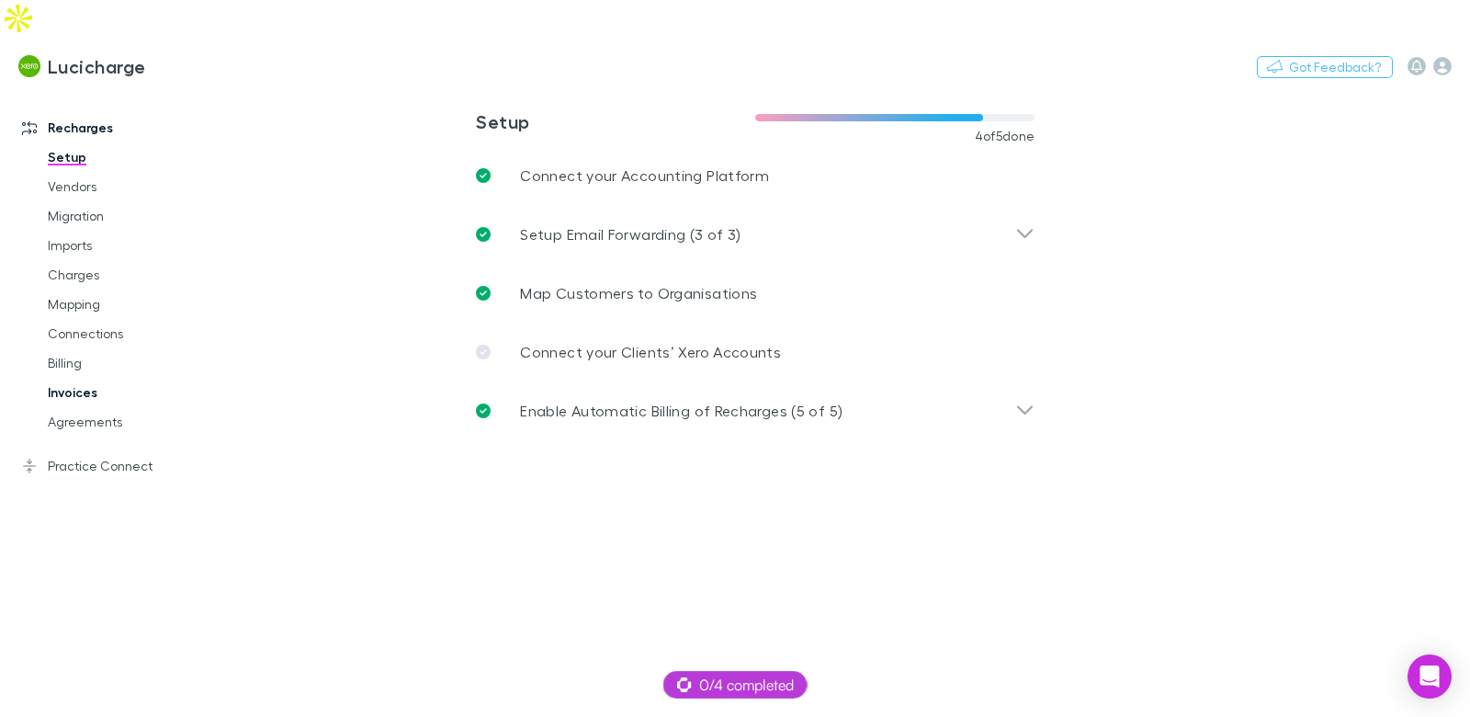
click at [73, 378] on link "Invoices" at bounding box center [128, 392] width 199 height 29
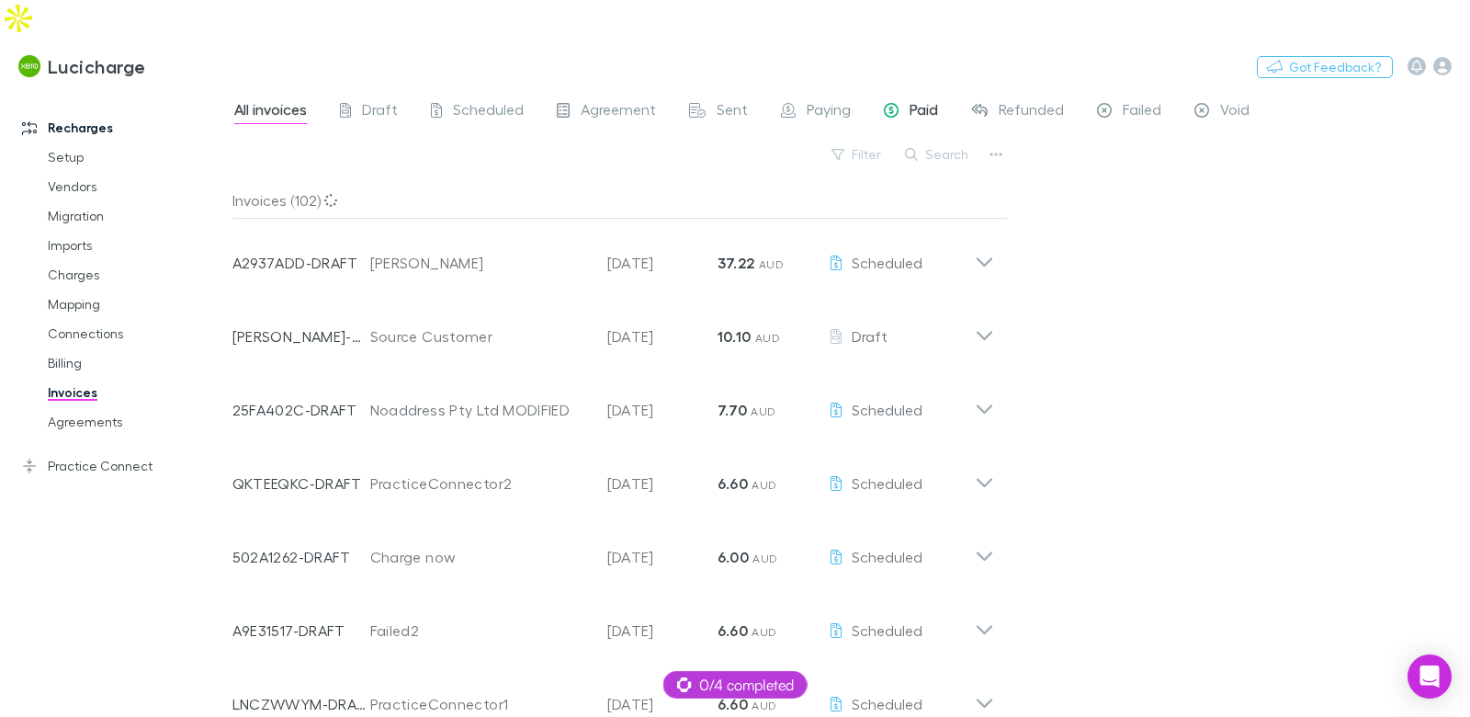
click at [909, 100] on span "Paid" at bounding box center [923, 112] width 28 height 24
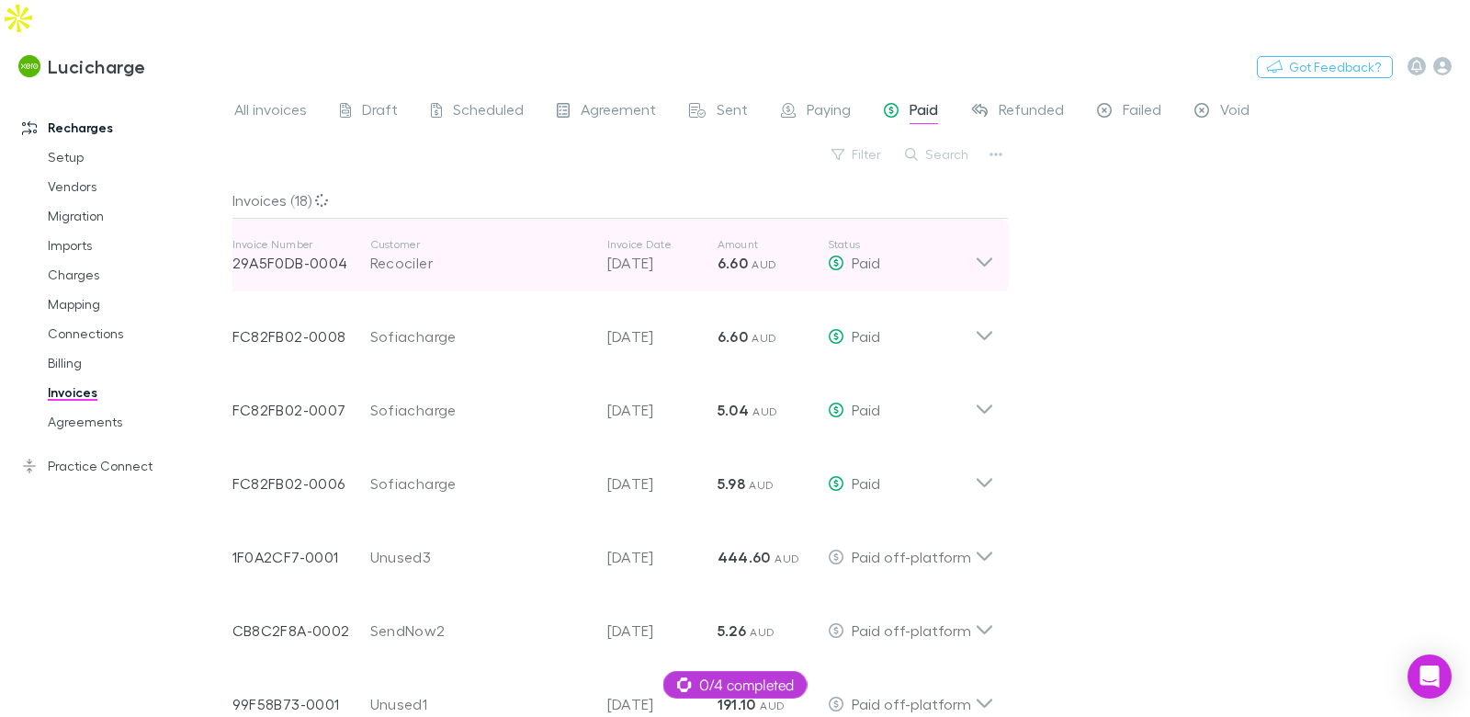
click at [739, 237] on p "Amount" at bounding box center [772, 244] width 110 height 15
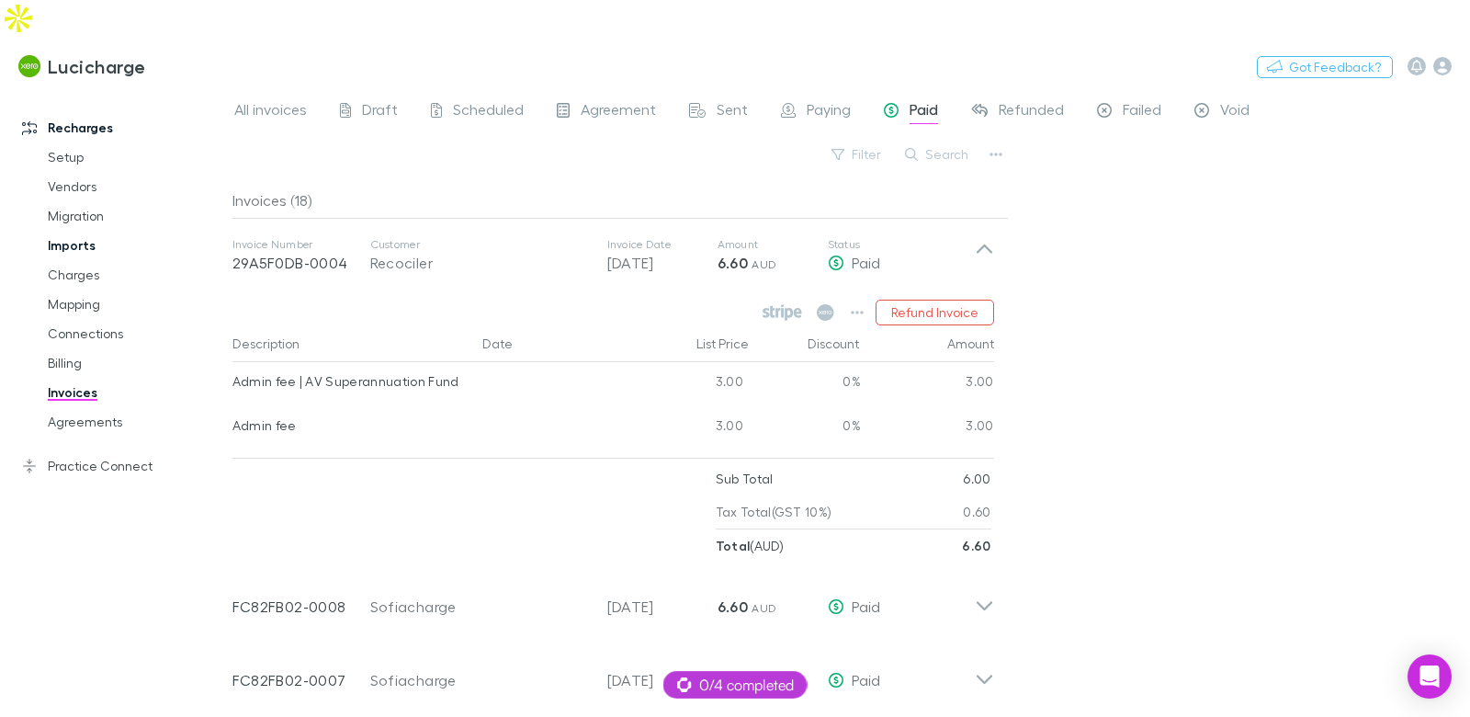
drag, startPoint x: 142, startPoint y: 431, endPoint x: 183, endPoint y: 203, distance: 231.4
click at [142, 451] on link "Practice Connect" at bounding box center [116, 465] width 225 height 29
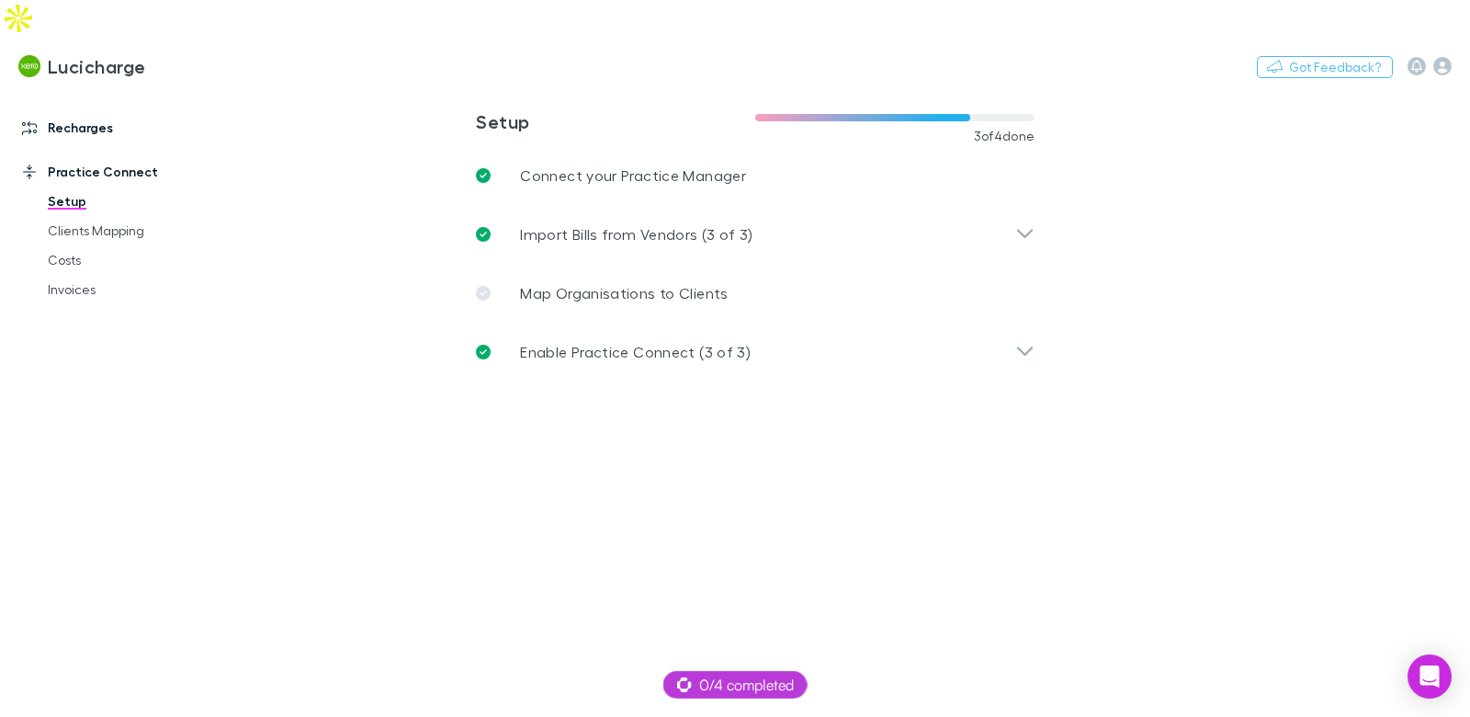
click at [84, 113] on link "Recharges" at bounding box center [116, 127] width 225 height 29
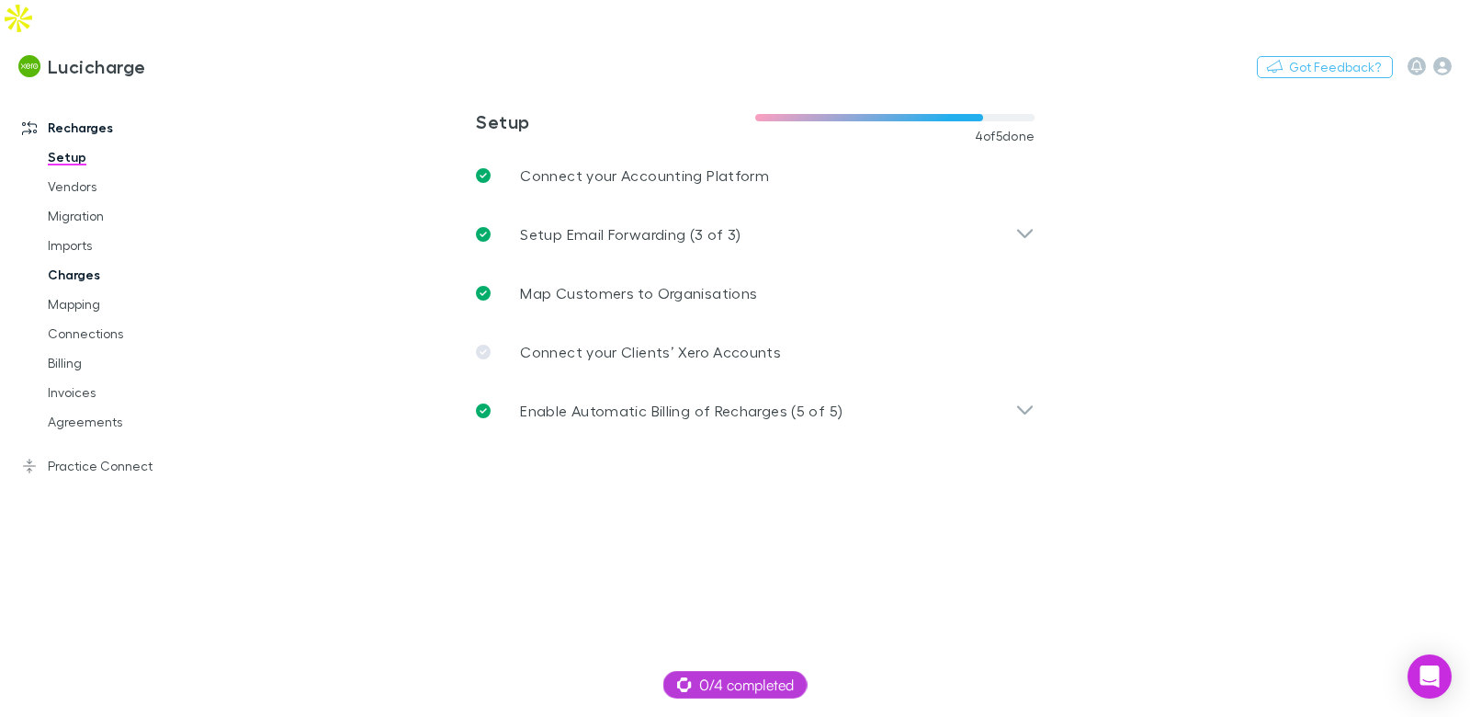
click at [81, 231] on link "Imports" at bounding box center [128, 245] width 199 height 29
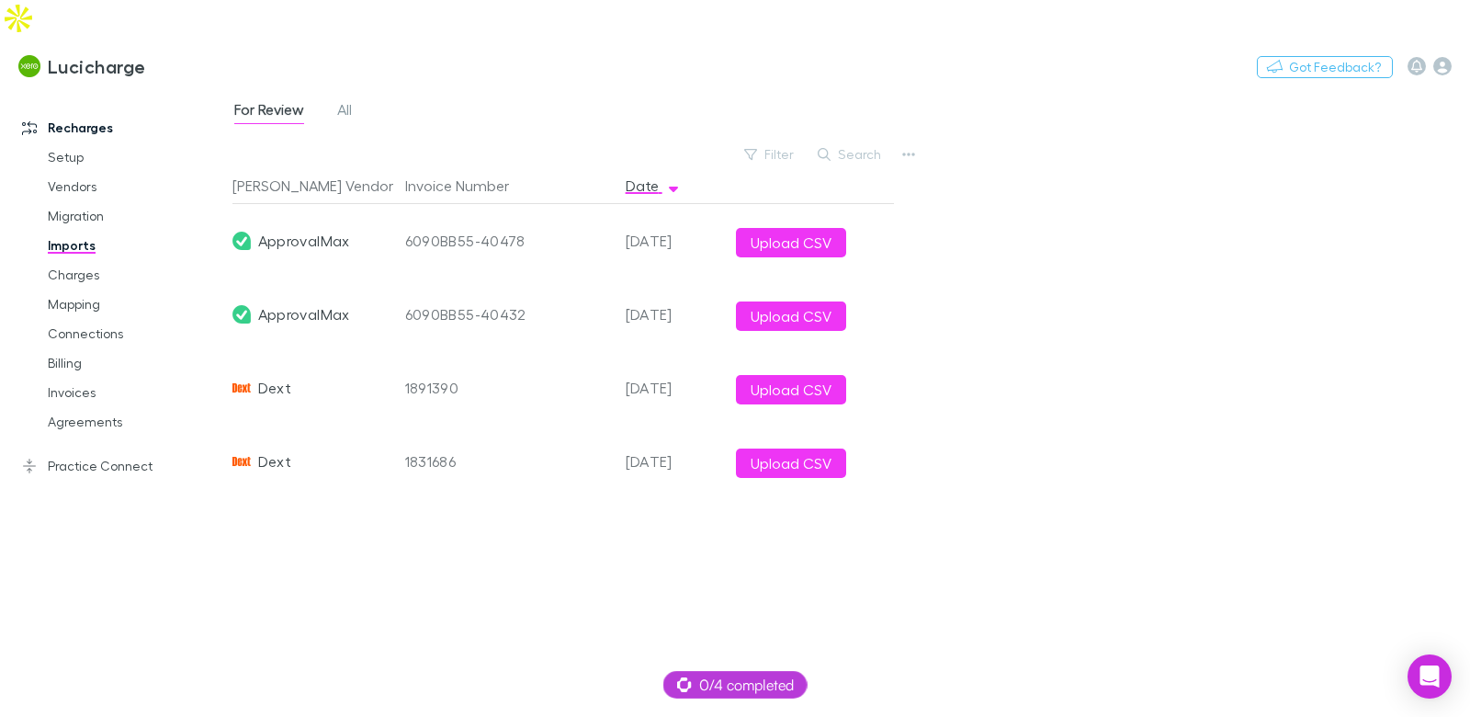
click at [332, 97] on div "For Review All" at bounding box center [300, 111] width 136 height 29
click at [348, 100] on span "All" at bounding box center [344, 112] width 15 height 24
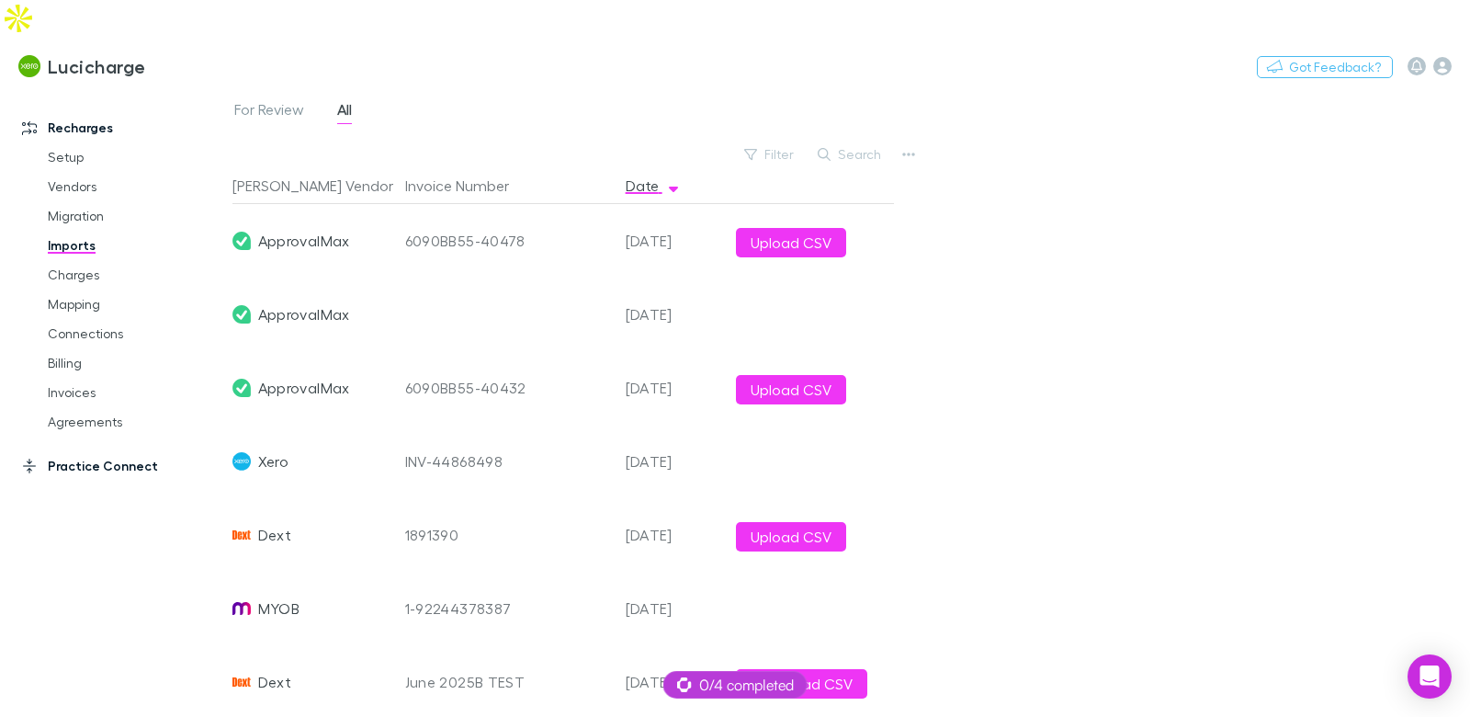
click at [104, 451] on link "Practice Connect" at bounding box center [116, 465] width 225 height 29
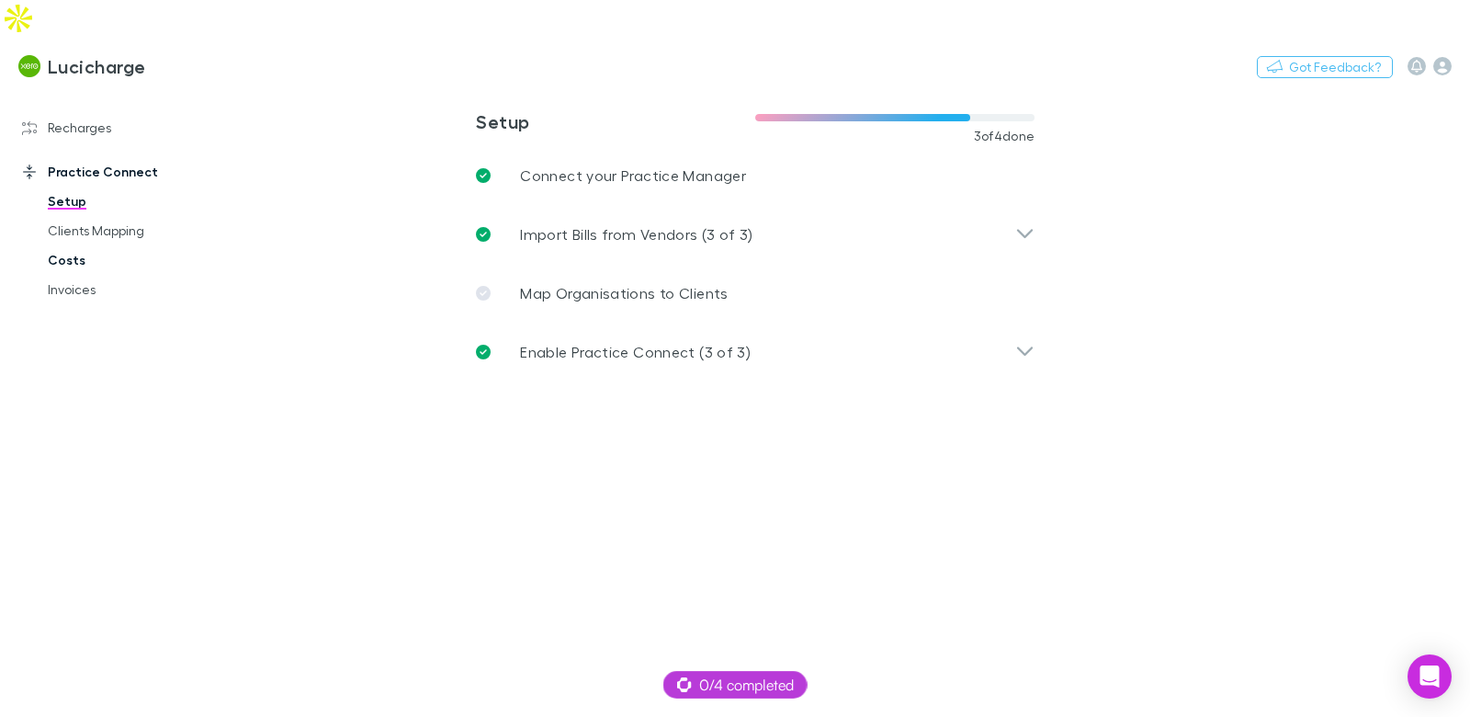
click at [77, 245] on link "Costs" at bounding box center [128, 259] width 199 height 29
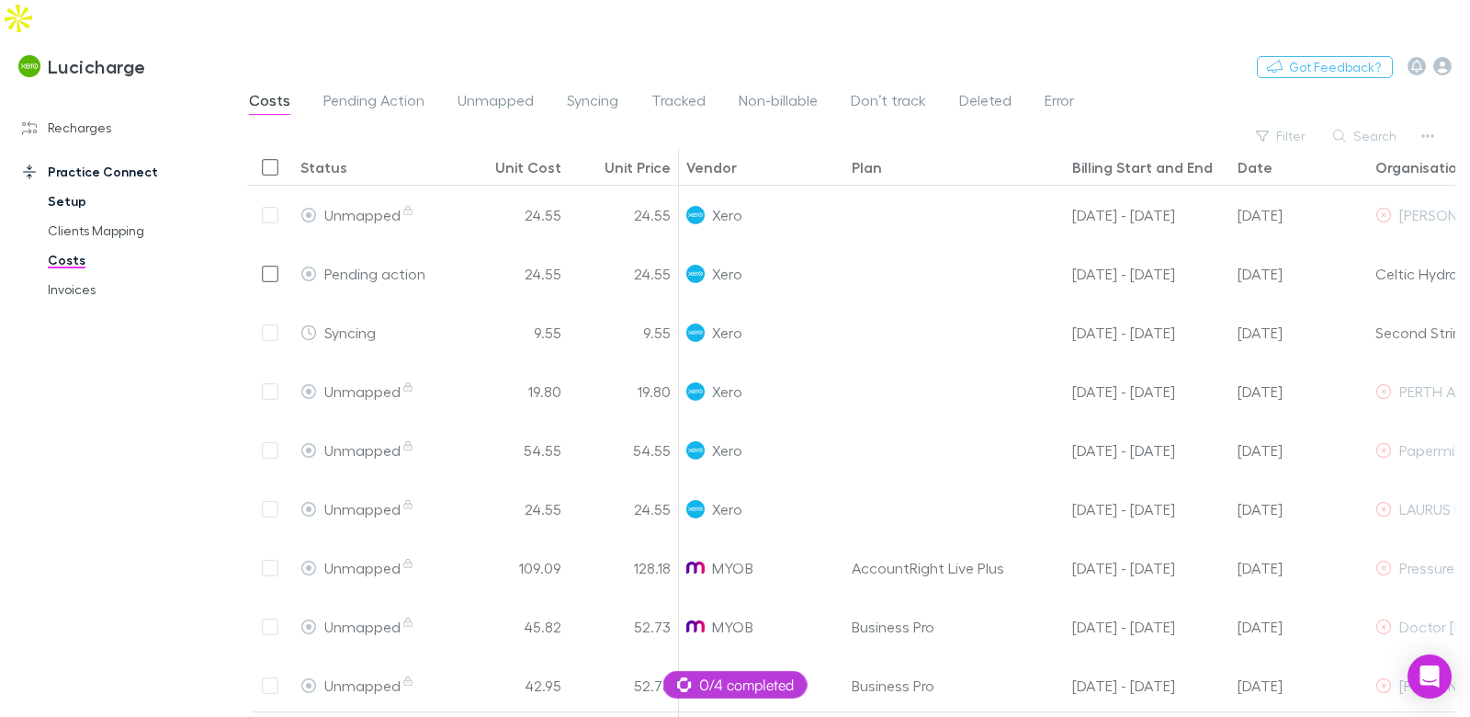
click at [82, 186] on link "Setup" at bounding box center [128, 200] width 199 height 29
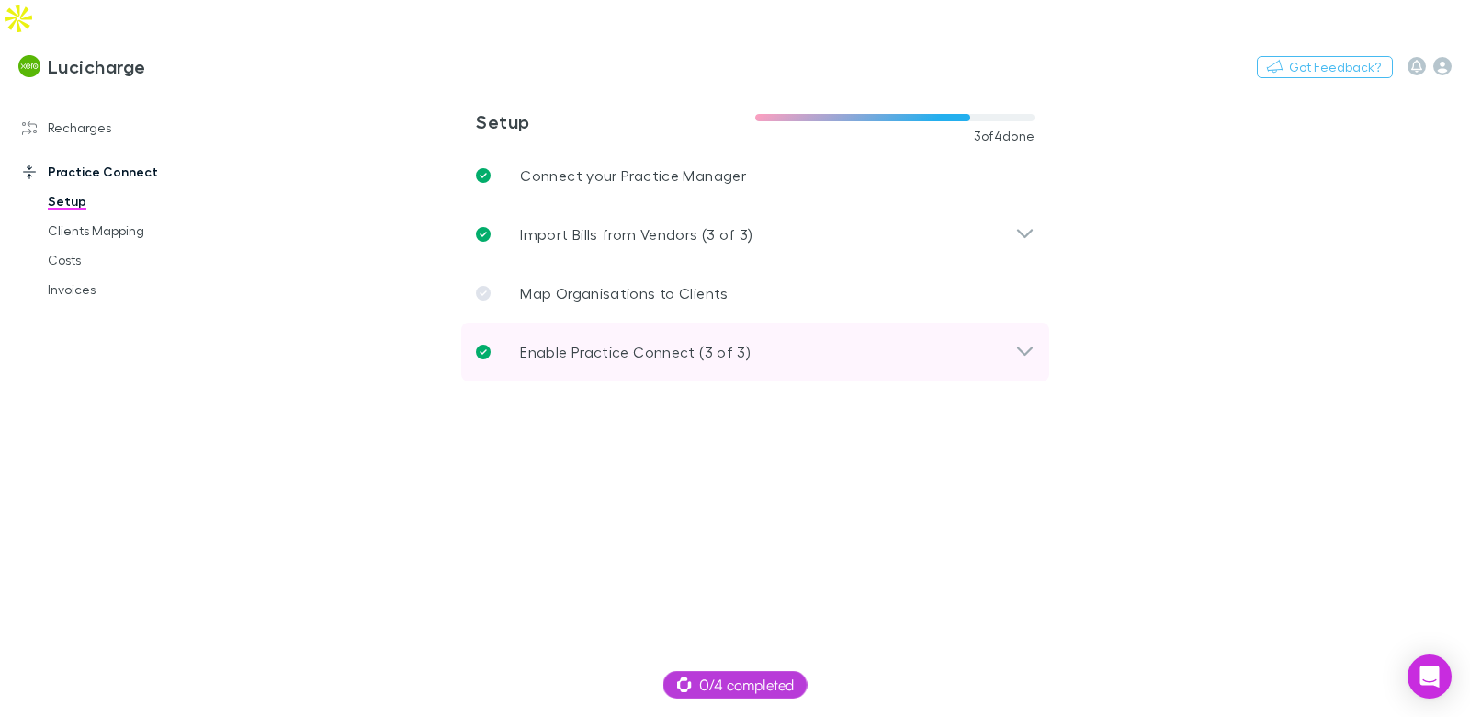
click at [639, 341] on p "Enable Practice Connect (3 of 3)" at bounding box center [635, 352] width 231 height 22
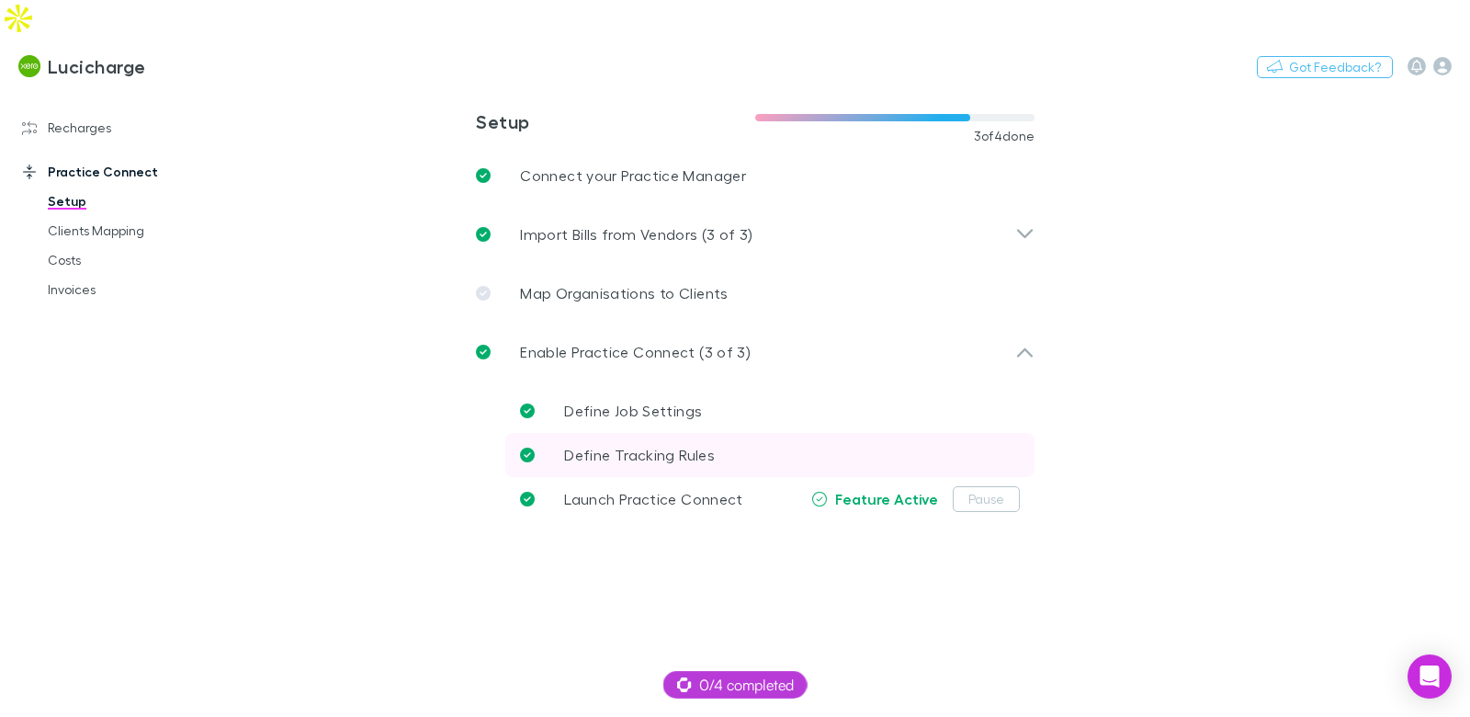
click at [654, 446] on span "Define Tracking Rules" at bounding box center [639, 454] width 151 height 17
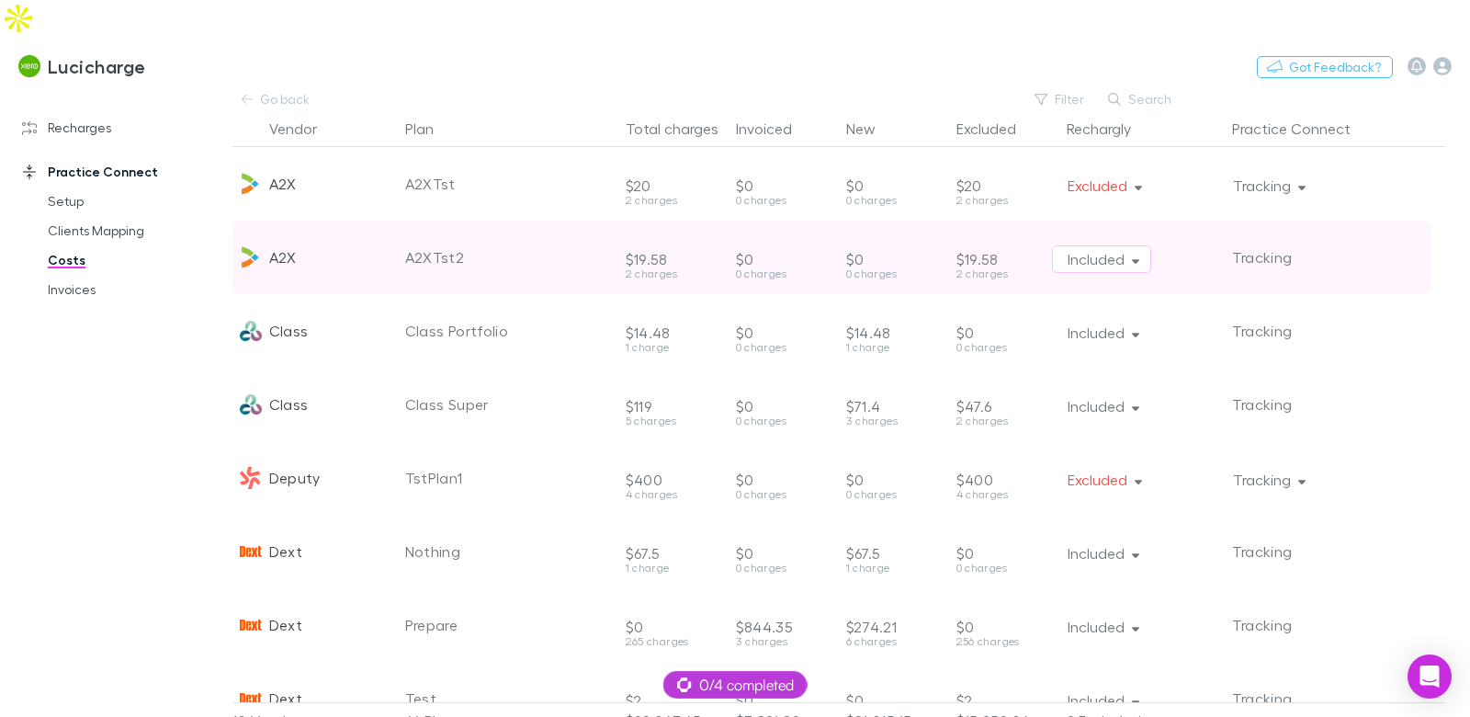
scroll to position [0, 6]
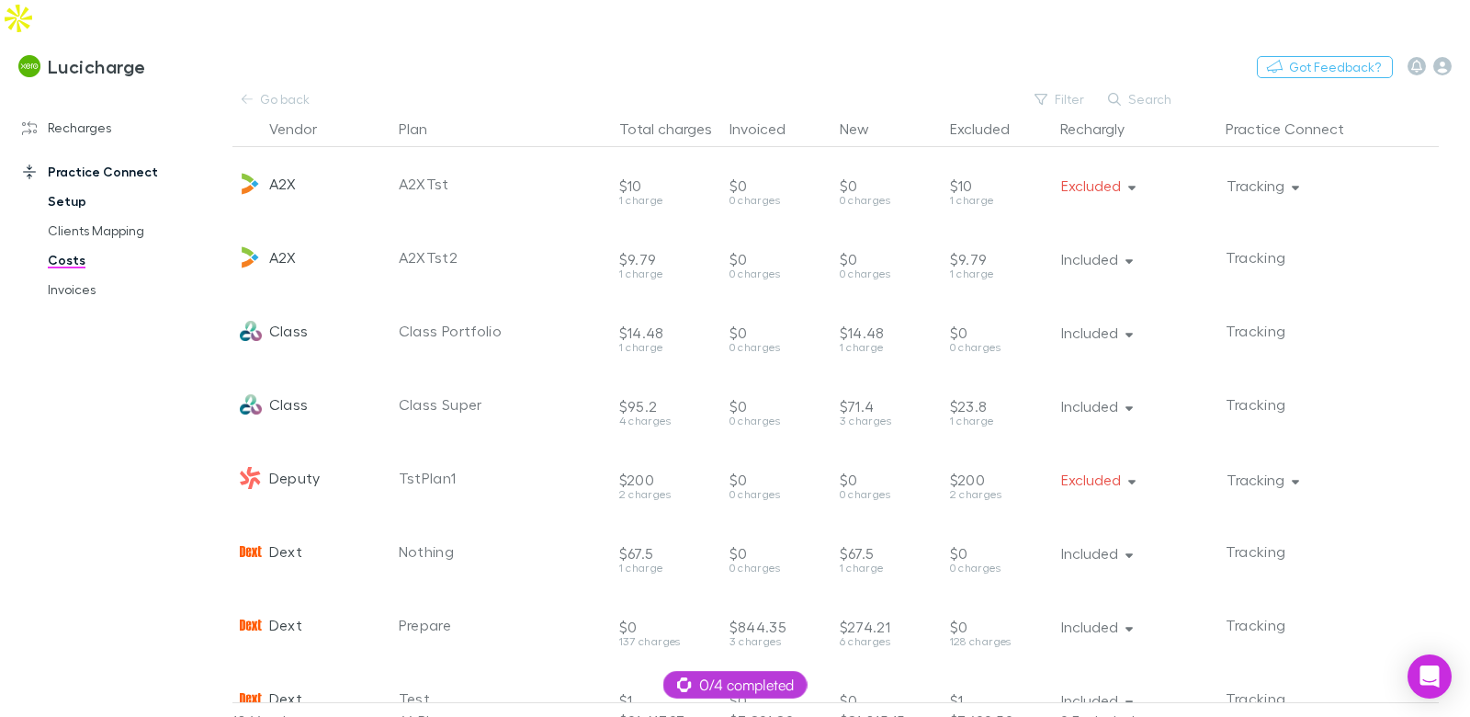
click at [85, 186] on link "Setup" at bounding box center [128, 200] width 199 height 29
click at [72, 186] on link "Setup" at bounding box center [128, 200] width 199 height 29
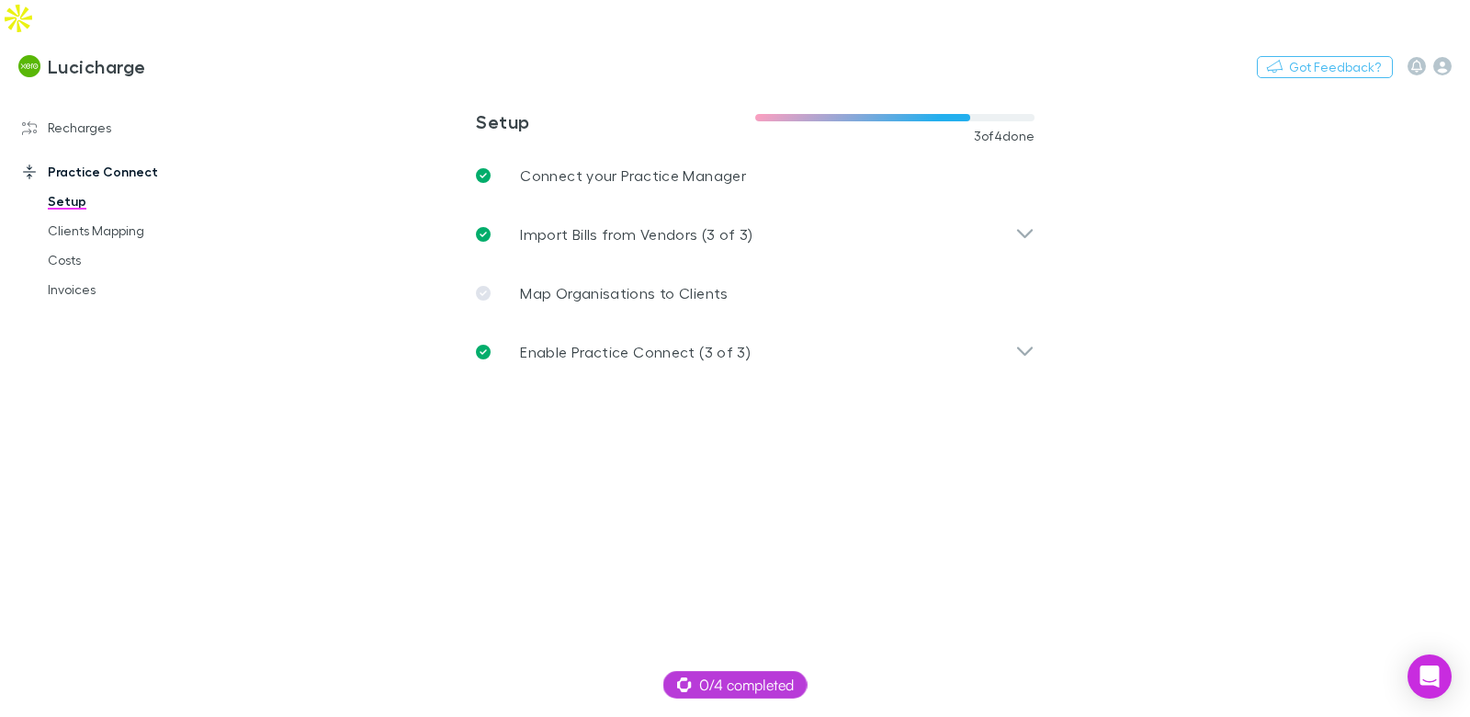
click at [62, 186] on link "Setup" at bounding box center [128, 200] width 199 height 29
drag, startPoint x: 56, startPoint y: 230, endPoint x: 219, endPoint y: 229, distance: 162.6
click at [56, 245] on link "Costs" at bounding box center [128, 259] width 199 height 29
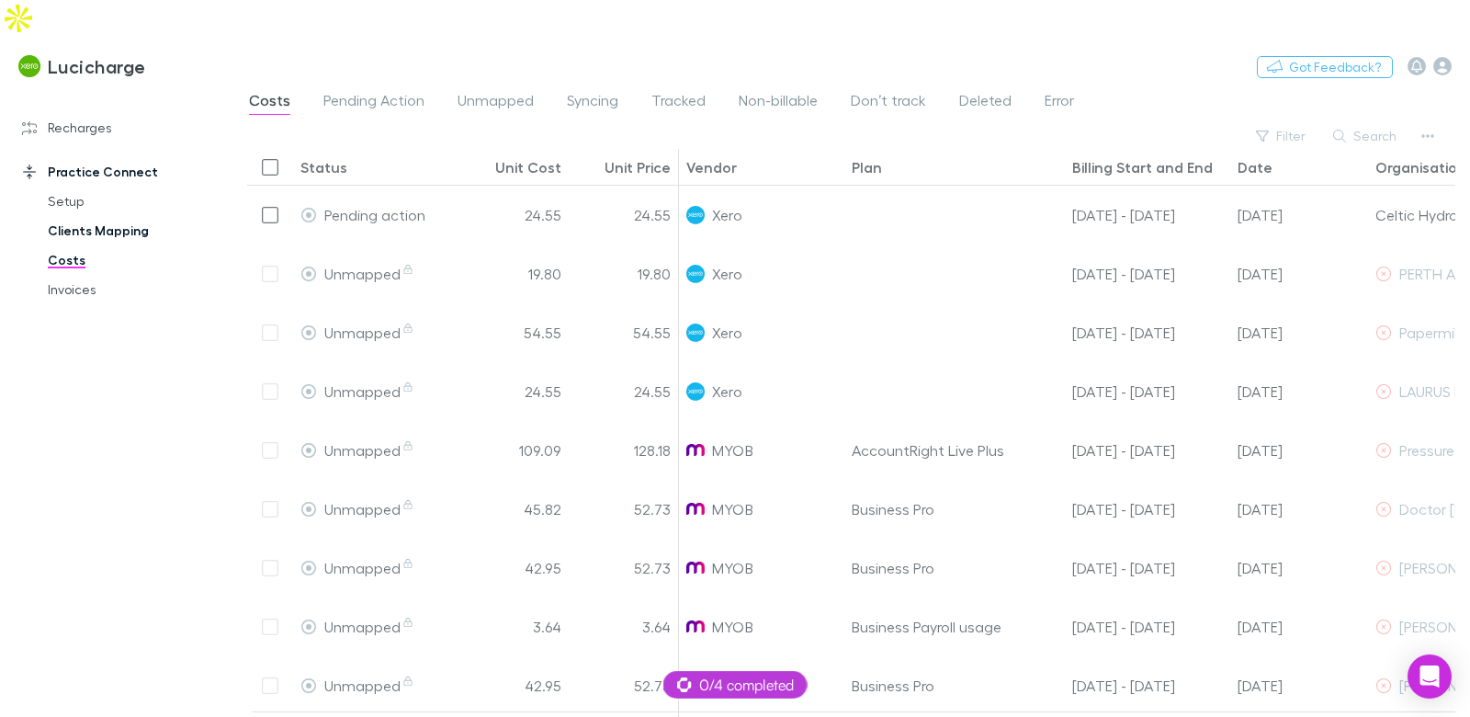
click at [127, 216] on link "Clients Mapping" at bounding box center [128, 230] width 199 height 29
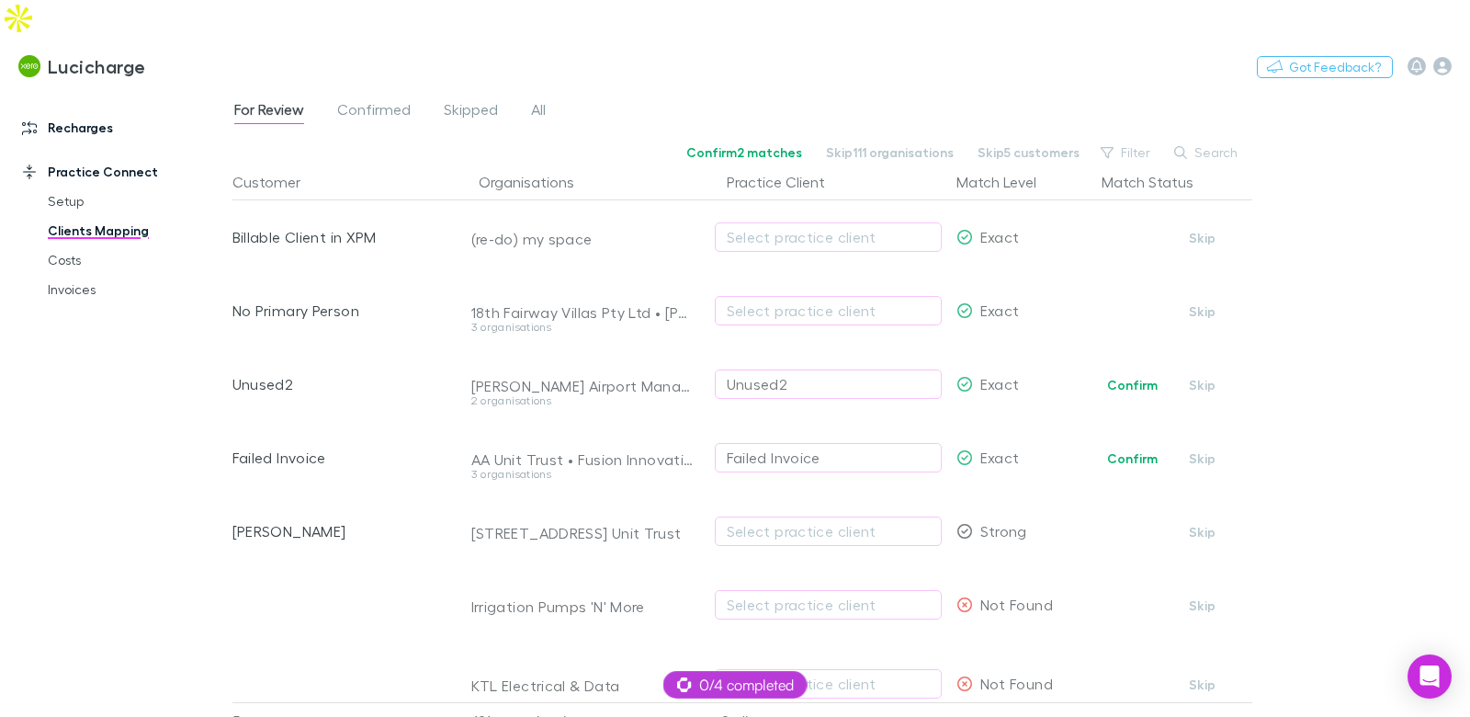
click at [108, 113] on link "Recharges" at bounding box center [116, 127] width 225 height 29
